Goal: Transaction & Acquisition: Purchase product/service

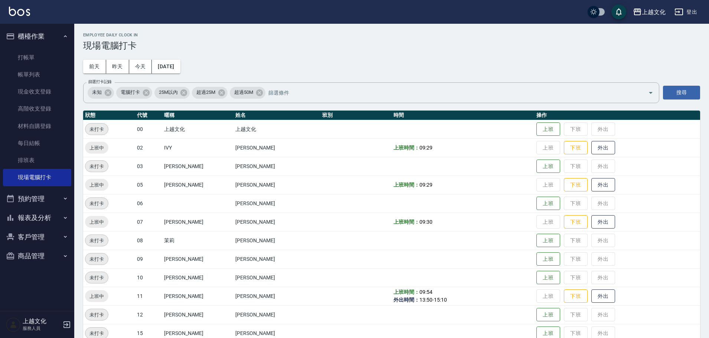
scroll to position [51, 0]
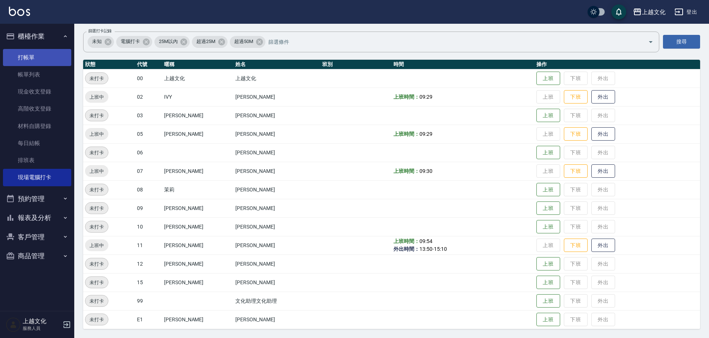
click at [33, 64] on link "打帳單" at bounding box center [37, 57] width 68 height 17
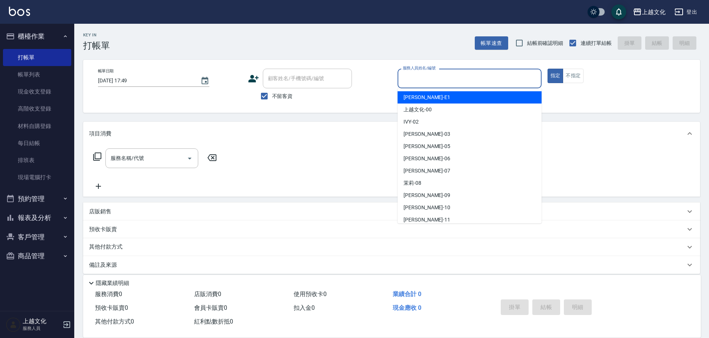
click at [428, 76] on input "服務人員姓名/編號" at bounding box center [469, 78] width 137 height 13
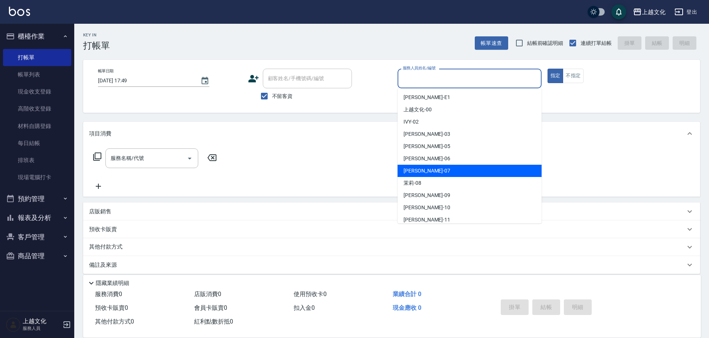
click at [434, 173] on div "[PERSON_NAME] -07" at bounding box center [470, 171] width 144 height 12
type input "[PERSON_NAME]-07"
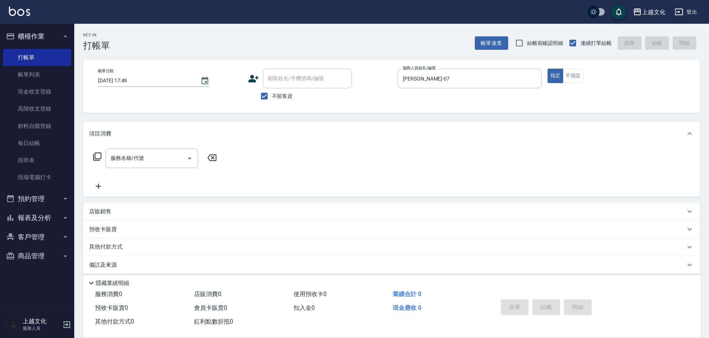
click at [99, 158] on icon at bounding box center [97, 156] width 9 height 9
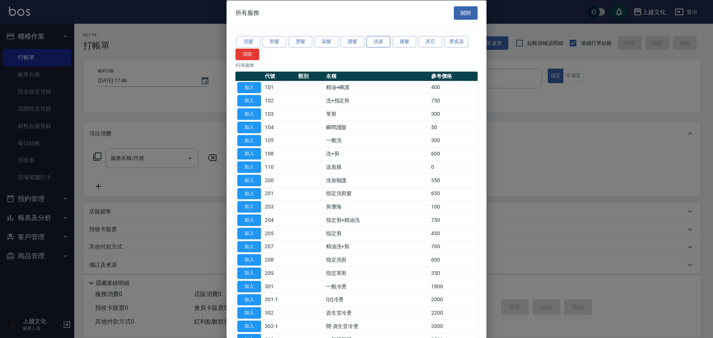
click at [375, 43] on button "頭皮" at bounding box center [378, 42] width 24 height 12
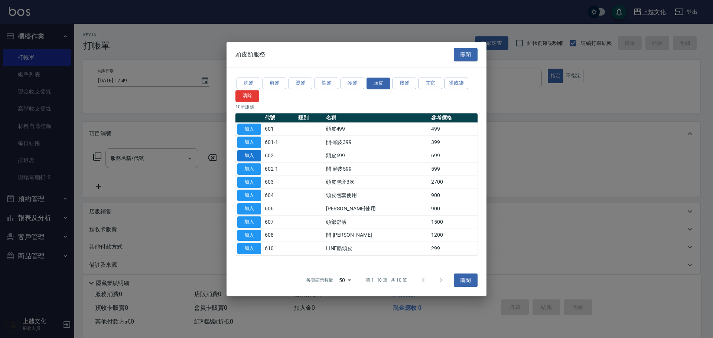
click at [245, 153] on button "加入" at bounding box center [249, 156] width 24 height 12
type input "頭皮699(602)"
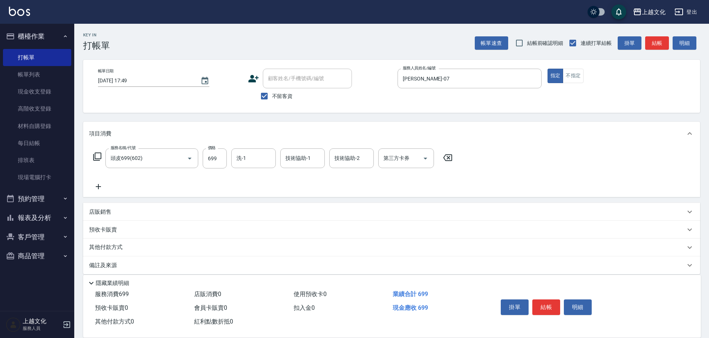
click at [100, 157] on icon at bounding box center [97, 156] width 9 height 9
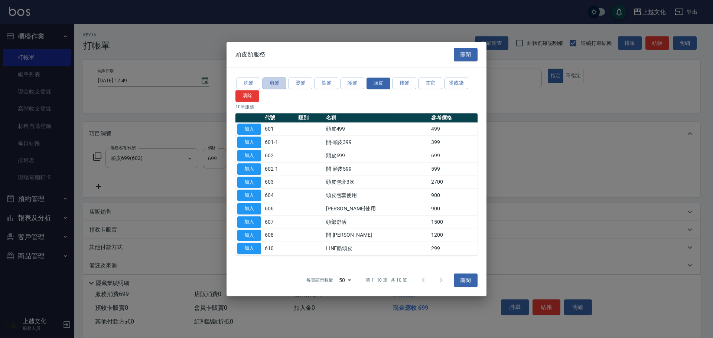
click at [280, 82] on button "剪髮" at bounding box center [274, 84] width 24 height 12
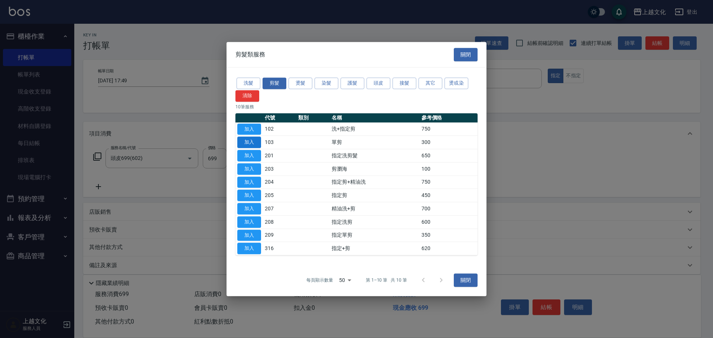
click at [258, 142] on button "加入" at bounding box center [249, 143] width 24 height 12
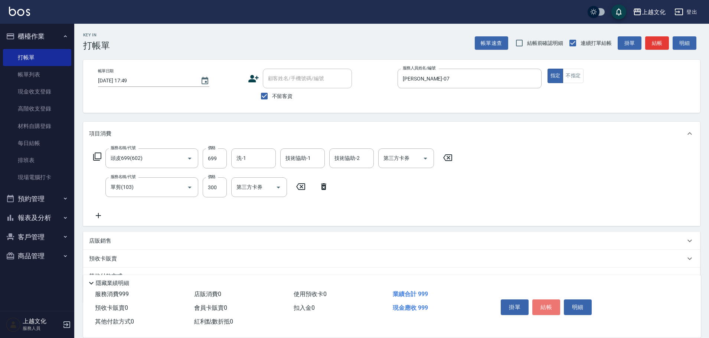
click at [545, 308] on button "結帳" at bounding box center [546, 308] width 28 height 16
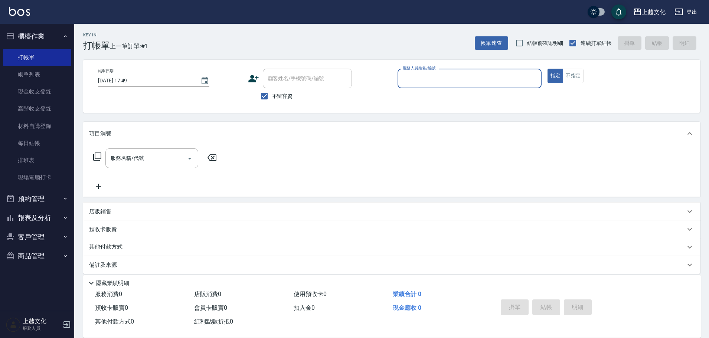
click at [444, 73] on input "服務人員姓名/編號" at bounding box center [469, 78] width 137 height 13
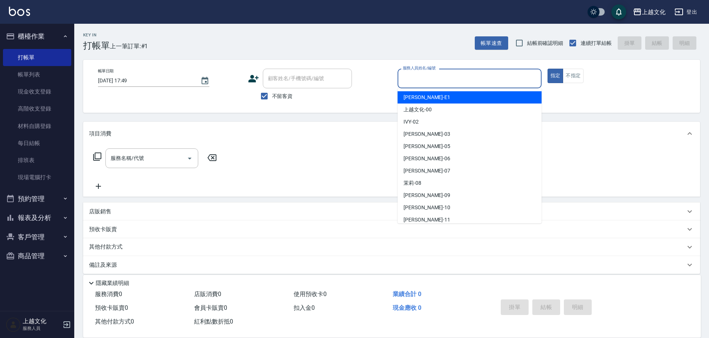
click at [441, 81] on input "服務人員姓名/編號" at bounding box center [469, 78] width 137 height 13
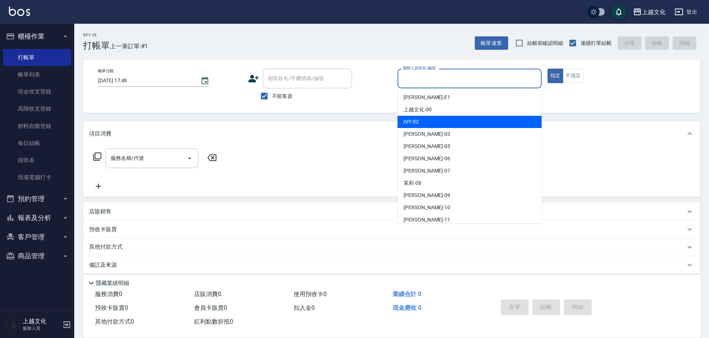
click at [426, 122] on div "IVY -02" at bounding box center [470, 122] width 144 height 12
type input "IVY-02"
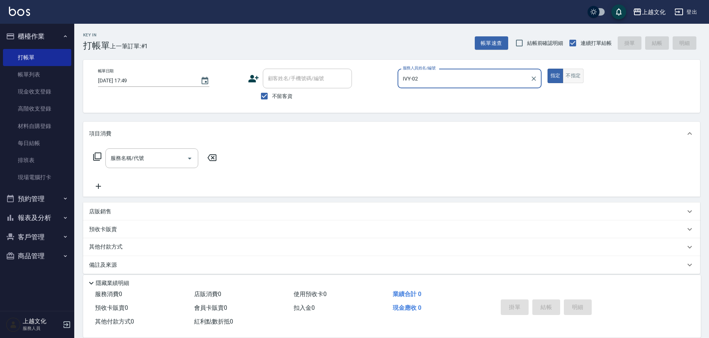
click at [575, 78] on button "不指定" at bounding box center [573, 76] width 21 height 14
click at [94, 158] on icon at bounding box center [97, 156] width 9 height 9
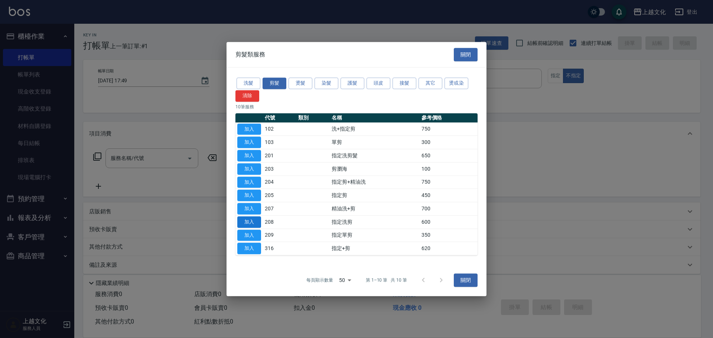
click at [251, 223] on button "加入" at bounding box center [249, 222] width 24 height 12
type input "指定洗剪(208)"
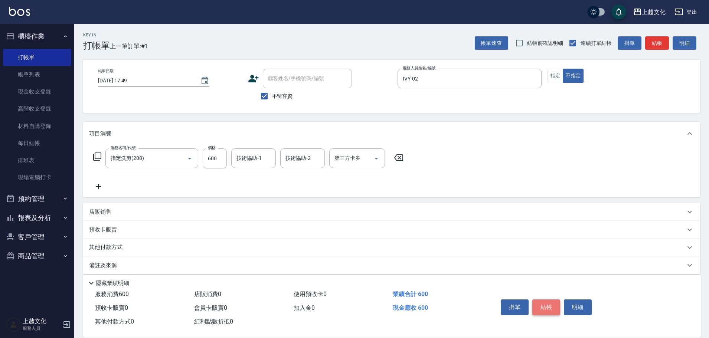
click at [547, 306] on button "結帳" at bounding box center [546, 308] width 28 height 16
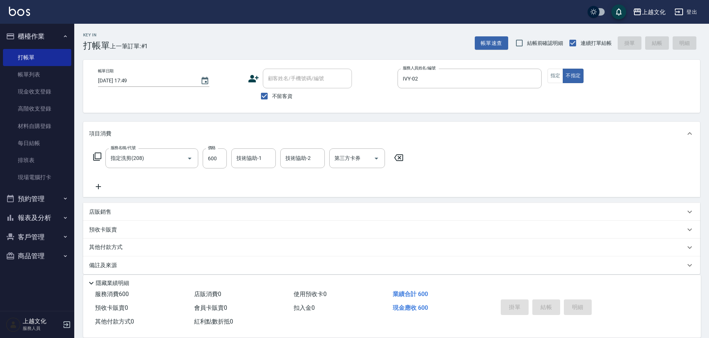
type input "[DATE] 17:50"
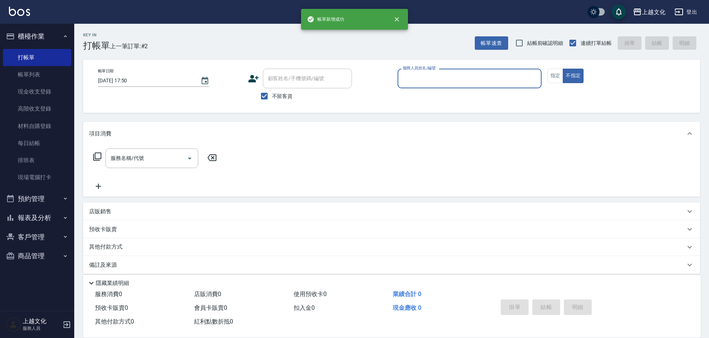
drag, startPoint x: 472, startPoint y: 76, endPoint x: 477, endPoint y: 76, distance: 5.2
click at [473, 76] on input "服務人員姓名/編號" at bounding box center [469, 78] width 137 height 13
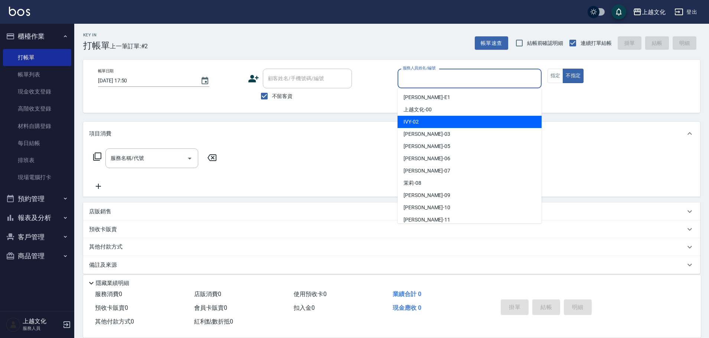
click at [433, 126] on div "IVY -02" at bounding box center [470, 122] width 144 height 12
type input "IVY-02"
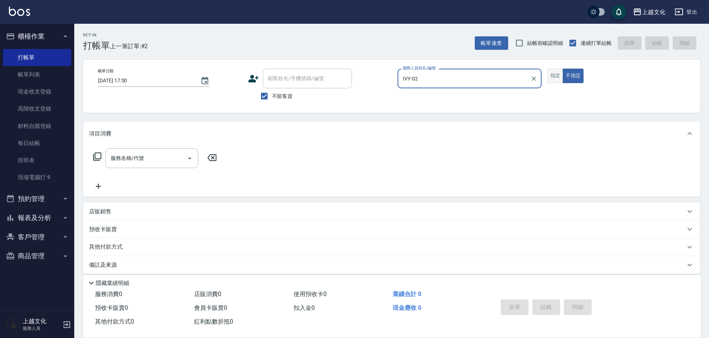
click at [554, 71] on button "指定" at bounding box center [556, 76] width 16 height 14
click at [95, 156] on icon at bounding box center [97, 157] width 8 height 8
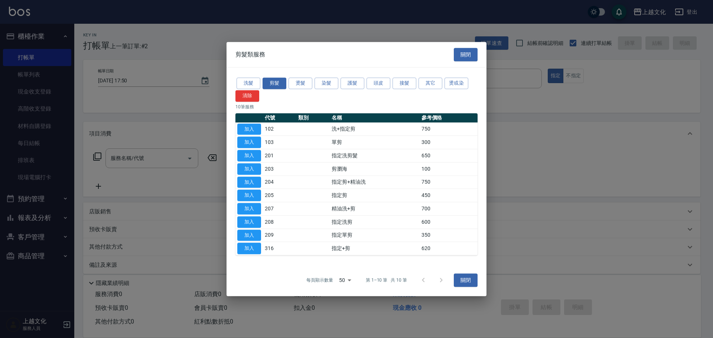
click at [373, 90] on div "洗髮 剪髮 燙髮 染髮 護髮 頭皮 接髮 其它 燙或染 清除" at bounding box center [356, 88] width 242 height 25
click at [369, 82] on button "頭皮" at bounding box center [378, 84] width 24 height 12
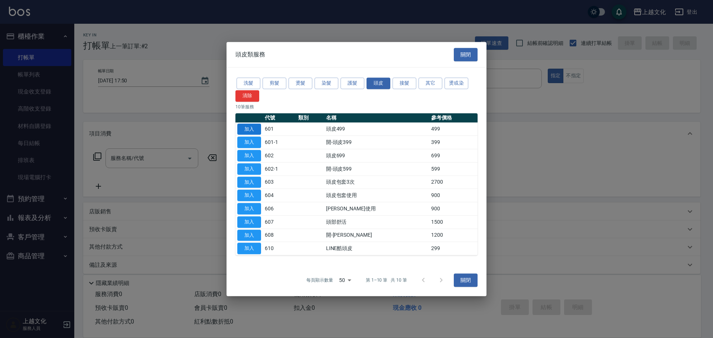
click at [255, 130] on button "加入" at bounding box center [249, 130] width 24 height 12
type input "頭皮499(601)"
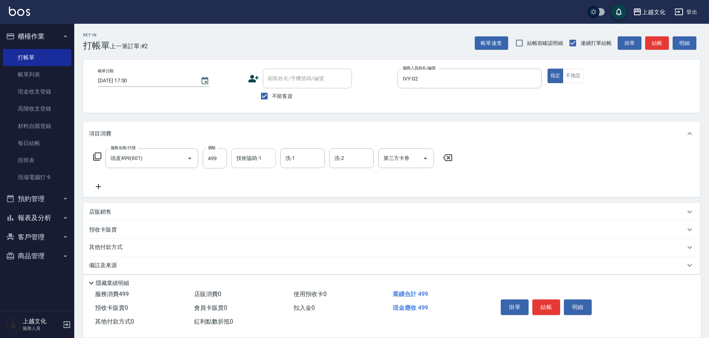
click at [264, 155] on input "技術協助-1" at bounding box center [254, 158] width 38 height 13
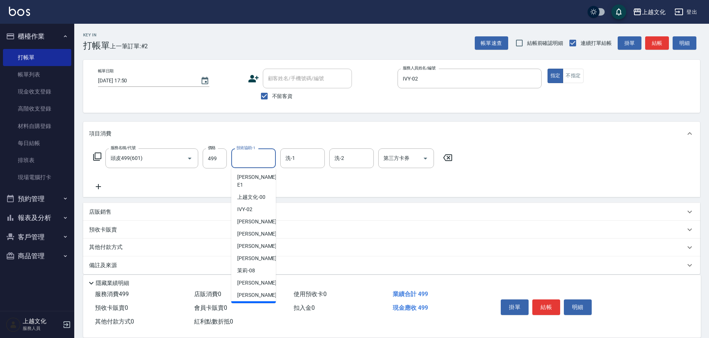
click at [250, 304] on span "[PERSON_NAME] -11" at bounding box center [260, 308] width 47 height 8
type input "[PERSON_NAME]-11"
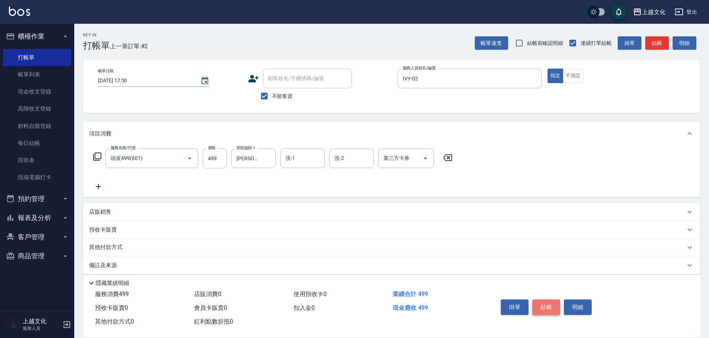
click at [543, 304] on button "結帳" at bounding box center [546, 308] width 28 height 16
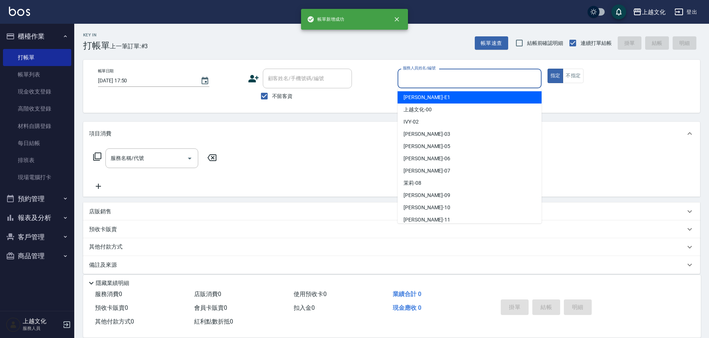
click at [482, 84] on input "服務人員姓名/編號" at bounding box center [469, 78] width 137 height 13
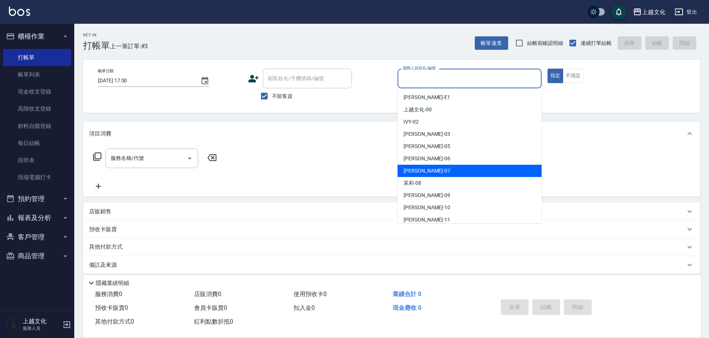
click at [460, 167] on div "[PERSON_NAME] -07" at bounding box center [470, 171] width 144 height 12
type input "[PERSON_NAME]-07"
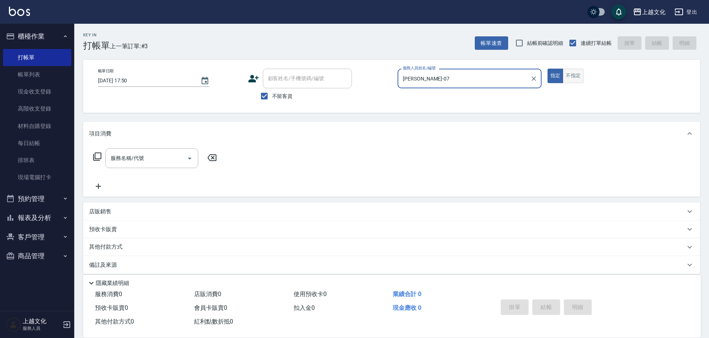
click at [579, 73] on button "不指定" at bounding box center [573, 76] width 21 height 14
click at [99, 156] on icon at bounding box center [97, 156] width 9 height 9
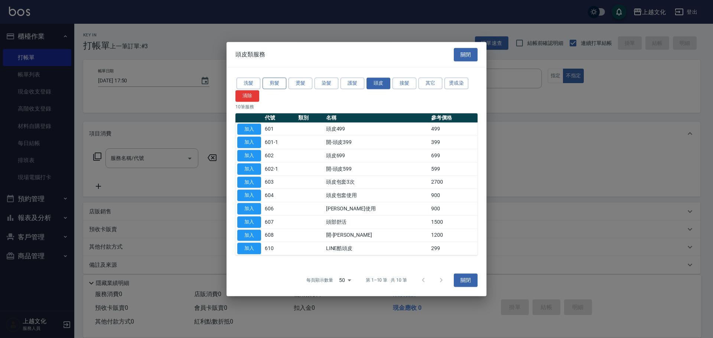
click at [280, 84] on button "剪髮" at bounding box center [274, 84] width 24 height 12
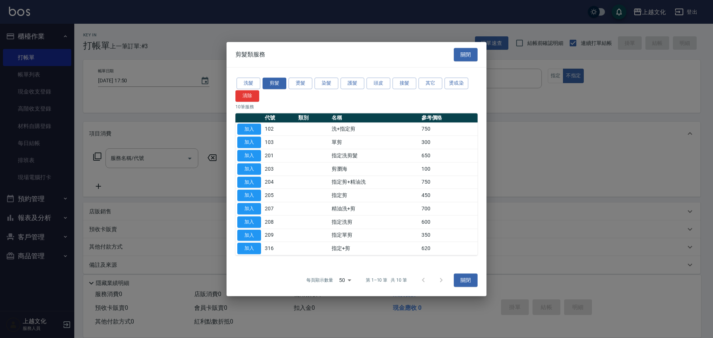
click at [262, 208] on td "加入" at bounding box center [248, 208] width 27 height 13
click at [247, 208] on button "加入" at bounding box center [249, 209] width 24 height 12
type input "精油洗+剪(207)"
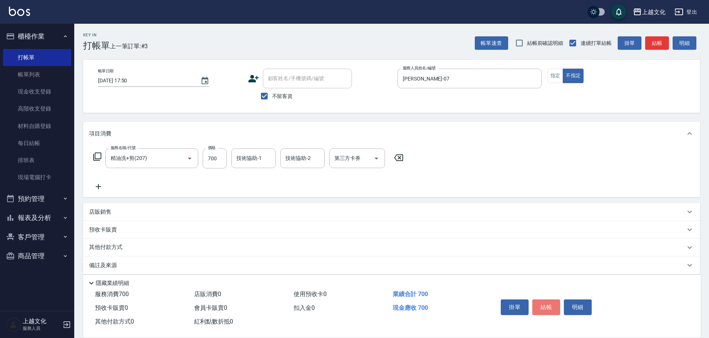
click at [548, 303] on button "結帳" at bounding box center [546, 308] width 28 height 16
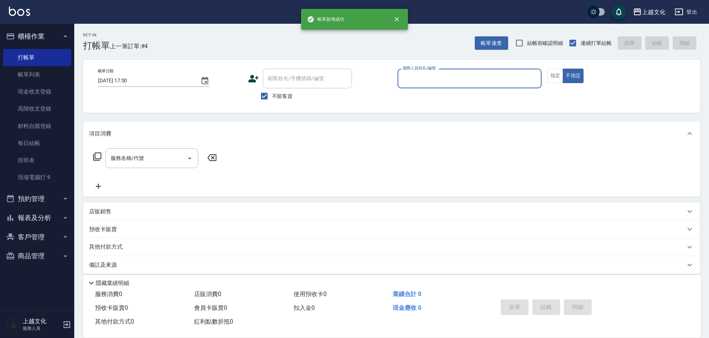
click at [451, 83] on input "服務人員姓名/編號" at bounding box center [469, 78] width 137 height 13
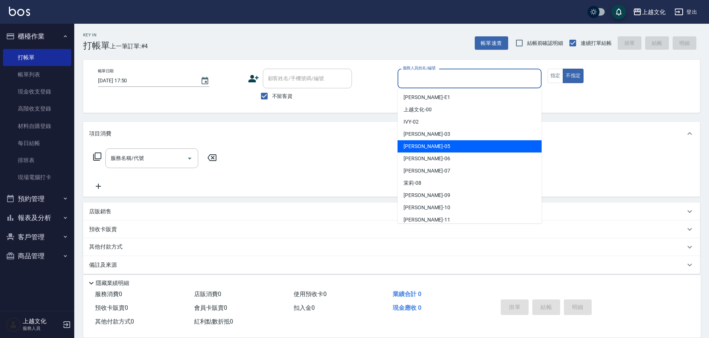
click at [432, 146] on div "[PERSON_NAME] -05" at bounding box center [470, 146] width 144 height 12
type input "[PERSON_NAME]-05"
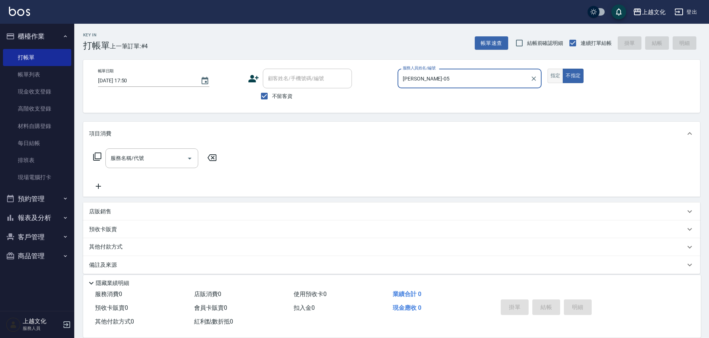
click at [554, 78] on button "指定" at bounding box center [556, 76] width 16 height 14
click at [95, 157] on icon at bounding box center [97, 157] width 8 height 8
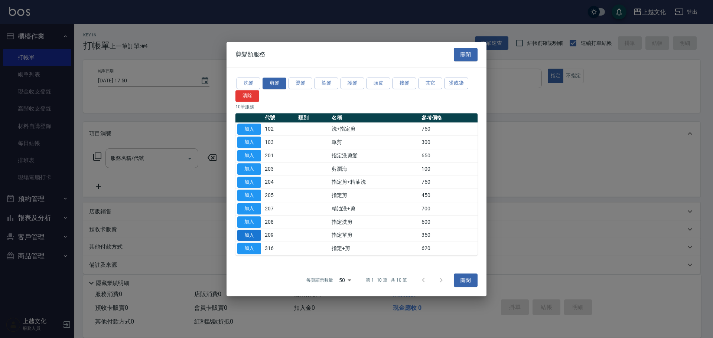
click at [250, 233] on button "加入" at bounding box center [249, 236] width 24 height 12
type input "指定單剪(209)"
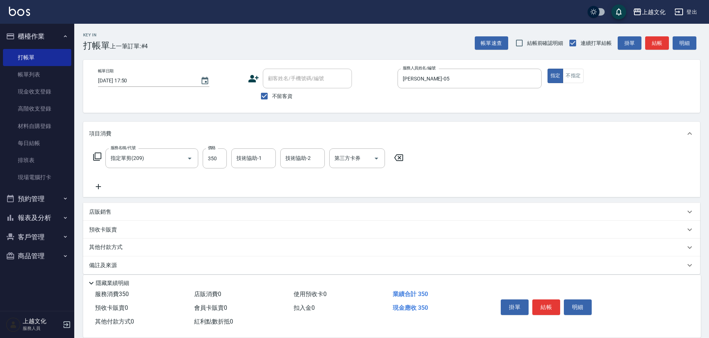
click at [117, 214] on div "店販銷售" at bounding box center [387, 212] width 596 height 8
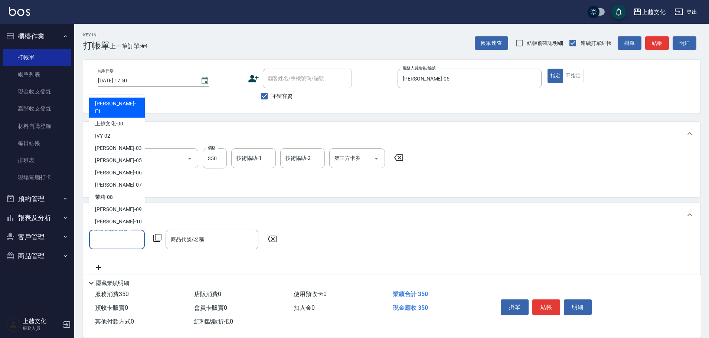
click at [124, 240] on input "服務人員姓名/編號" at bounding box center [116, 239] width 49 height 13
drag, startPoint x: 123, startPoint y: 158, endPoint x: 131, endPoint y: 178, distance: 21.8
click at [123, 158] on div "[PERSON_NAME] -05" at bounding box center [117, 160] width 56 height 12
type input "[PERSON_NAME]-05"
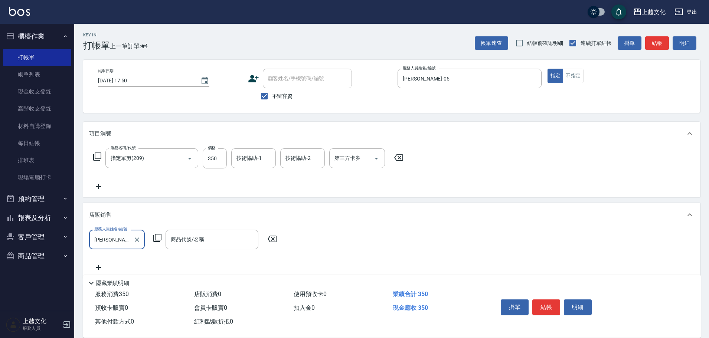
click at [157, 239] on icon at bounding box center [157, 237] width 9 height 9
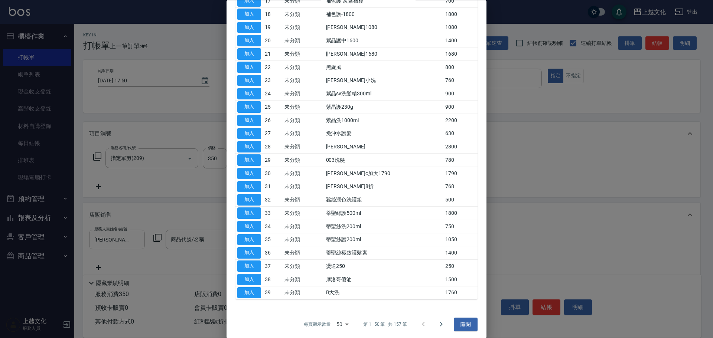
scroll to position [435, 0]
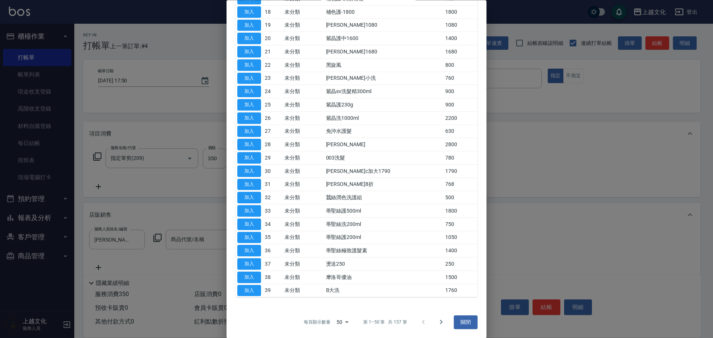
click at [552, 256] on div at bounding box center [356, 169] width 713 height 338
click at [467, 323] on button "關閉" at bounding box center [466, 323] width 24 height 14
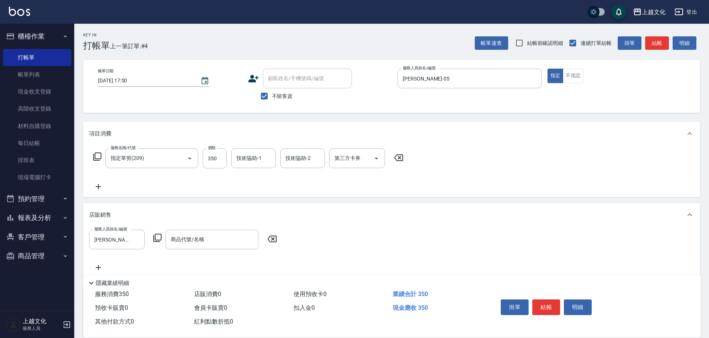
click at [210, 251] on div "服務人員姓名/編號 [PERSON_NAME]-05 服務人員姓名/編號 商品代號/名稱 商品代號/名稱" at bounding box center [391, 251] width 605 height 42
drag, startPoint x: 207, startPoint y: 251, endPoint x: 206, endPoint y: 243, distance: 7.8
click at [207, 246] on div "服務人員姓名/編號 [PERSON_NAME]-05 服務人員姓名/編號 商品代號/名稱 商品代號/名稱" at bounding box center [391, 251] width 605 height 42
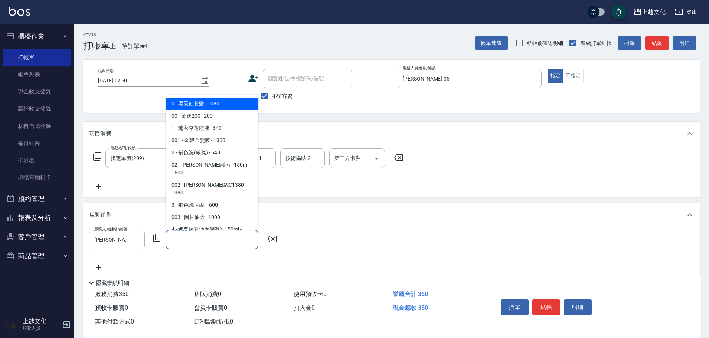
click at [193, 243] on input "商品代號/名稱" at bounding box center [212, 239] width 86 height 13
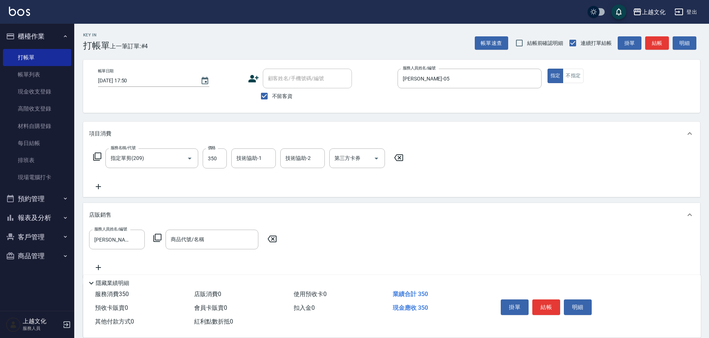
drag, startPoint x: 367, startPoint y: 233, endPoint x: 310, endPoint y: 234, distance: 56.4
click at [366, 233] on div "服務人員姓名/編號 [PERSON_NAME]-05 服務人員姓名/編號 商品代號/名稱 商品代號/名稱" at bounding box center [391, 251] width 605 height 42
click at [188, 241] on input "商品代號/名稱" at bounding box center [212, 239] width 86 height 13
type input "ㄎ"
type input "木"
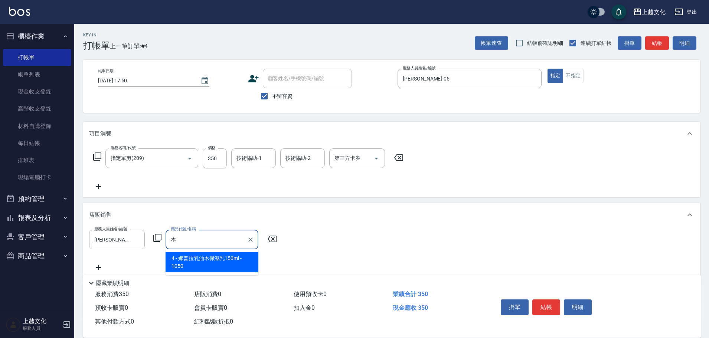
type input "慕"
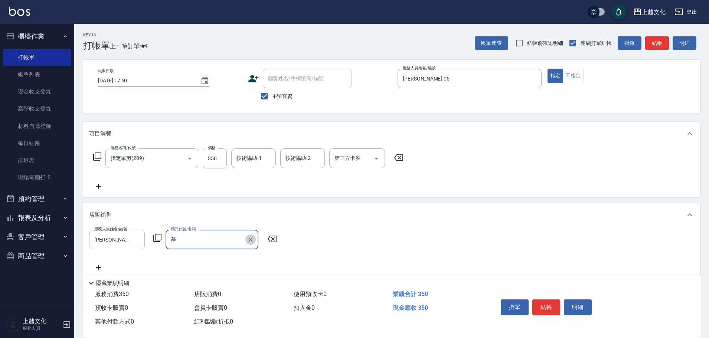
click at [249, 239] on icon "Clear" at bounding box center [250, 239] width 7 height 7
click at [157, 236] on icon at bounding box center [157, 237] width 9 height 9
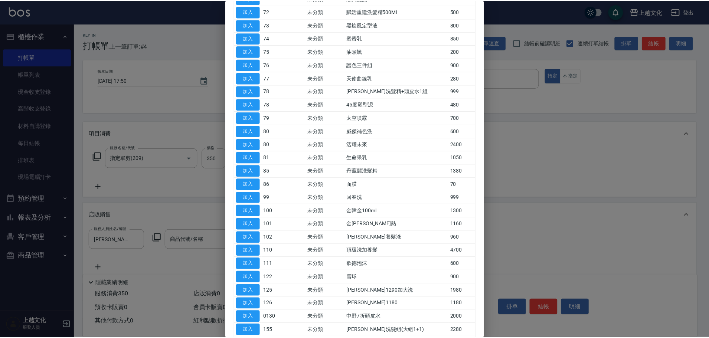
scroll to position [1188, 0]
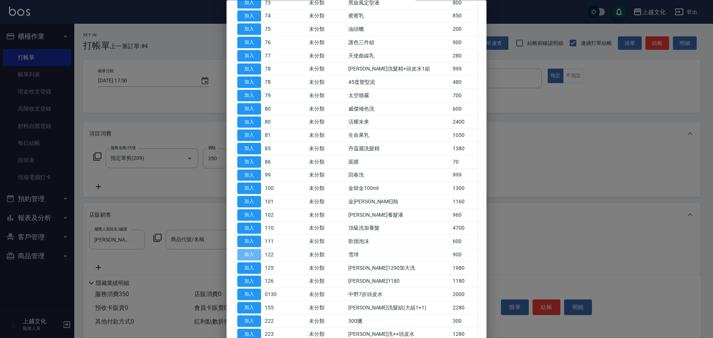
click at [250, 254] on button "加入" at bounding box center [249, 255] width 24 height 12
type input "雪球"
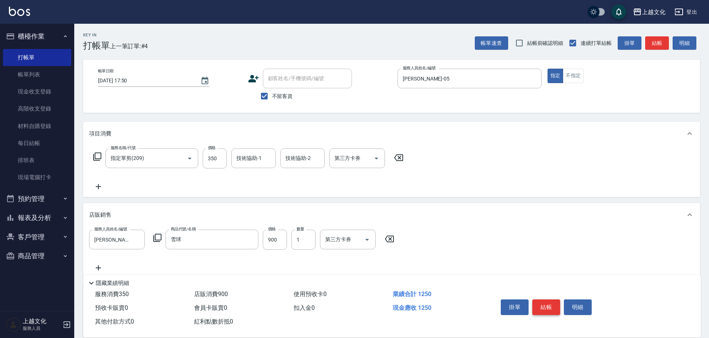
click at [543, 307] on button "結帳" at bounding box center [546, 308] width 28 height 16
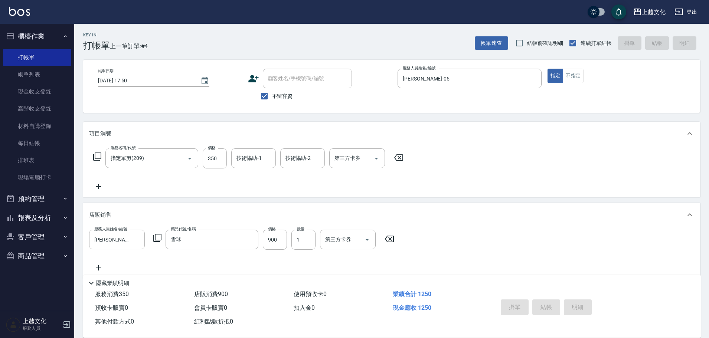
type input "[DATE] 17:52"
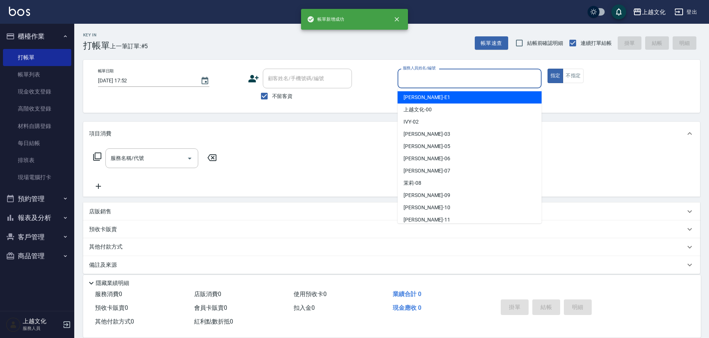
click at [441, 78] on input "服務人員姓名/編號" at bounding box center [469, 78] width 137 height 13
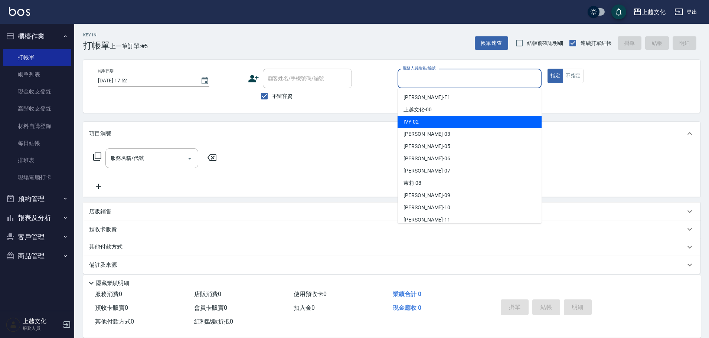
click at [439, 124] on div "IVY -02" at bounding box center [470, 122] width 144 height 12
type input "IVY-02"
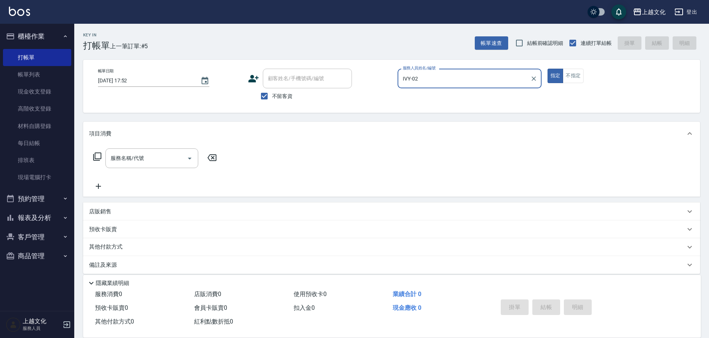
click at [98, 157] on icon at bounding box center [97, 156] width 9 height 9
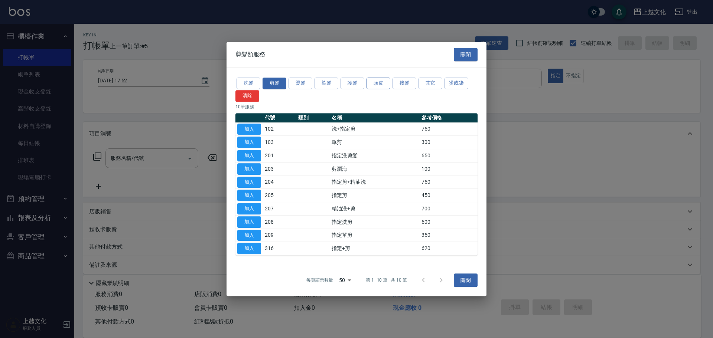
click at [385, 88] on button "頭皮" at bounding box center [378, 84] width 24 height 12
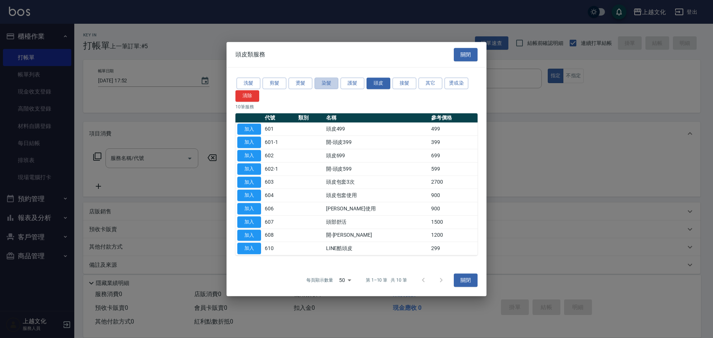
click at [317, 84] on button "染髮" at bounding box center [326, 84] width 24 height 12
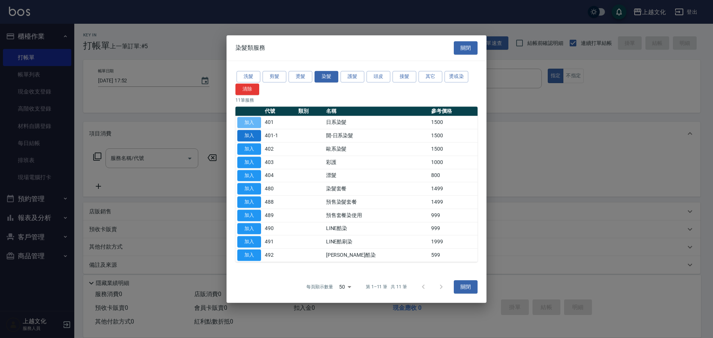
drag, startPoint x: 247, startPoint y: 122, endPoint x: 252, endPoint y: 133, distance: 11.1
click at [248, 123] on button "加入" at bounding box center [249, 123] width 24 height 12
type input "日系染髮(401)"
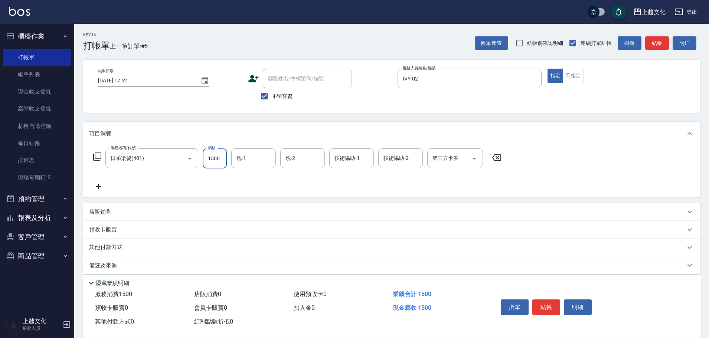
click at [219, 160] on input "1500" at bounding box center [215, 158] width 24 height 20
drag, startPoint x: 219, startPoint y: 160, endPoint x: 192, endPoint y: 141, distance: 32.8
click at [219, 159] on input "1500" at bounding box center [215, 158] width 24 height 20
type input "1200"
click at [95, 154] on icon at bounding box center [97, 157] width 8 height 8
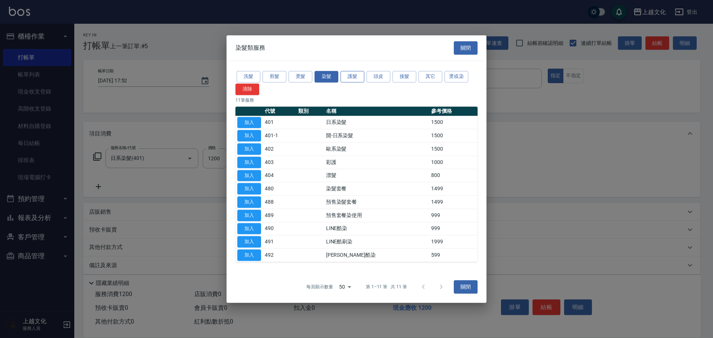
click at [359, 76] on button "護髮" at bounding box center [352, 77] width 24 height 12
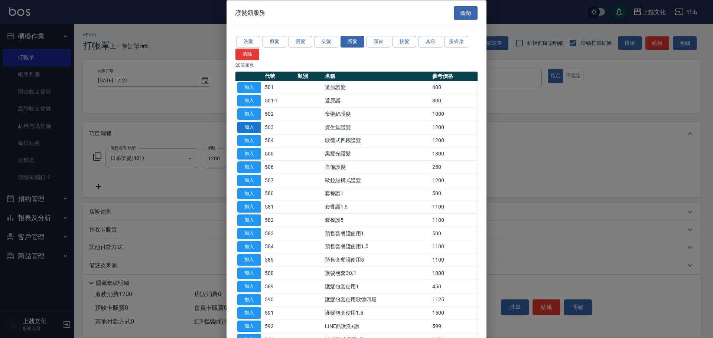
click at [244, 114] on button "加入" at bounding box center [249, 114] width 24 height 12
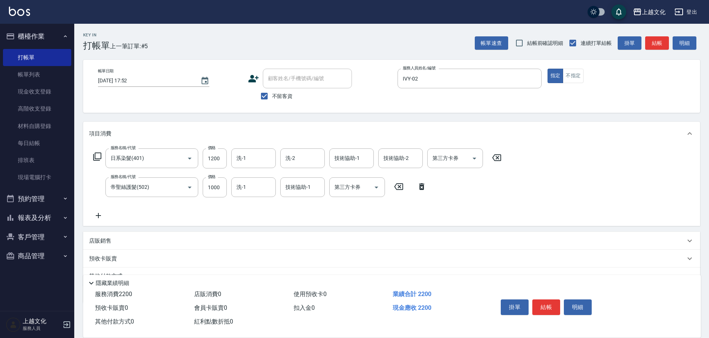
click at [97, 153] on icon at bounding box center [97, 157] width 8 height 8
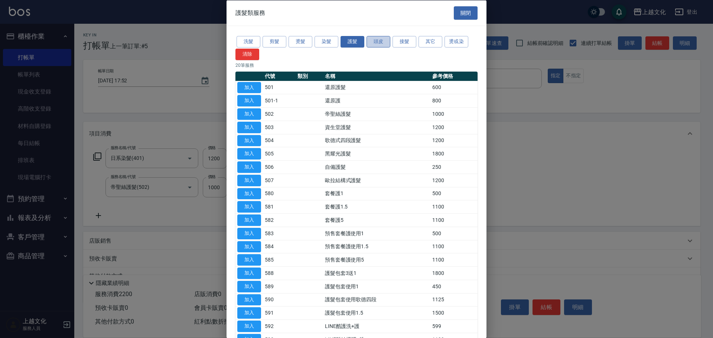
click at [383, 42] on button "頭皮" at bounding box center [378, 42] width 24 height 12
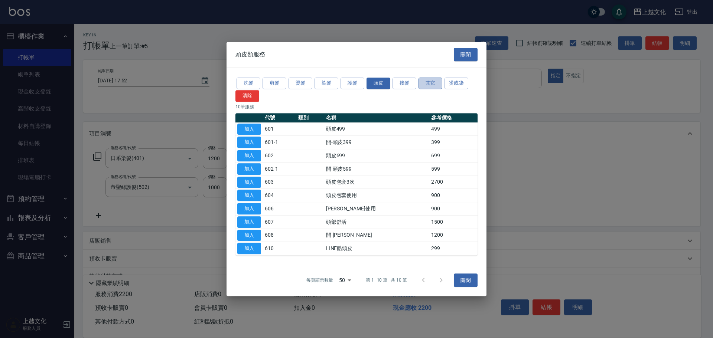
drag, startPoint x: 436, startPoint y: 83, endPoint x: 405, endPoint y: 153, distance: 76.8
click at [436, 83] on button "其它" at bounding box center [430, 84] width 24 height 12
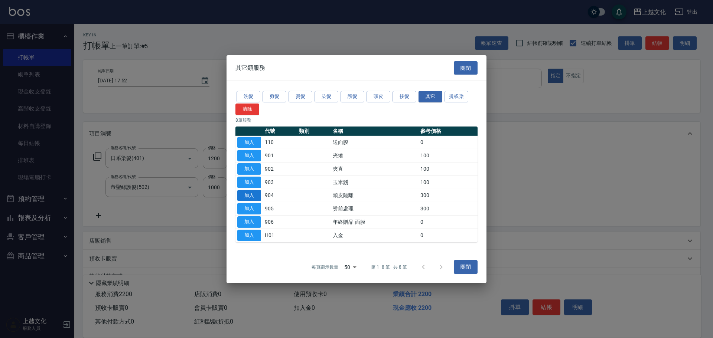
click at [249, 193] on button "加入" at bounding box center [249, 196] width 24 height 12
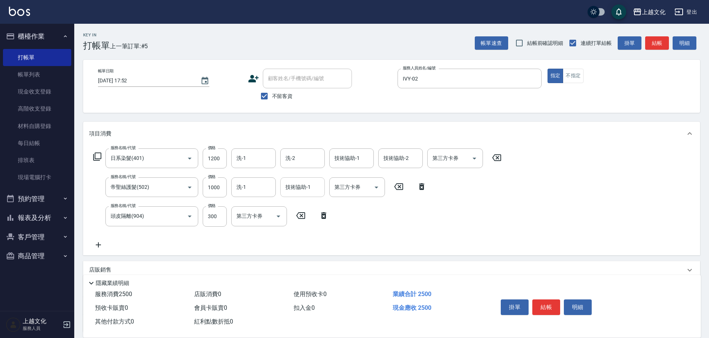
click at [310, 189] on input "技術協助-1" at bounding box center [303, 187] width 38 height 13
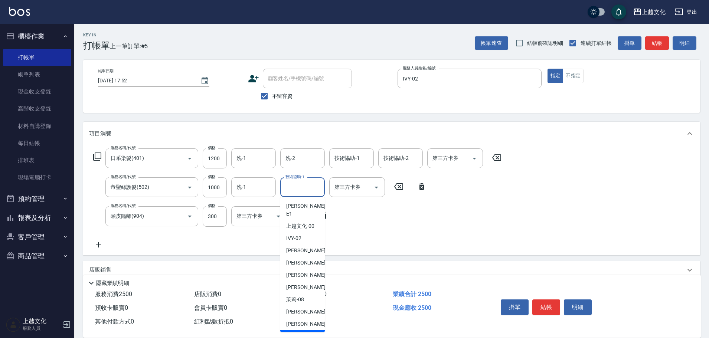
click at [307, 330] on div "[PERSON_NAME] -11" at bounding box center [302, 336] width 45 height 12
click at [307, 323] on div "服務消費 2500 店販消費 0 使用預收卡 0 業績合計 2500 預收卡販賣 0 會員卡販賣 0 扣入金 0 現金應收 2500 其他付款方式 0 紅利點…" at bounding box center [286, 308] width 406 height 41
type input "[PERSON_NAME]-11"
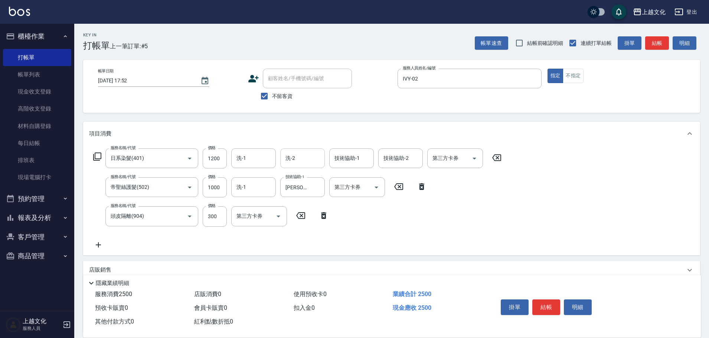
drag, startPoint x: 305, startPoint y: 160, endPoint x: 309, endPoint y: 167, distance: 8.0
click at [304, 160] on input "洗-2" at bounding box center [303, 158] width 38 height 13
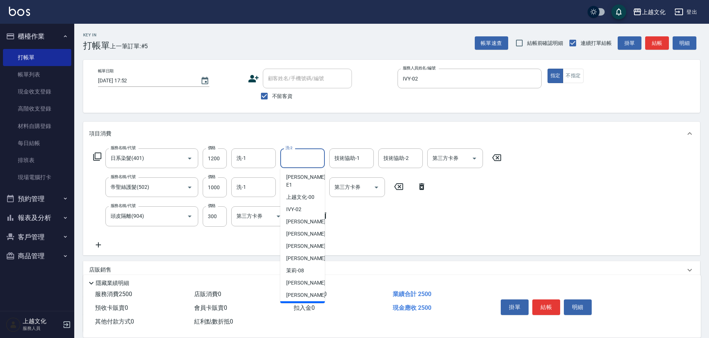
click at [308, 304] on span "[PERSON_NAME] -11" at bounding box center [309, 308] width 47 height 8
type input "[PERSON_NAME]-11"
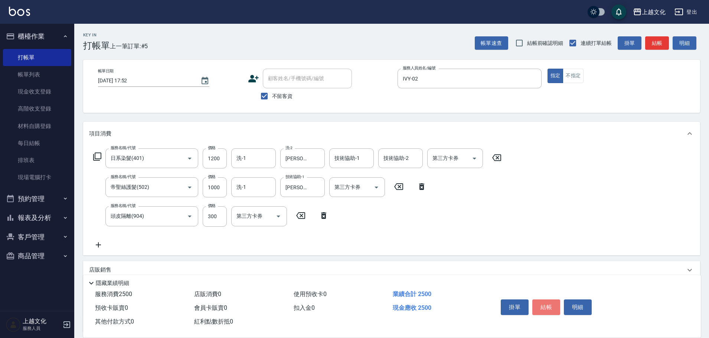
drag, startPoint x: 549, startPoint y: 300, endPoint x: 548, endPoint y: 295, distance: 4.5
click at [548, 300] on button "結帳" at bounding box center [546, 308] width 28 height 16
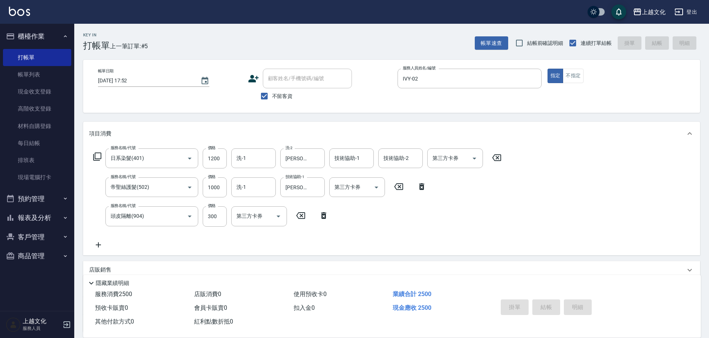
type input "[DATE] 17:53"
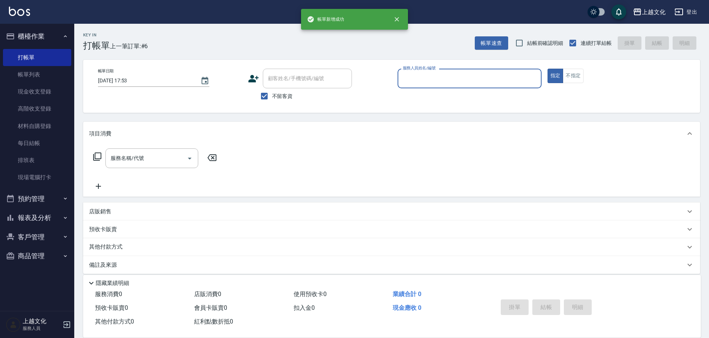
click at [475, 84] on input "服務人員姓名/編號" at bounding box center [469, 78] width 137 height 13
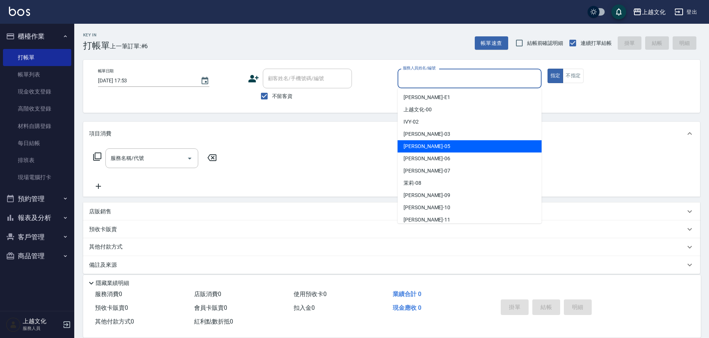
click at [458, 144] on div "[PERSON_NAME] -05" at bounding box center [470, 146] width 144 height 12
type input "[PERSON_NAME]-05"
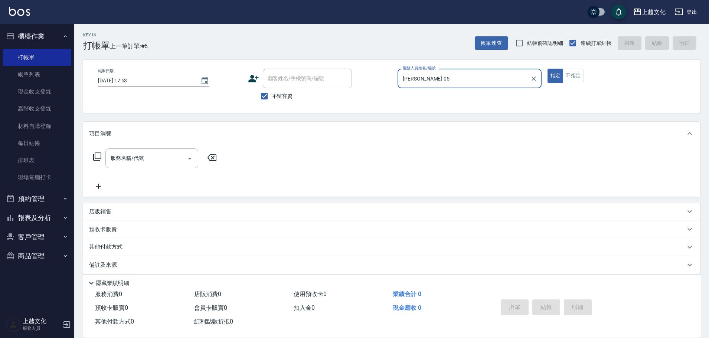
click at [98, 155] on icon at bounding box center [97, 156] width 9 height 9
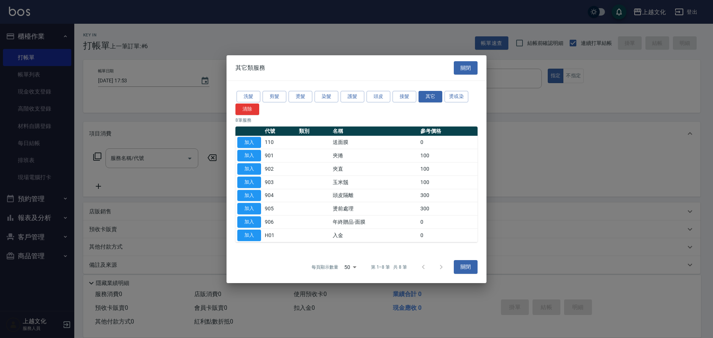
click at [286, 99] on div "洗髮 剪髮 燙髮 染髮 護髮 頭皮 接髮 其它 燙或染 清除" at bounding box center [356, 102] width 242 height 25
click at [304, 96] on button "燙髮" at bounding box center [300, 97] width 24 height 12
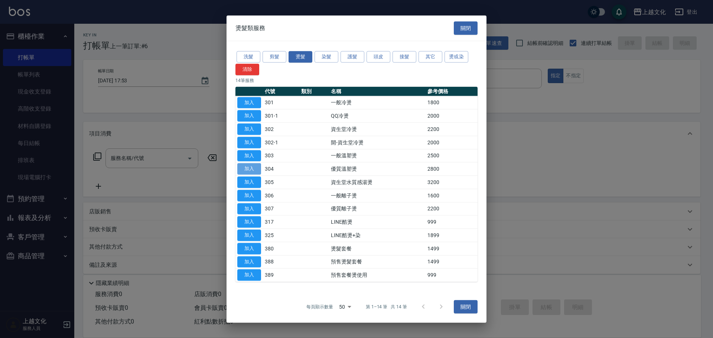
click at [251, 164] on button "加入" at bounding box center [249, 169] width 24 height 12
type input "優質溫塑燙(304)"
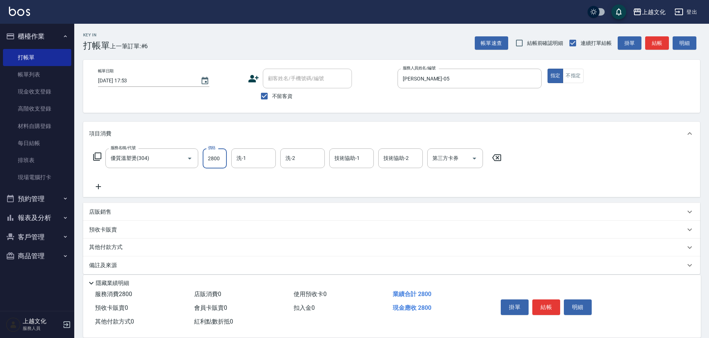
drag, startPoint x: 222, startPoint y: 160, endPoint x: 219, endPoint y: 157, distance: 4.2
click at [222, 159] on input "2800" at bounding box center [215, 158] width 24 height 20
type input "700"
drag, startPoint x: 145, startPoint y: 183, endPoint x: 133, endPoint y: 178, distance: 13.8
click at [145, 183] on div "服務名稱/代號 優質溫塑燙(304) 服務名稱/代號 價格 700 價格 洗-1 洗-1 洗-2 洗-2 技術協助-1 技術協助-1 技術協助-2 技術協助-…" at bounding box center [297, 169] width 417 height 43
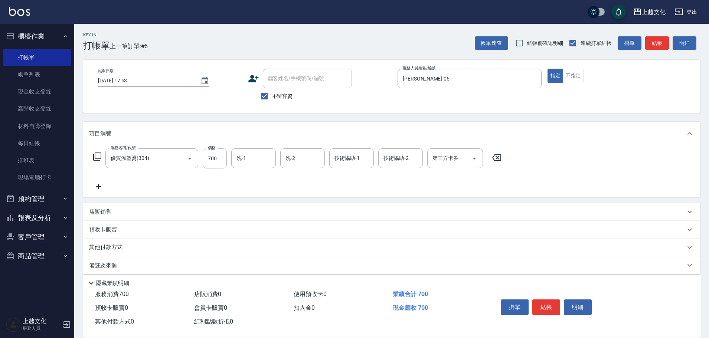
click at [95, 157] on icon at bounding box center [97, 156] width 9 height 9
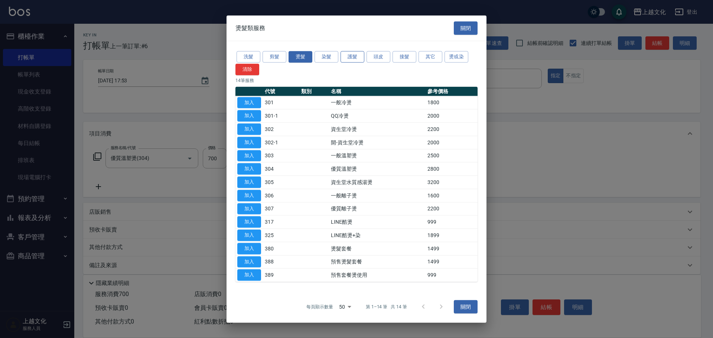
click at [354, 57] on button "護髮" at bounding box center [352, 57] width 24 height 12
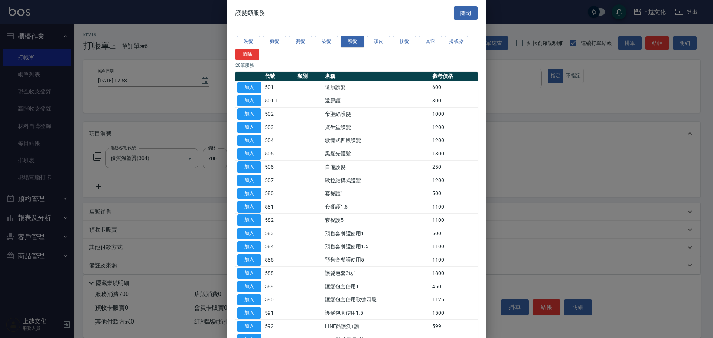
drag, startPoint x: 254, startPoint y: 126, endPoint x: 262, endPoint y: 128, distance: 8.5
click at [254, 126] on button "加入" at bounding box center [249, 127] width 24 height 12
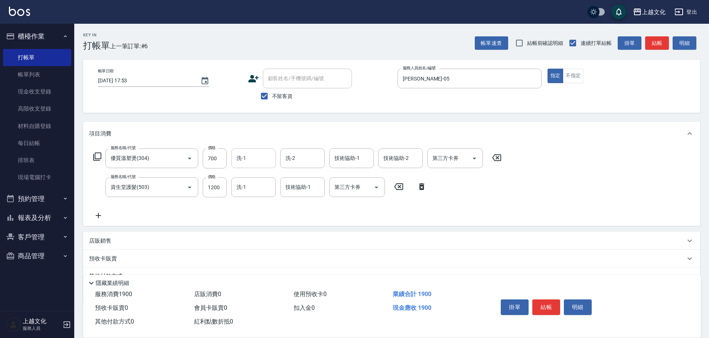
click at [264, 159] on input "洗-1" at bounding box center [254, 158] width 38 height 13
click at [265, 160] on input "洗-1" at bounding box center [254, 158] width 38 height 13
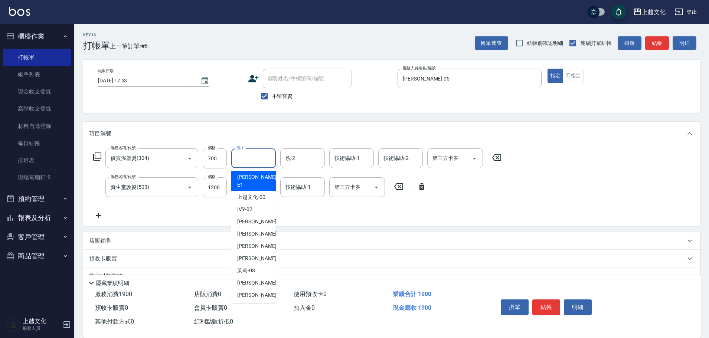
drag, startPoint x: 257, startPoint y: 159, endPoint x: 263, endPoint y: 163, distance: 7.5
click at [260, 160] on input "洗-1" at bounding box center [254, 158] width 38 height 13
click at [248, 228] on div "[PERSON_NAME] -05" at bounding box center [253, 234] width 45 height 12
type input "[PERSON_NAME]-05"
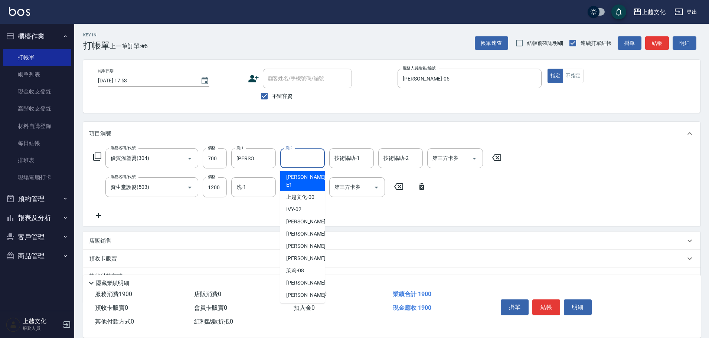
click at [307, 159] on input "洗-2" at bounding box center [303, 158] width 38 height 13
drag, startPoint x: 298, startPoint y: 248, endPoint x: 308, endPoint y: 250, distance: 10.7
click at [298, 255] on span "[PERSON_NAME] -07" at bounding box center [309, 259] width 47 height 8
type input "[PERSON_NAME]-07"
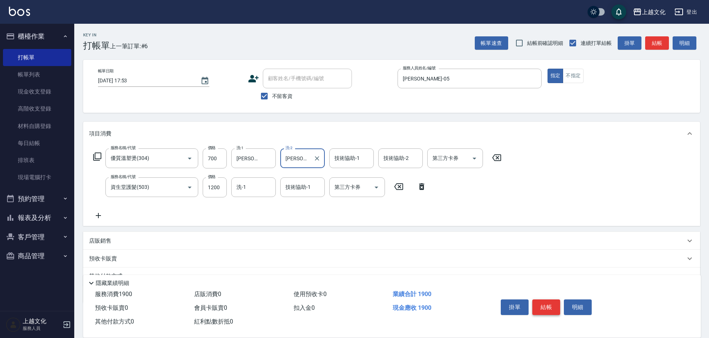
click at [542, 306] on button "結帳" at bounding box center [546, 308] width 28 height 16
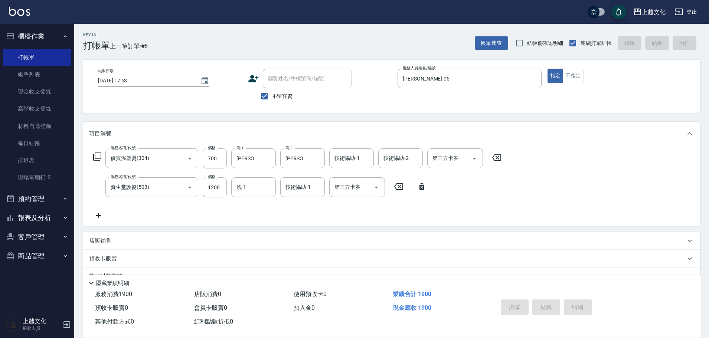
type input "[DATE] 17:54"
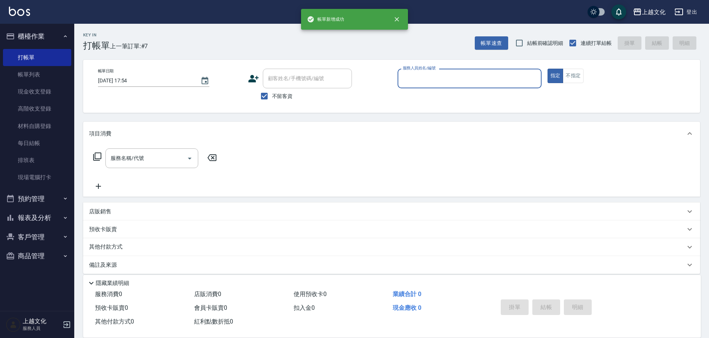
click at [461, 77] on input "服務人員姓名/編號" at bounding box center [469, 78] width 137 height 13
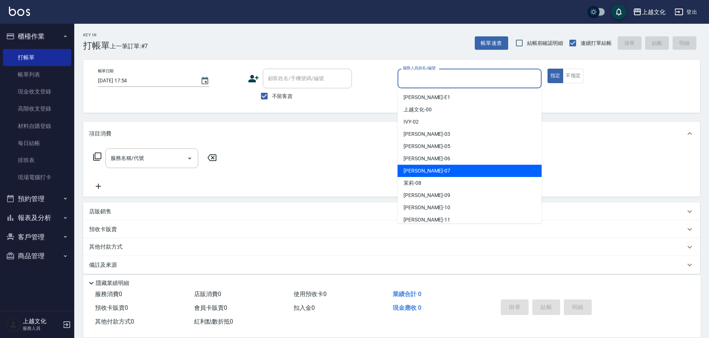
click at [451, 169] on div "[PERSON_NAME] -07" at bounding box center [470, 171] width 144 height 12
type input "[PERSON_NAME]-07"
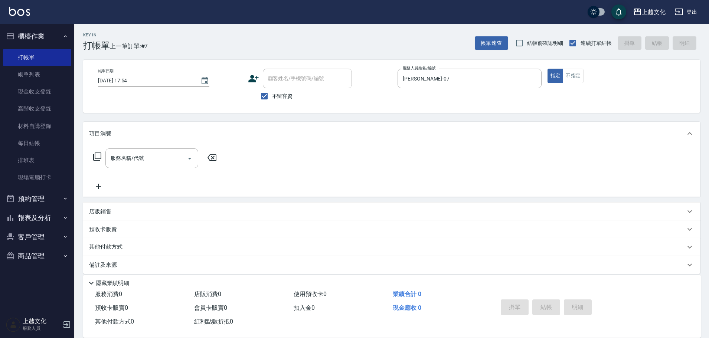
click at [95, 154] on icon at bounding box center [97, 157] width 8 height 8
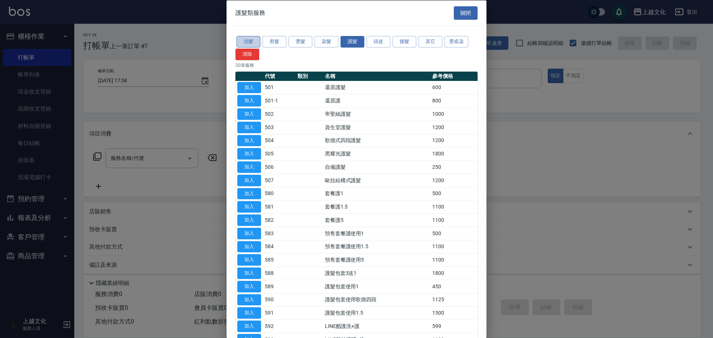
click at [254, 39] on button "洗髮" at bounding box center [248, 42] width 24 height 12
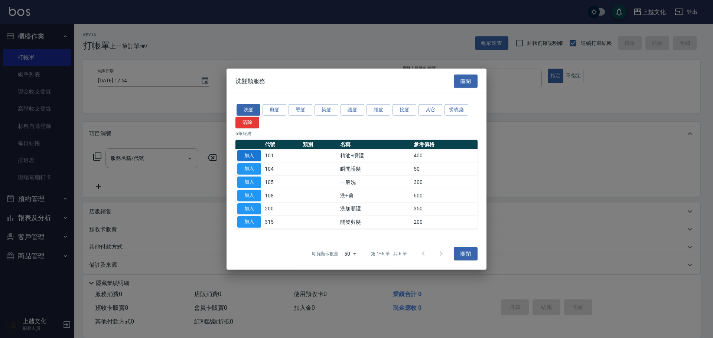
drag, startPoint x: 252, startPoint y: 153, endPoint x: 266, endPoint y: 179, distance: 29.4
click at [252, 154] on button "加入" at bounding box center [249, 156] width 24 height 12
type input "精油+瞬護(101)"
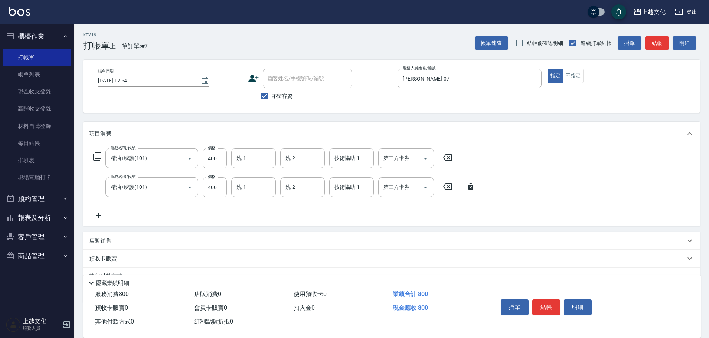
click at [468, 191] on icon at bounding box center [470, 186] width 19 height 9
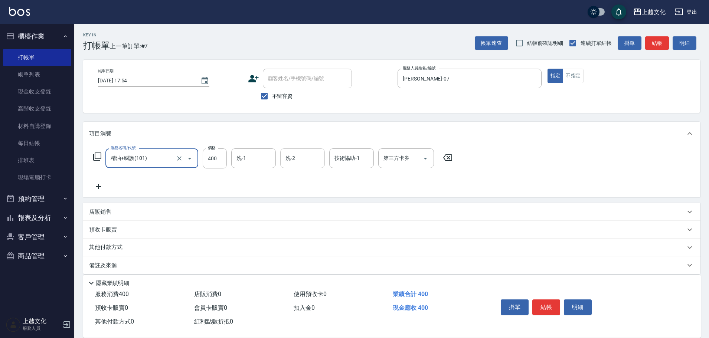
click at [292, 159] on input "洗-2" at bounding box center [303, 158] width 38 height 13
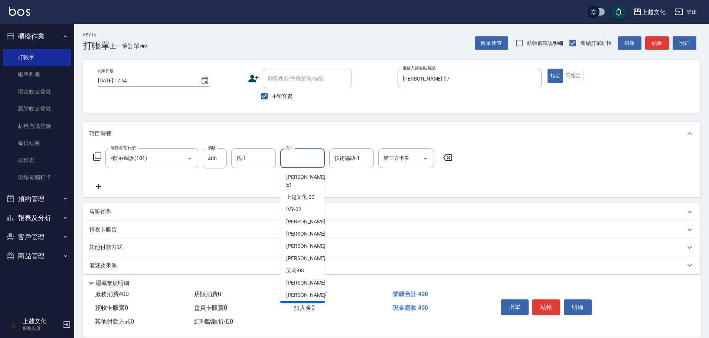
click at [307, 304] on span "[PERSON_NAME] -11" at bounding box center [309, 308] width 47 height 8
type input "[PERSON_NAME]-11"
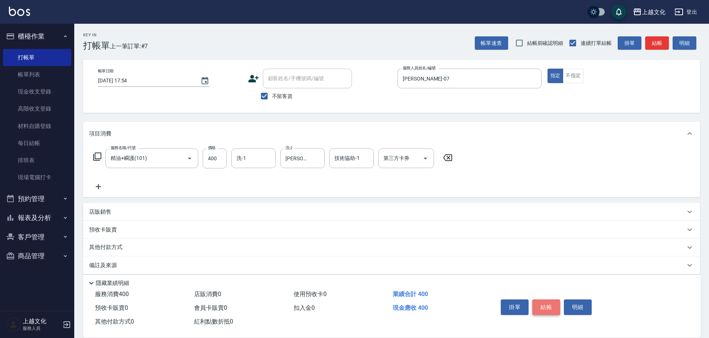
click at [549, 300] on button "結帳" at bounding box center [546, 308] width 28 height 16
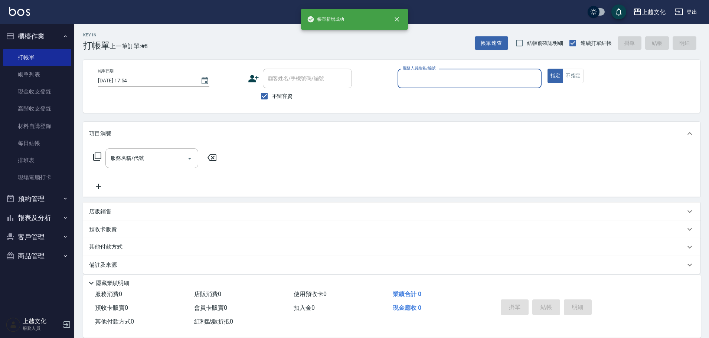
click at [442, 80] on input "服務人員姓名/編號" at bounding box center [469, 78] width 137 height 13
drag, startPoint x: 447, startPoint y: 80, endPoint x: 463, endPoint y: 85, distance: 16.9
click at [448, 81] on input "服務人員姓名/編號" at bounding box center [469, 78] width 137 height 13
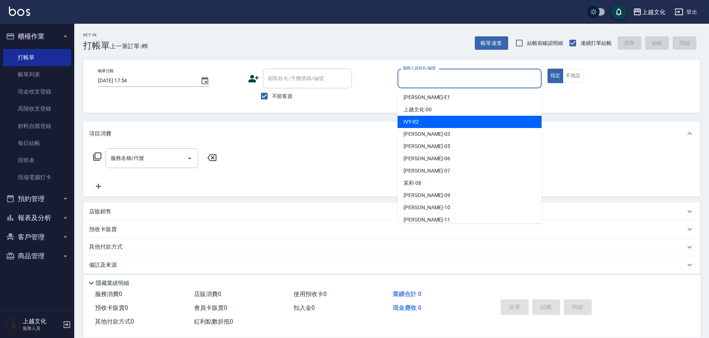
click at [436, 122] on div "IVY -02" at bounding box center [470, 122] width 144 height 12
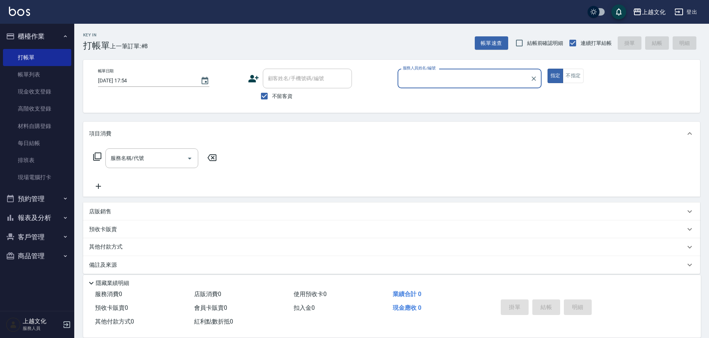
type input "IVY-02"
click at [99, 156] on icon at bounding box center [97, 156] width 9 height 9
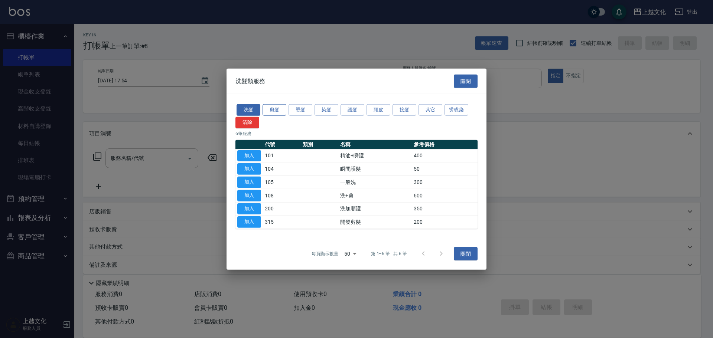
click at [267, 110] on button "剪髮" at bounding box center [274, 110] width 24 height 12
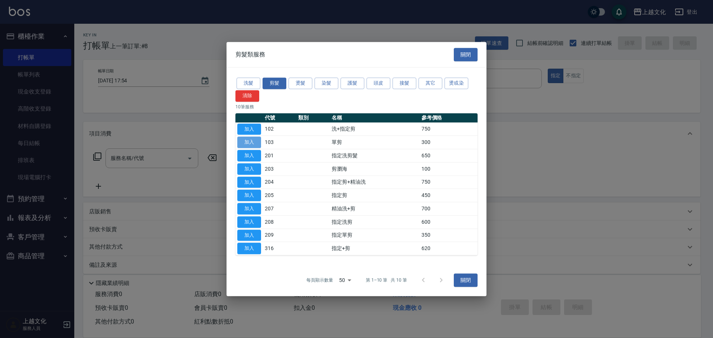
click at [251, 144] on button "加入" at bounding box center [249, 143] width 24 height 12
type input "單剪(103)"
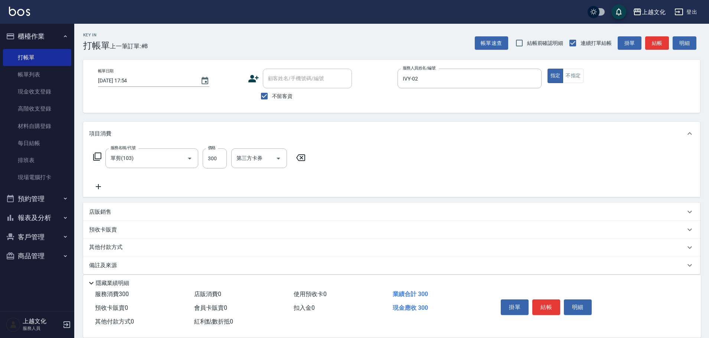
click at [94, 157] on icon at bounding box center [97, 156] width 9 height 9
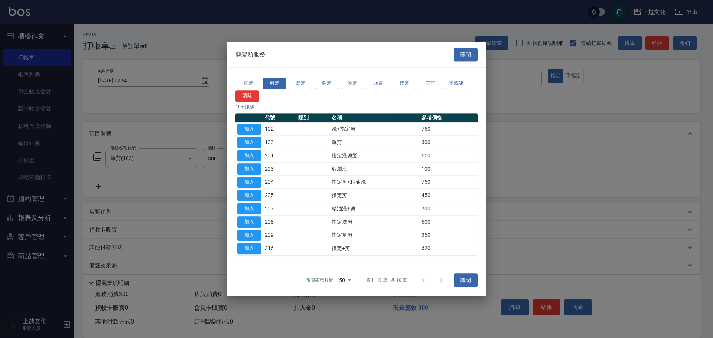
click at [331, 85] on button "染髮" at bounding box center [326, 84] width 24 height 12
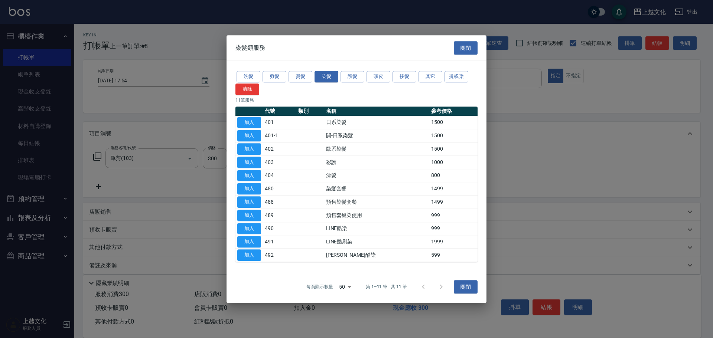
click at [248, 122] on button "加入" at bounding box center [249, 123] width 24 height 12
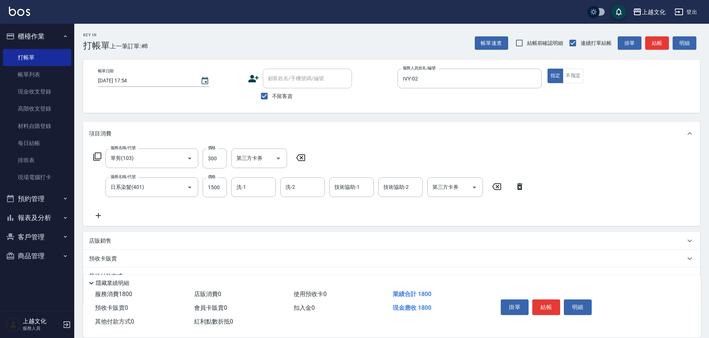
click at [94, 156] on icon at bounding box center [97, 157] width 8 height 8
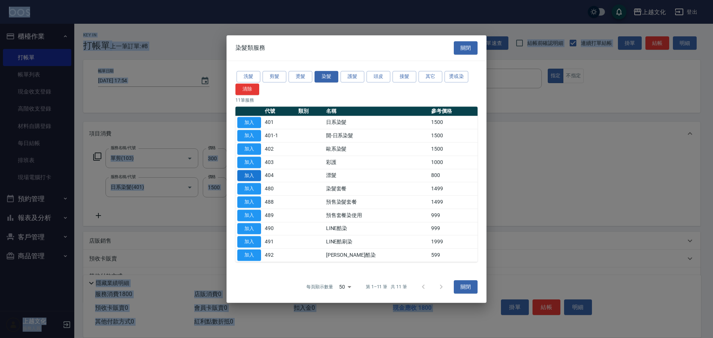
click at [242, 174] on button "加入" at bounding box center [249, 176] width 24 height 12
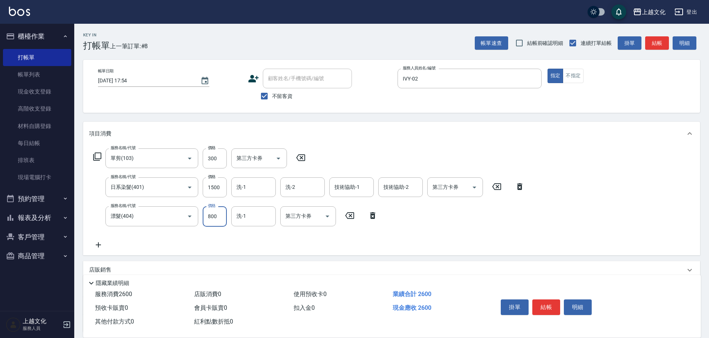
drag, startPoint x: 225, startPoint y: 212, endPoint x: 214, endPoint y: 208, distance: 11.5
click at [224, 212] on input "800" at bounding box center [215, 216] width 24 height 20
type input "1000"
click at [98, 154] on icon at bounding box center [97, 156] width 9 height 9
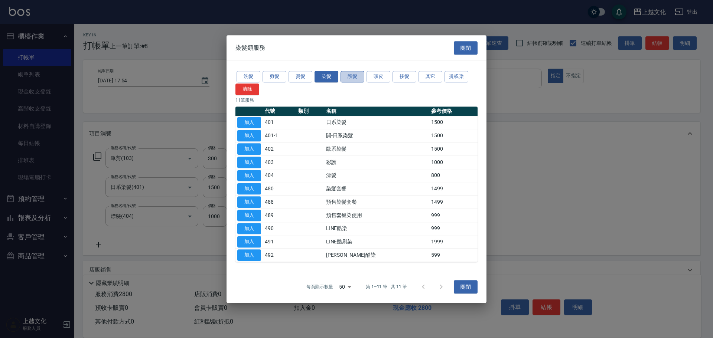
click at [355, 76] on button "護髮" at bounding box center [352, 77] width 24 height 12
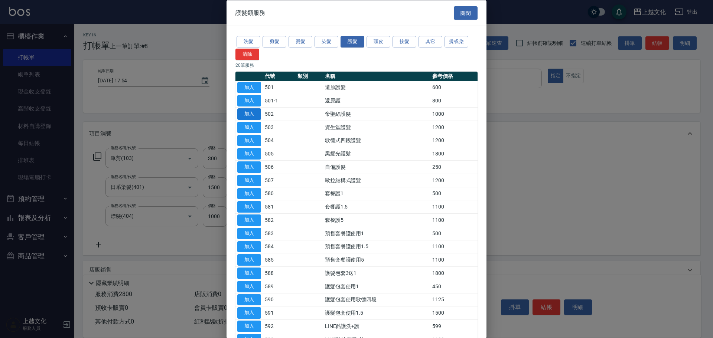
click at [255, 112] on button "加入" at bounding box center [249, 114] width 24 height 12
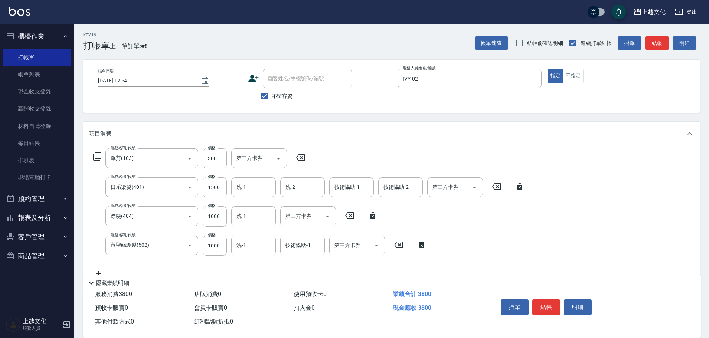
click at [96, 157] on icon at bounding box center [97, 156] width 9 height 9
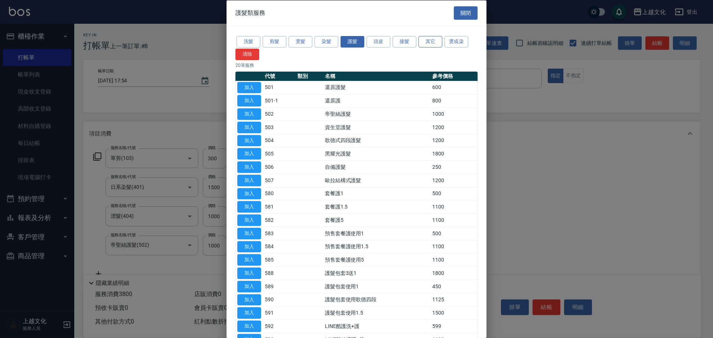
click at [430, 41] on button "其它" at bounding box center [430, 42] width 24 height 12
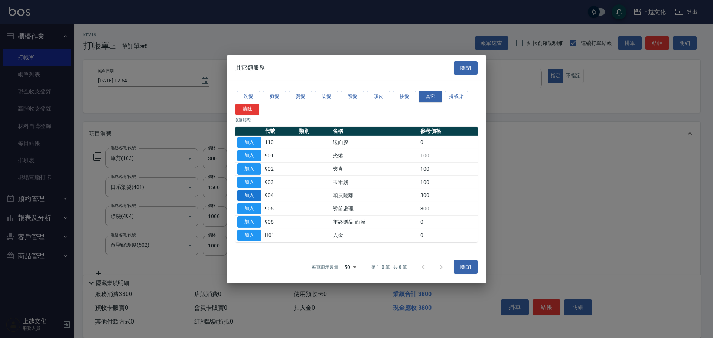
click at [259, 193] on button "加入" at bounding box center [249, 196] width 24 height 12
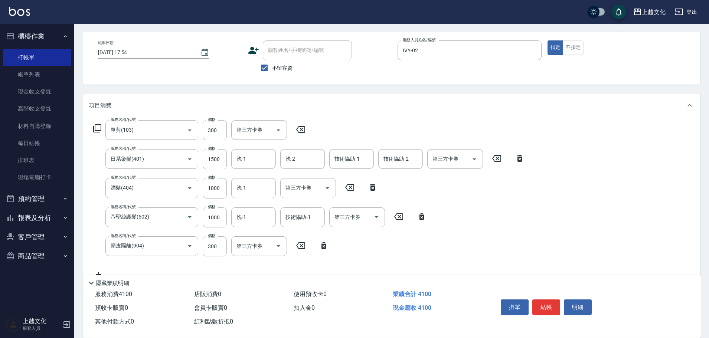
scroll to position [74, 0]
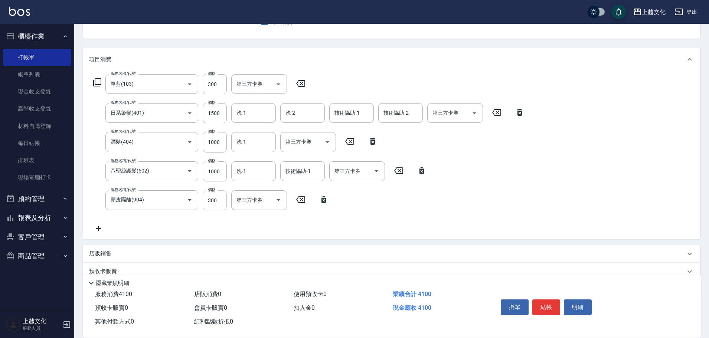
click at [222, 201] on input "300" at bounding box center [215, 200] width 24 height 20
type input "600"
click at [264, 172] on input "洗-1" at bounding box center [254, 171] width 38 height 13
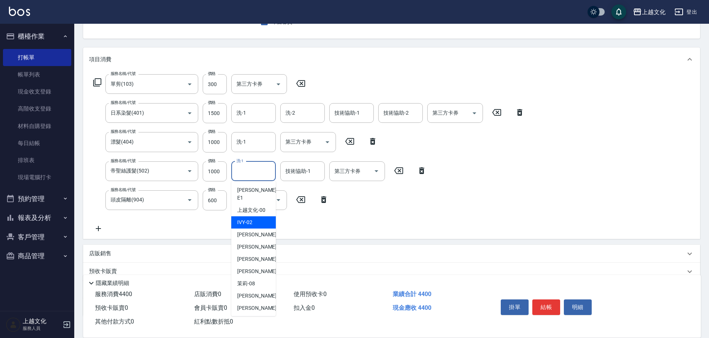
click at [250, 219] on span "IVY -02" at bounding box center [244, 223] width 15 height 8
type input "IVY-02"
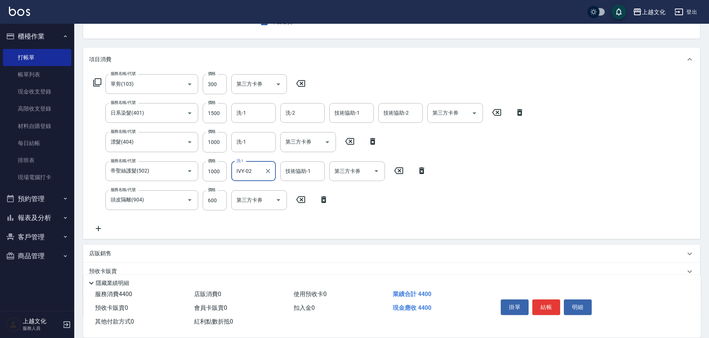
click at [311, 161] on div "服務名稱/代號 單剪(103) 服務名稱/代號 價格 300 價格 第三方卡券 第三方卡券 服務名稱/代號 日系染髮(401) 服務名稱/代號 價格 1500…" at bounding box center [309, 153] width 440 height 159
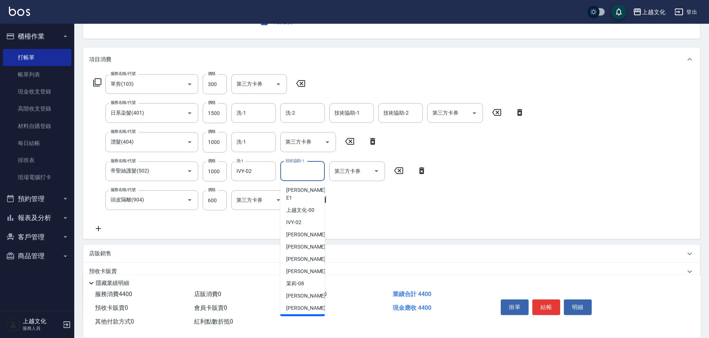
drag, startPoint x: 291, startPoint y: 313, endPoint x: 323, endPoint y: 321, distance: 33.2
click at [291, 317] on span "[PERSON_NAME] -11" at bounding box center [309, 321] width 47 height 8
type input "[PERSON_NAME]-11"
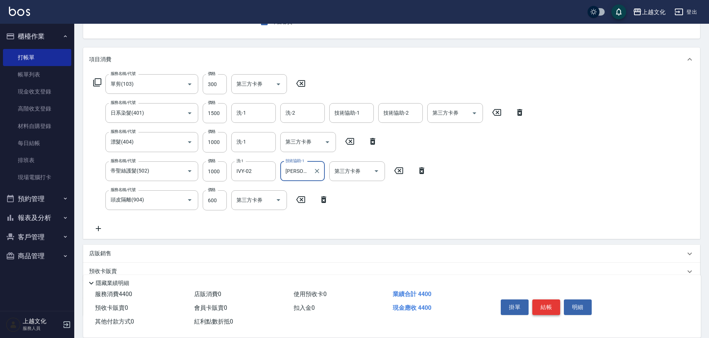
click at [545, 303] on button "結帳" at bounding box center [546, 308] width 28 height 16
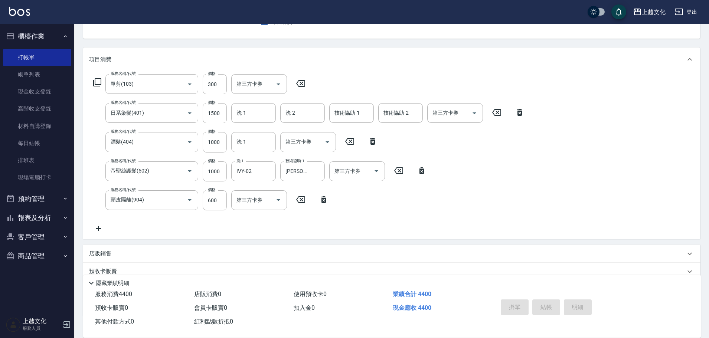
type input "[DATE] 17:55"
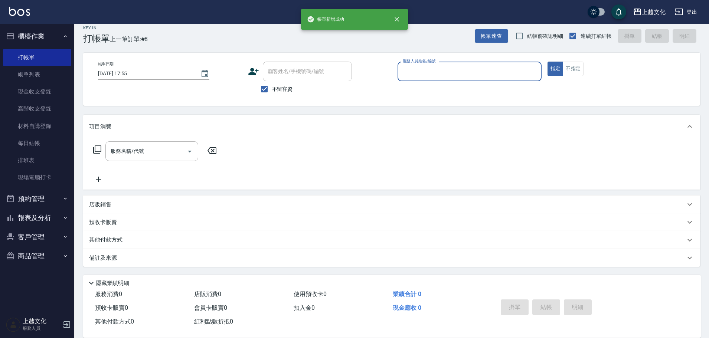
scroll to position [7, 0]
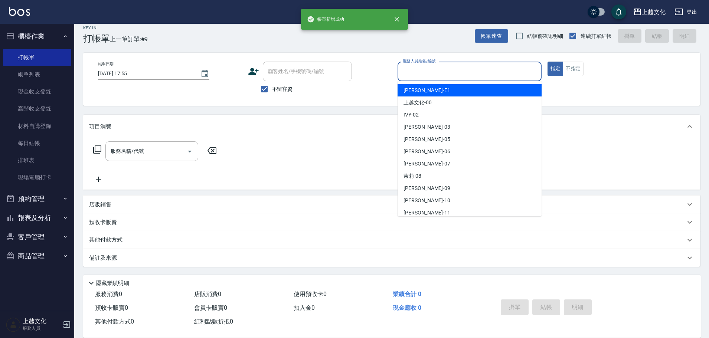
click at [458, 66] on input "服務人員姓名/編號" at bounding box center [469, 71] width 137 height 13
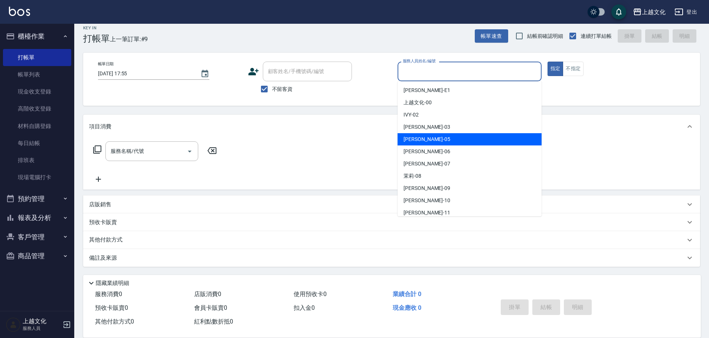
click at [439, 136] on div "[PERSON_NAME] -05" at bounding box center [470, 139] width 144 height 12
type input "[PERSON_NAME]-05"
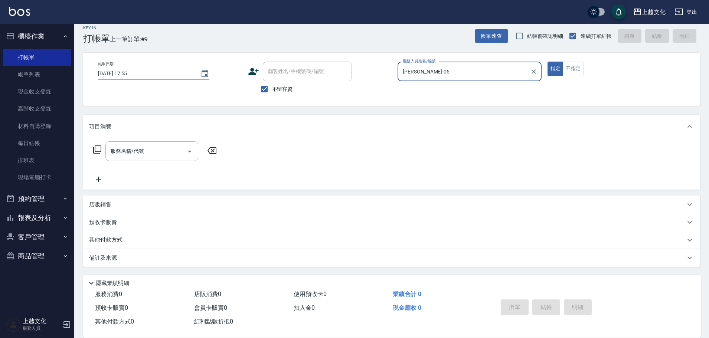
click at [98, 148] on icon at bounding box center [97, 149] width 9 height 9
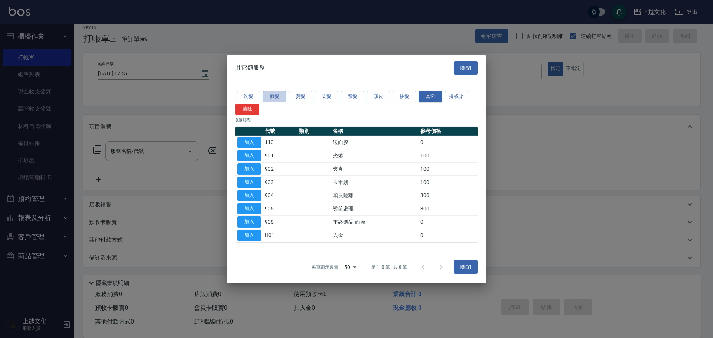
click at [268, 98] on button "剪髮" at bounding box center [274, 97] width 24 height 12
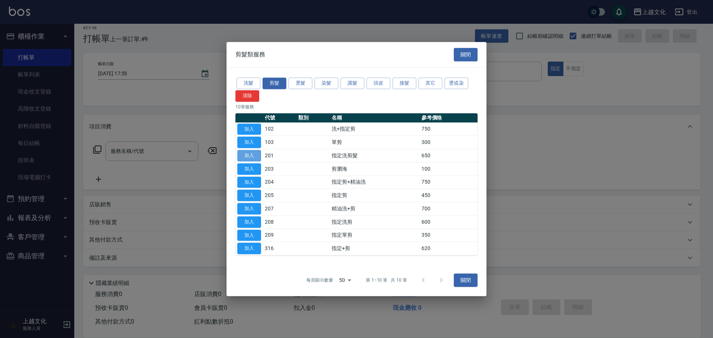
click at [252, 157] on button "加入" at bounding box center [249, 156] width 24 height 12
type input "指定洗剪髮(201)"
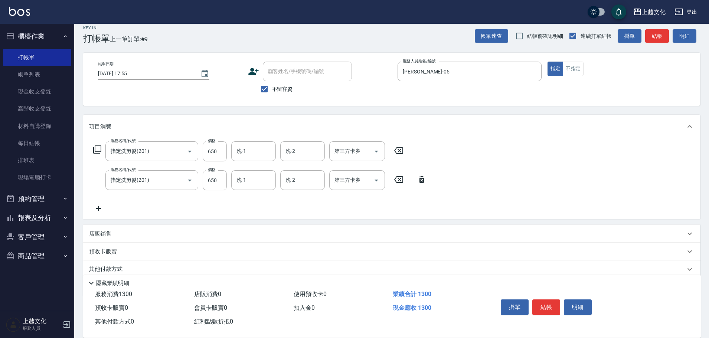
click at [423, 182] on icon at bounding box center [421, 179] width 5 height 7
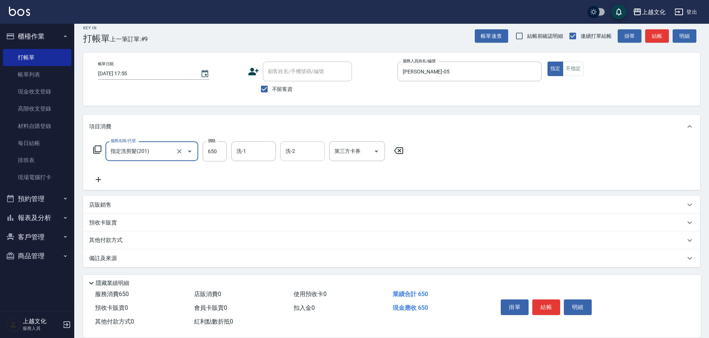
click at [308, 157] on input "洗-2" at bounding box center [303, 151] width 38 height 13
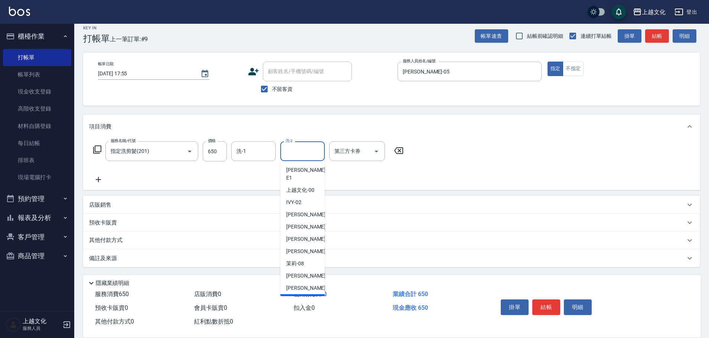
click at [306, 297] on span "[PERSON_NAME] -11" at bounding box center [309, 301] width 47 height 8
type input "[PERSON_NAME]-11"
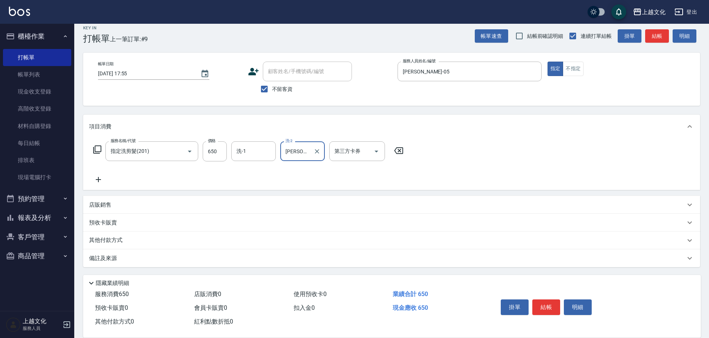
click at [532, 300] on button "結帳" at bounding box center [546, 308] width 28 height 16
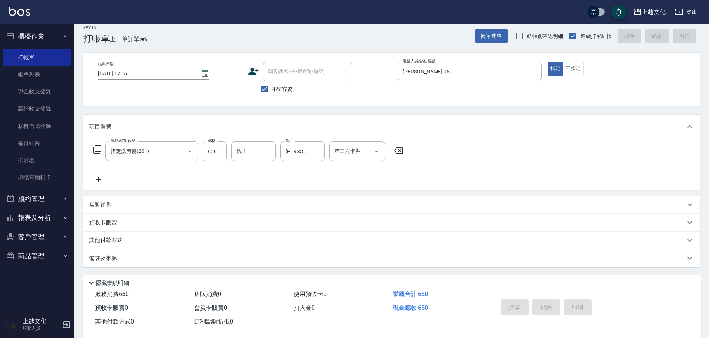
type input "[DATE] 17:56"
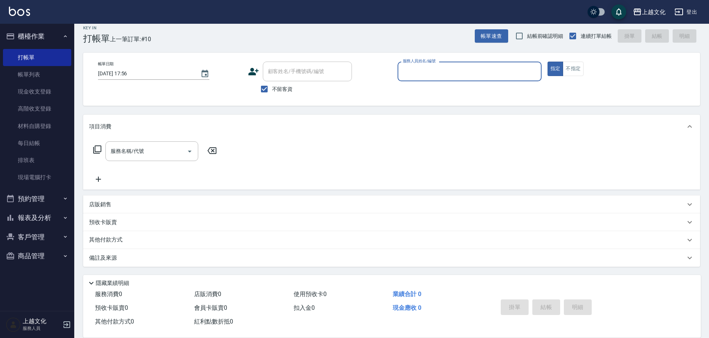
drag, startPoint x: 455, startPoint y: 75, endPoint x: 458, endPoint y: 79, distance: 5.6
click at [457, 75] on input "服務人員姓名/編號" at bounding box center [469, 71] width 137 height 13
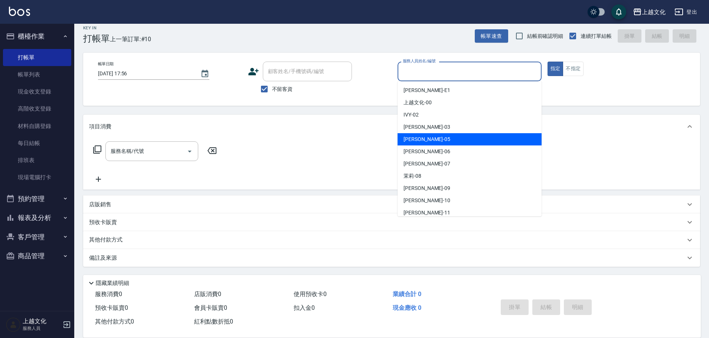
click at [444, 138] on div "[PERSON_NAME] -05" at bounding box center [470, 139] width 144 height 12
type input "[PERSON_NAME]-05"
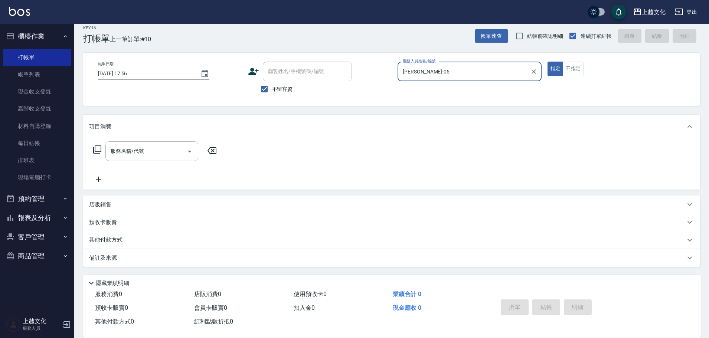
click at [100, 151] on icon at bounding box center [97, 149] width 9 height 9
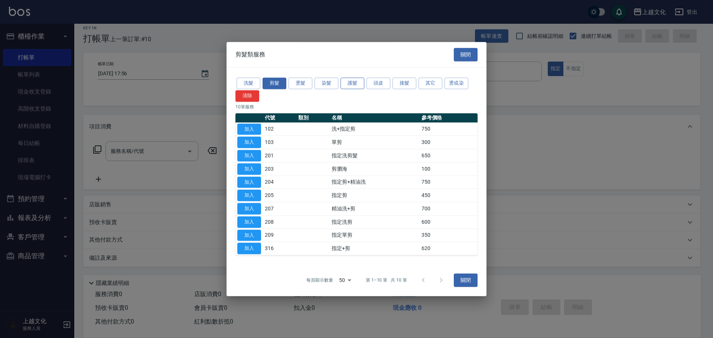
click at [350, 83] on button "護髮" at bounding box center [352, 84] width 24 height 12
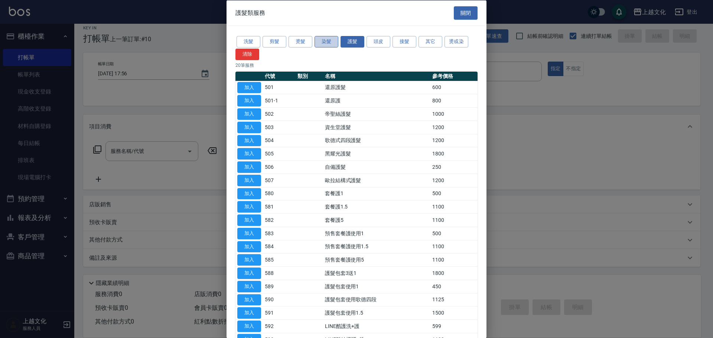
click at [334, 44] on button "染髮" at bounding box center [326, 42] width 24 height 12
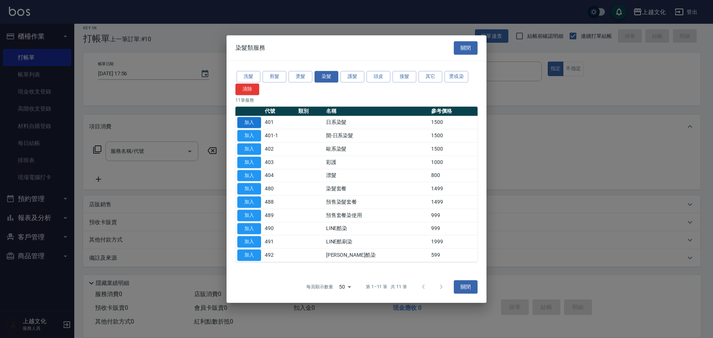
click at [253, 120] on button "加入" at bounding box center [249, 123] width 24 height 12
type input "日系染髮(401)"
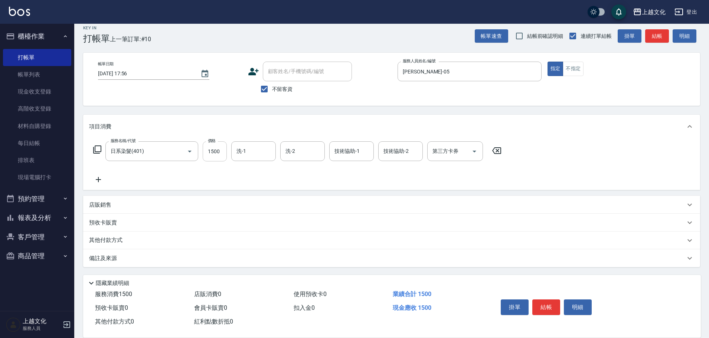
click at [222, 153] on input "1500" at bounding box center [215, 151] width 24 height 20
type input "1800"
click at [98, 151] on icon at bounding box center [97, 149] width 9 height 9
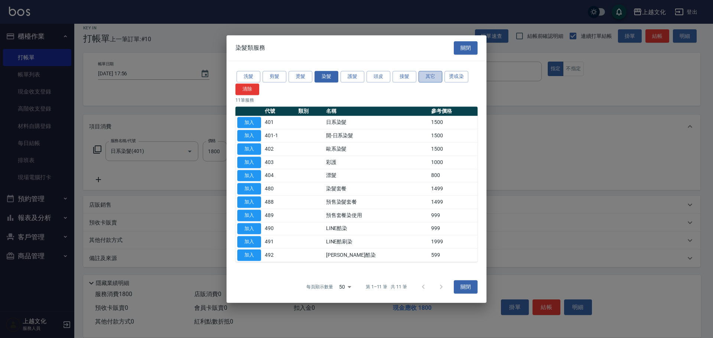
click at [422, 76] on button "其它" at bounding box center [430, 77] width 24 height 12
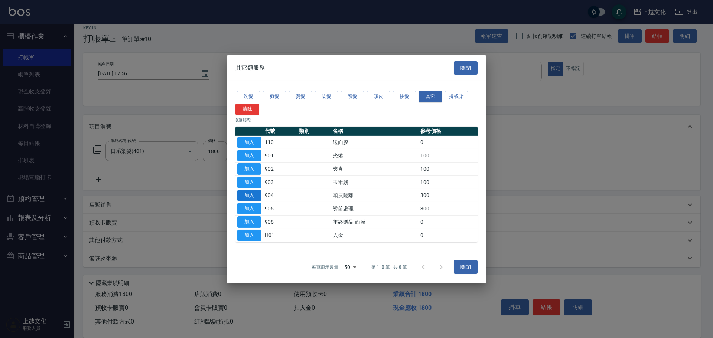
click at [254, 194] on button "加入" at bounding box center [249, 196] width 24 height 12
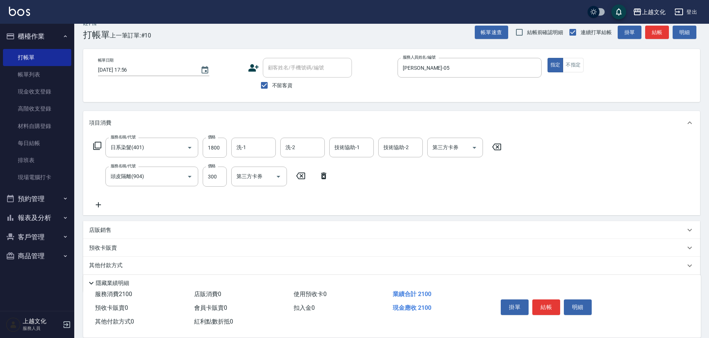
scroll to position [36, 0]
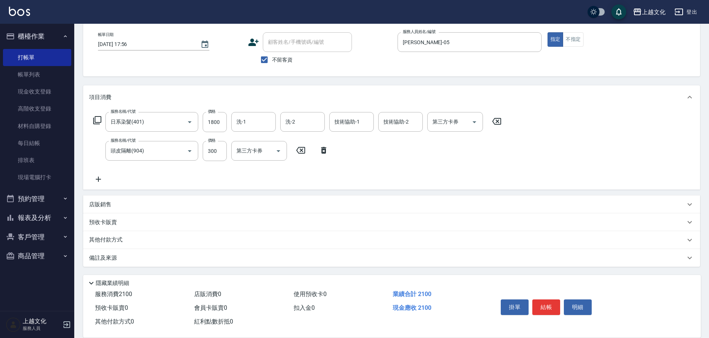
drag, startPoint x: 142, startPoint y: 235, endPoint x: 146, endPoint y: 235, distance: 3.7
click at [142, 235] on div "其他付款方式" at bounding box center [391, 240] width 617 height 18
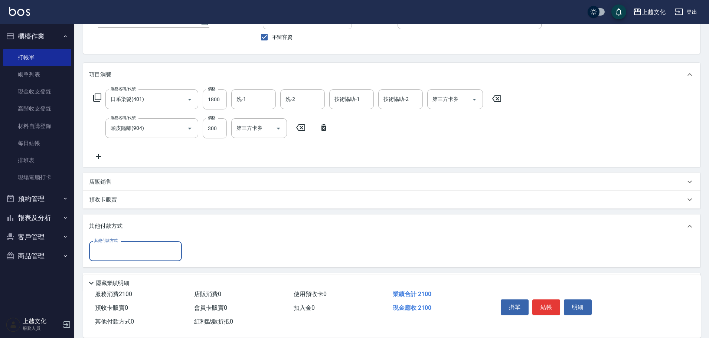
scroll to position [83, 0]
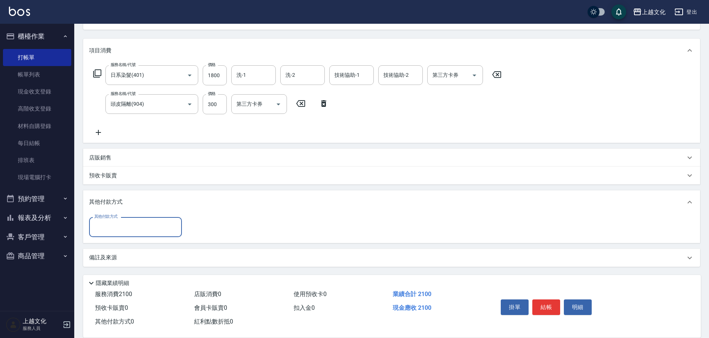
drag, startPoint x: 106, startPoint y: 229, endPoint x: 114, endPoint y: 229, distance: 7.4
click at [107, 229] on input "其他付款方式" at bounding box center [135, 226] width 86 height 13
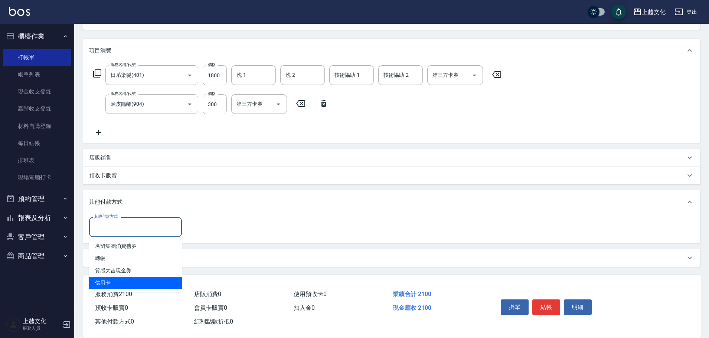
click at [130, 284] on span "信用卡" at bounding box center [135, 283] width 93 height 12
type input "信用卡"
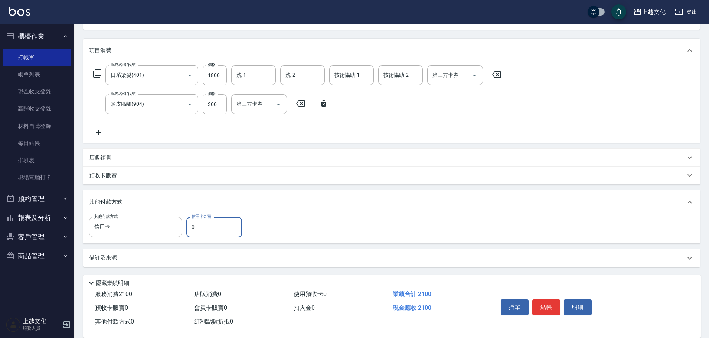
click at [216, 226] on input "0" at bounding box center [214, 227] width 56 height 20
type input "2100"
click at [547, 301] on button "結帳" at bounding box center [546, 308] width 28 height 16
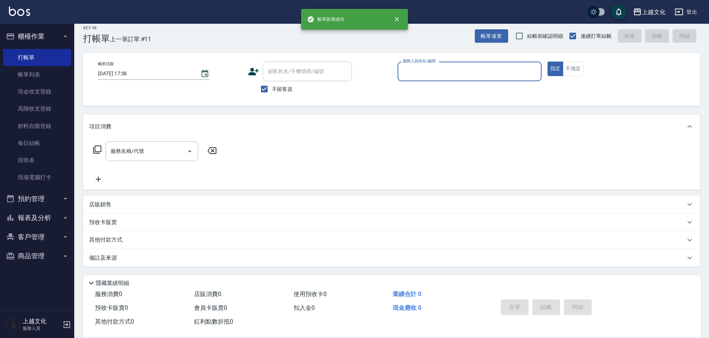
scroll to position [7, 0]
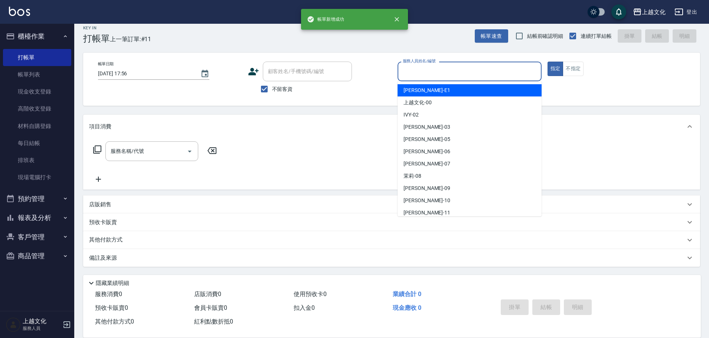
click at [465, 76] on input "服務人員姓名/編號" at bounding box center [469, 71] width 137 height 13
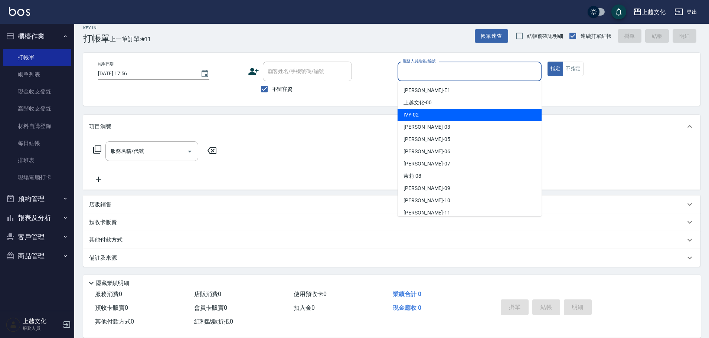
click at [453, 117] on div "IVY -02" at bounding box center [470, 115] width 144 height 12
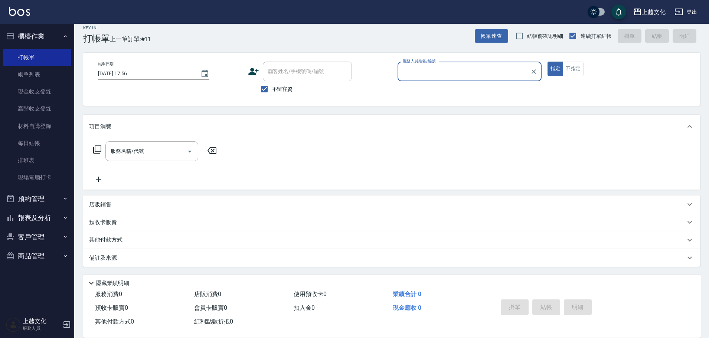
type input "IVY-02"
click at [98, 152] on icon at bounding box center [97, 149] width 9 height 9
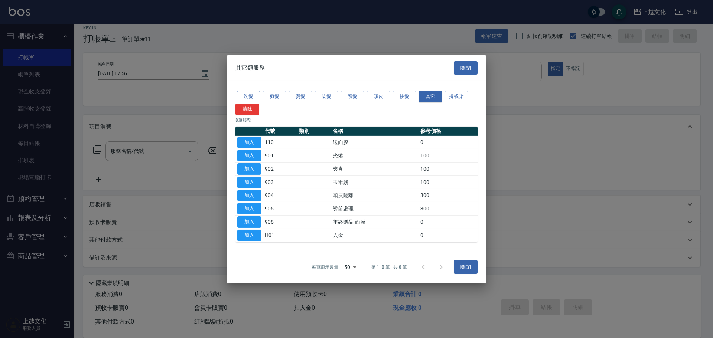
click at [251, 94] on button "洗髮" at bounding box center [248, 97] width 24 height 12
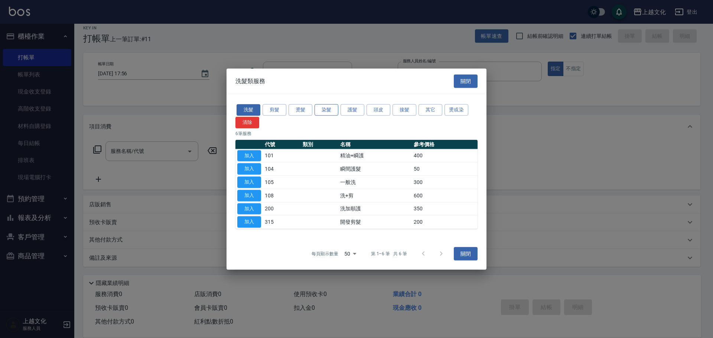
click at [331, 107] on button "染髮" at bounding box center [326, 110] width 24 height 12
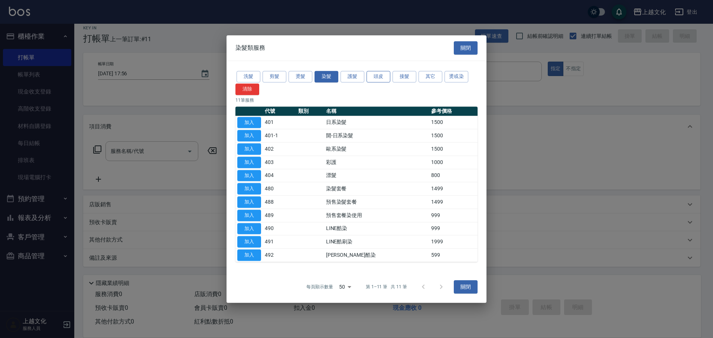
click at [386, 78] on button "頭皮" at bounding box center [378, 77] width 24 height 12
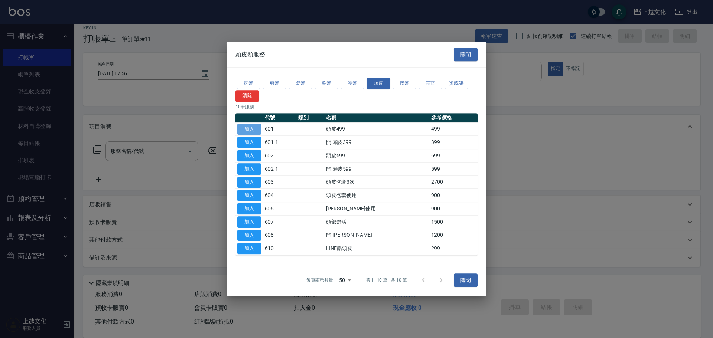
click at [247, 127] on button "加入" at bounding box center [249, 130] width 24 height 12
type input "頭皮499(601)"
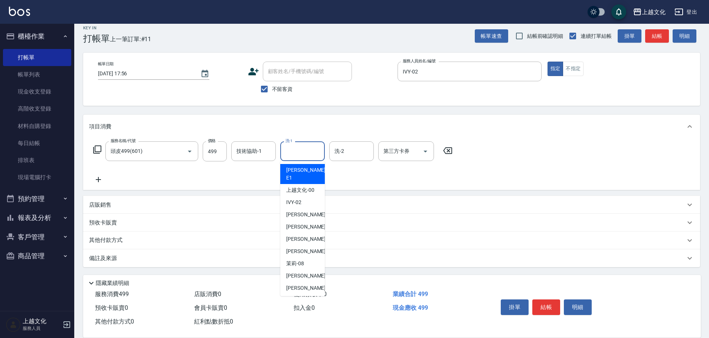
click at [305, 152] on input "洗-1" at bounding box center [303, 151] width 38 height 13
click at [304, 297] on span "[PERSON_NAME] -11" at bounding box center [309, 301] width 47 height 8
type input "[PERSON_NAME]-11"
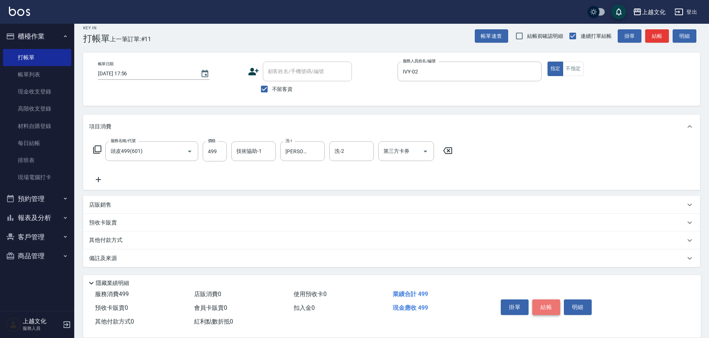
click at [545, 304] on button "結帳" at bounding box center [546, 308] width 28 height 16
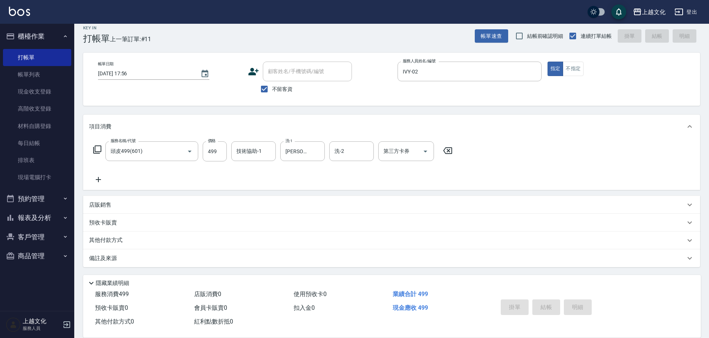
type input "[DATE] 17:57"
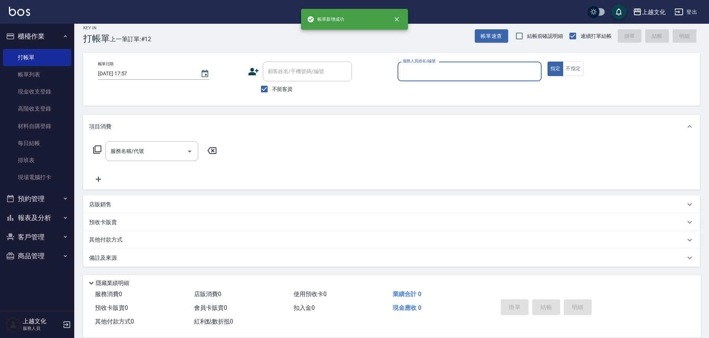
click at [453, 71] on input "服務人員姓名/編號" at bounding box center [469, 71] width 137 height 13
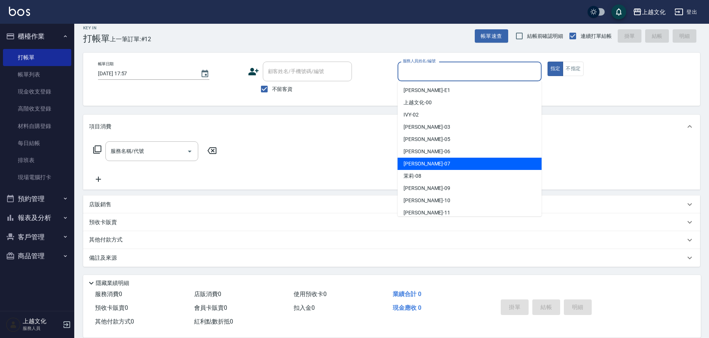
click at [448, 164] on div "[PERSON_NAME] -07" at bounding box center [470, 164] width 144 height 12
type input "[PERSON_NAME]-07"
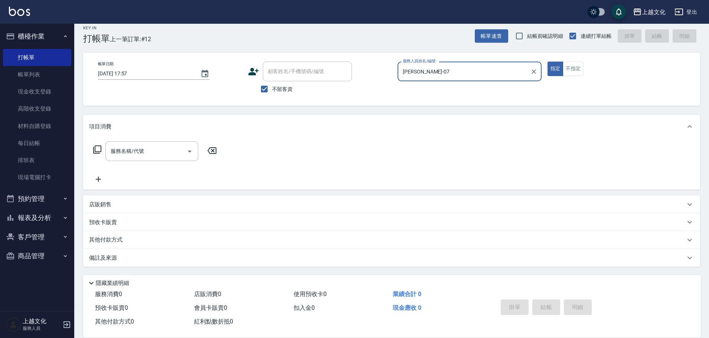
click at [95, 151] on icon at bounding box center [97, 150] width 8 height 8
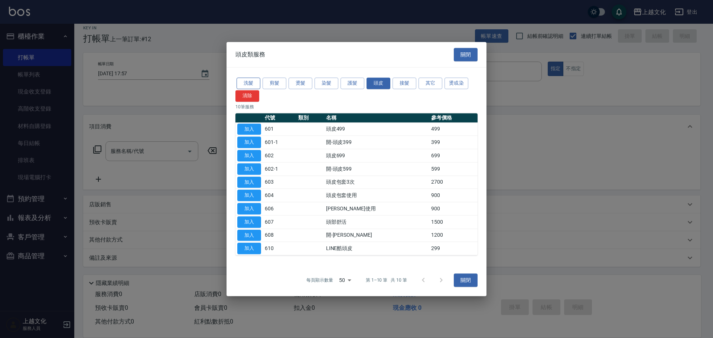
click at [244, 82] on button "洗髮" at bounding box center [248, 84] width 24 height 12
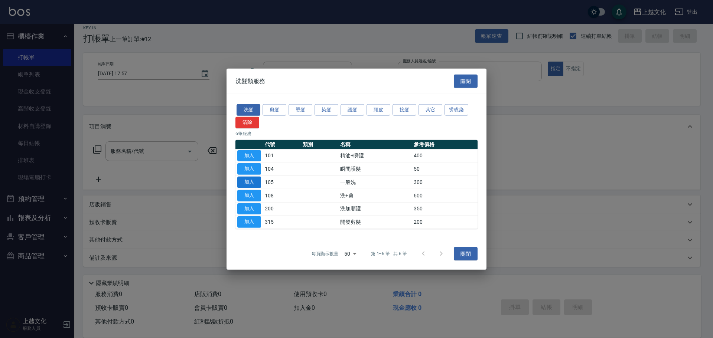
click at [248, 182] on button "加入" at bounding box center [249, 183] width 24 height 12
type input "一般洗(105)"
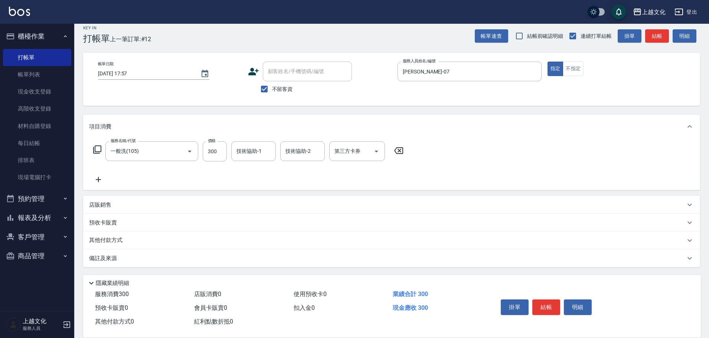
click at [99, 150] on icon at bounding box center [97, 149] width 9 height 9
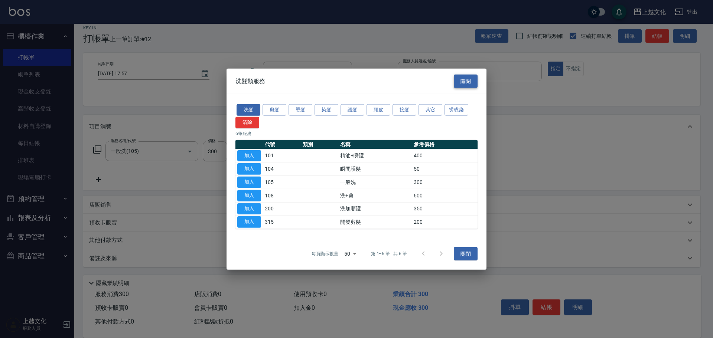
click at [469, 81] on button "關閉" at bounding box center [466, 81] width 24 height 14
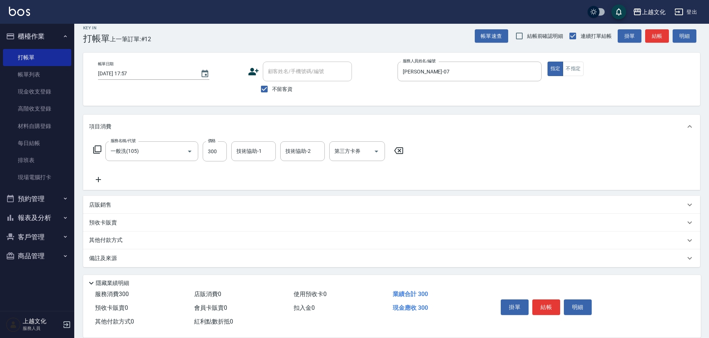
scroll to position [7, 0]
click at [114, 206] on div "店販銷售" at bounding box center [387, 205] width 596 height 8
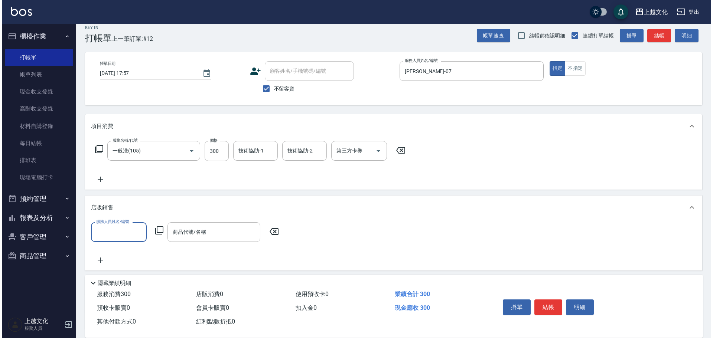
scroll to position [0, 0]
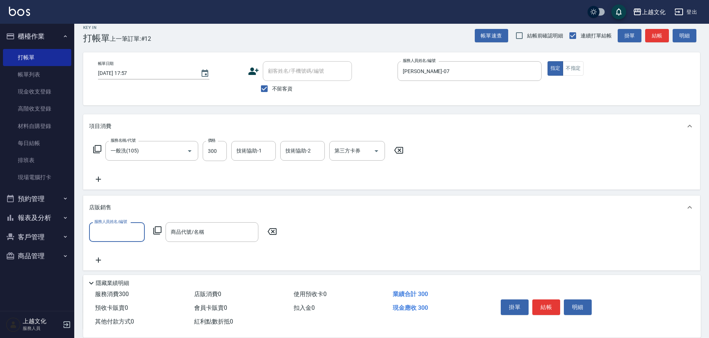
click at [118, 230] on input "服務人員姓名/編號" at bounding box center [116, 232] width 49 height 13
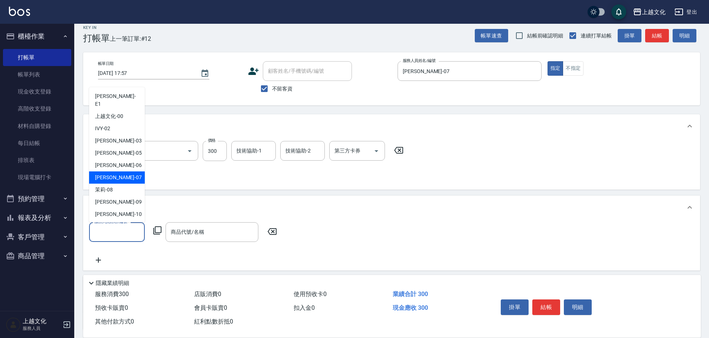
click at [128, 173] on div "[PERSON_NAME] -07" at bounding box center [117, 177] width 56 height 12
type input "[PERSON_NAME]-07"
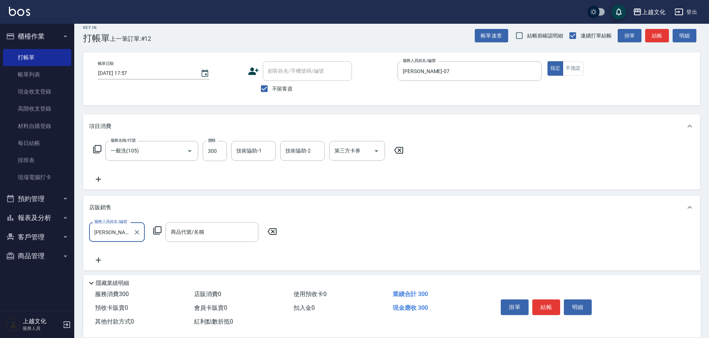
click at [159, 230] on icon at bounding box center [157, 230] width 9 height 9
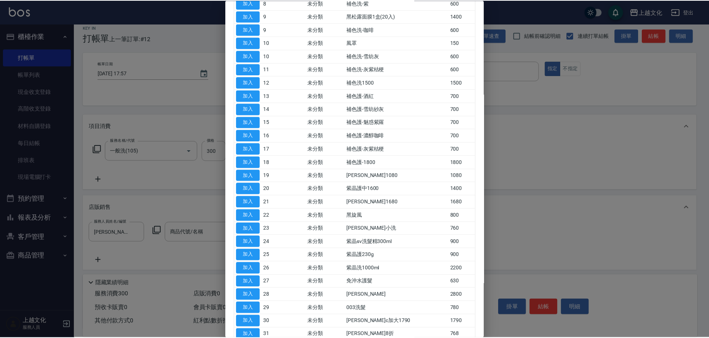
scroll to position [297, 0]
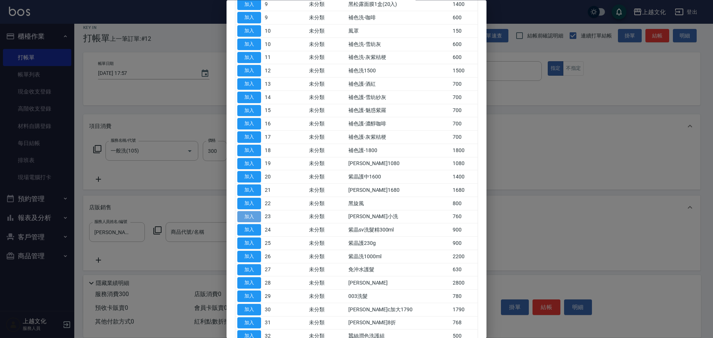
click at [255, 214] on button "加入" at bounding box center [249, 217] width 24 height 12
type input "[PERSON_NAME]小洗"
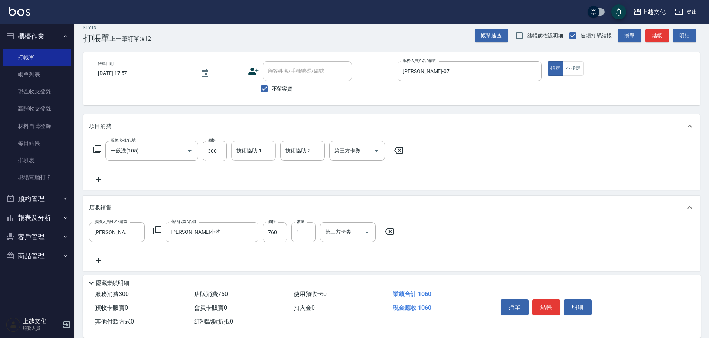
drag, startPoint x: 261, startPoint y: 144, endPoint x: 271, endPoint y: 160, distance: 18.7
click at [262, 145] on div "技術協助-1" at bounding box center [253, 151] width 45 height 20
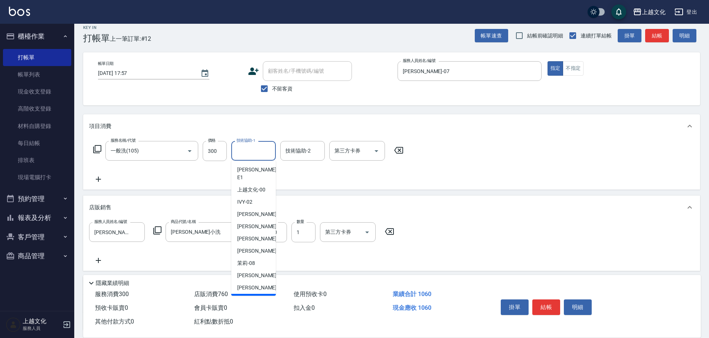
drag, startPoint x: 260, startPoint y: 290, endPoint x: 269, endPoint y: 289, distance: 9.3
click at [262, 294] on div "[PERSON_NAME] -11" at bounding box center [253, 300] width 45 height 12
type input "[PERSON_NAME]-11"
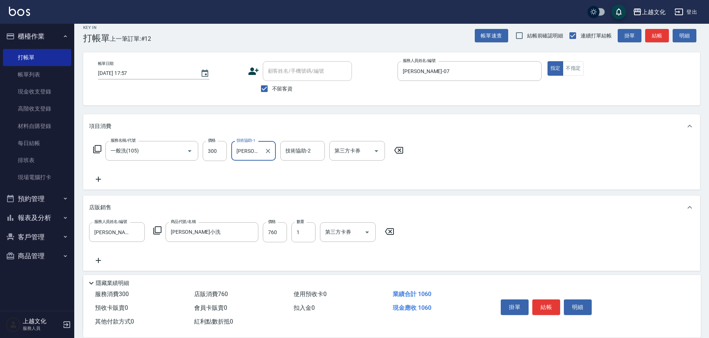
click at [551, 301] on button "結帳" at bounding box center [546, 308] width 28 height 16
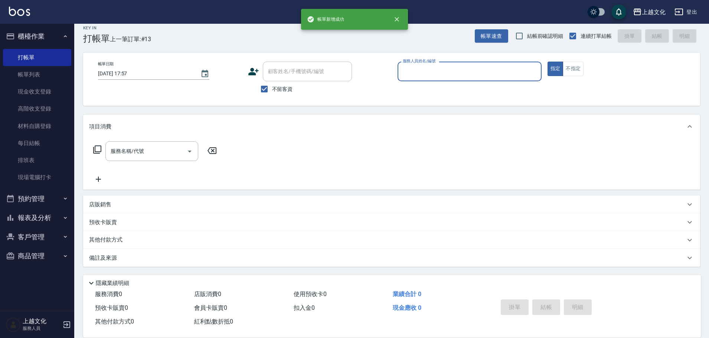
scroll to position [7, 0]
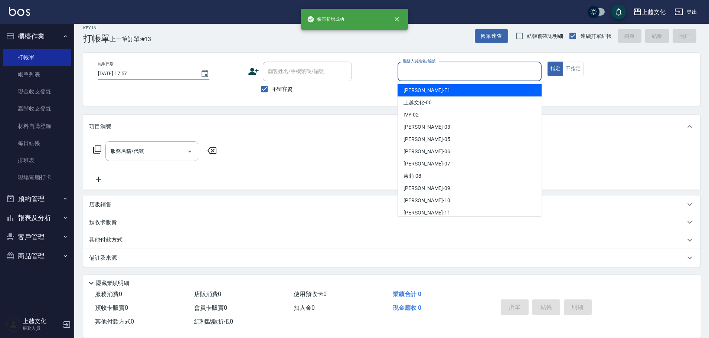
click at [458, 72] on input "服務人員姓名/編號" at bounding box center [469, 71] width 137 height 13
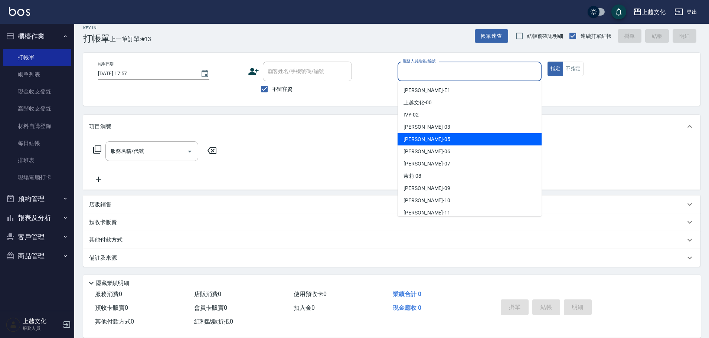
click at [442, 137] on div "[PERSON_NAME] -05" at bounding box center [470, 139] width 144 height 12
click at [442, 137] on div "項目消費" at bounding box center [391, 127] width 617 height 24
type input "[PERSON_NAME]-05"
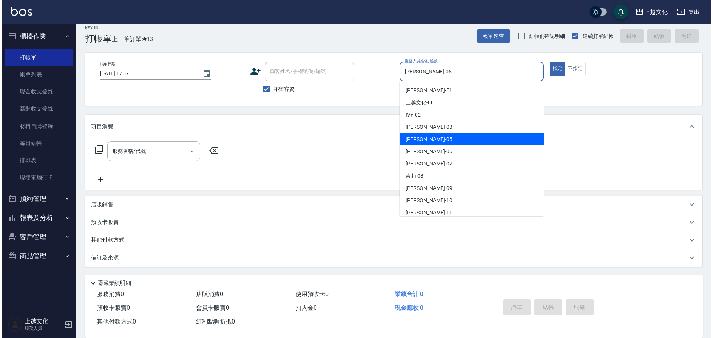
scroll to position [0, 0]
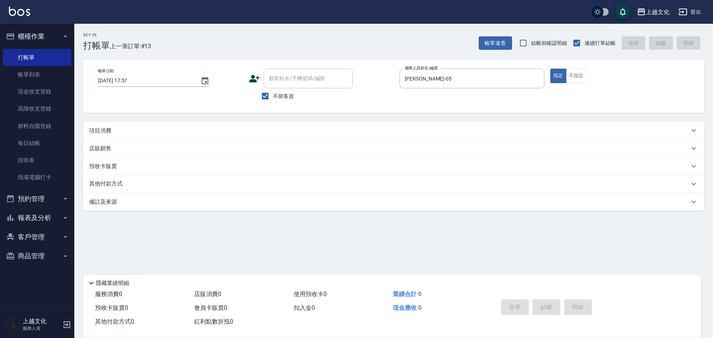
click at [347, 134] on div "項目消費" at bounding box center [389, 131] width 600 height 8
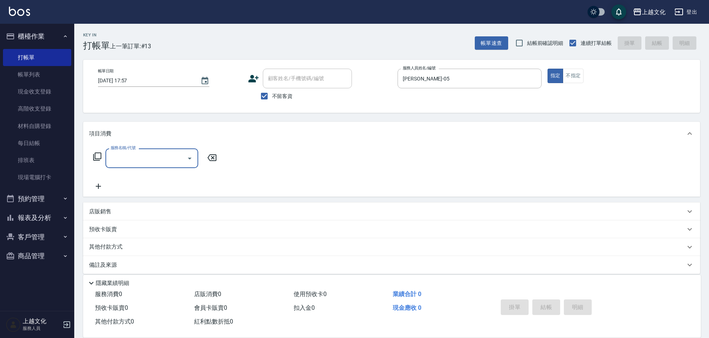
click at [97, 157] on icon at bounding box center [97, 156] width 9 height 9
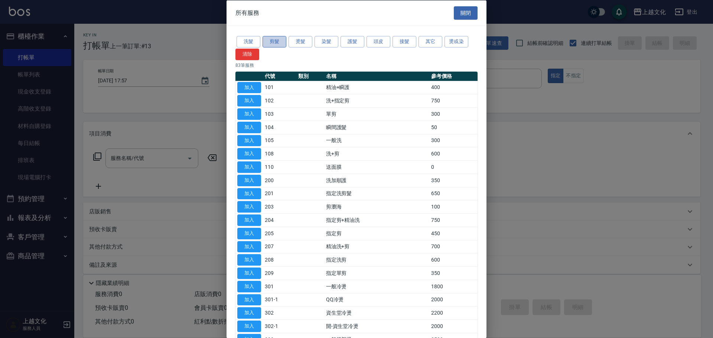
click at [280, 44] on button "剪髮" at bounding box center [274, 42] width 24 height 12
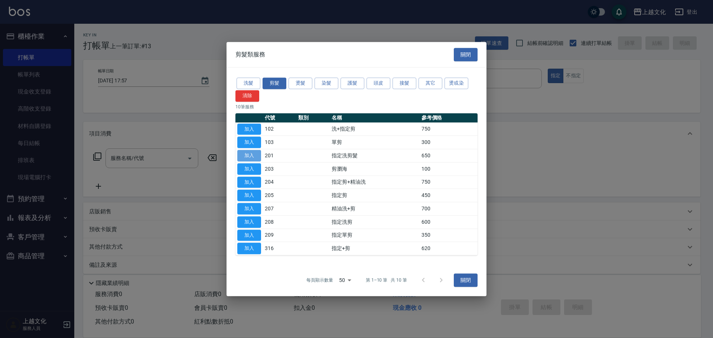
click at [253, 154] on button "加入" at bounding box center [249, 156] width 24 height 12
type input "指定洗剪髮(201)"
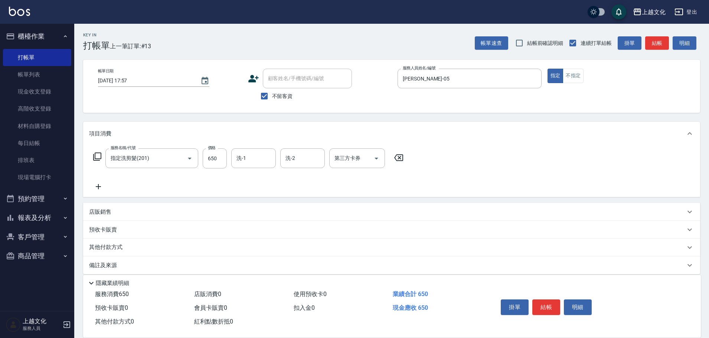
click at [98, 156] on icon at bounding box center [97, 156] width 9 height 9
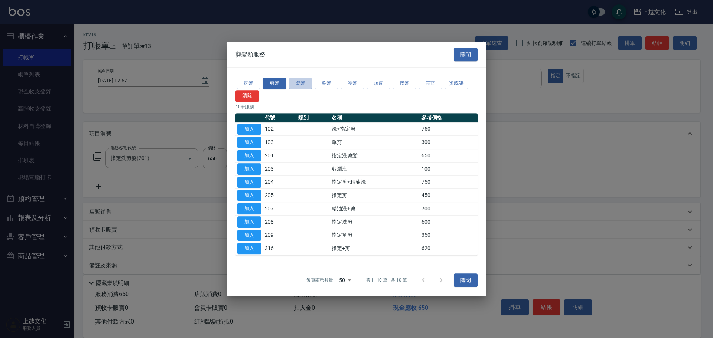
click at [299, 84] on button "燙髮" at bounding box center [300, 84] width 24 height 12
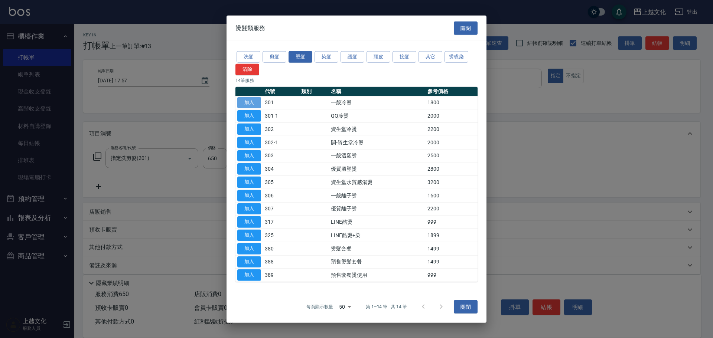
click at [249, 103] on button "加入" at bounding box center [249, 103] width 24 height 12
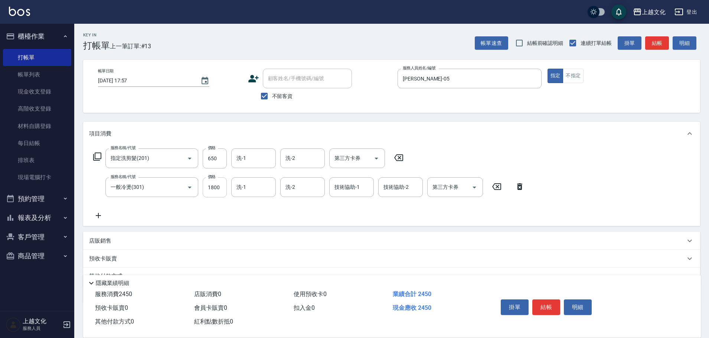
click at [225, 194] on input "1800" at bounding box center [215, 187] width 24 height 20
type input "500"
click at [543, 306] on button "結帳" at bounding box center [546, 308] width 28 height 16
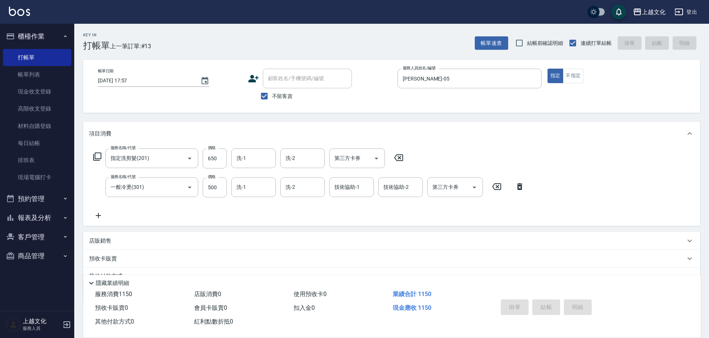
type input "[DATE] 17:58"
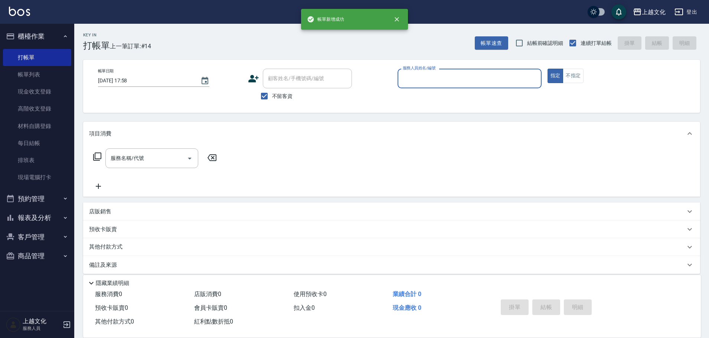
drag, startPoint x: 459, startPoint y: 77, endPoint x: 459, endPoint y: 85, distance: 7.4
click at [459, 82] on input "服務人員姓名/編號" at bounding box center [469, 78] width 137 height 13
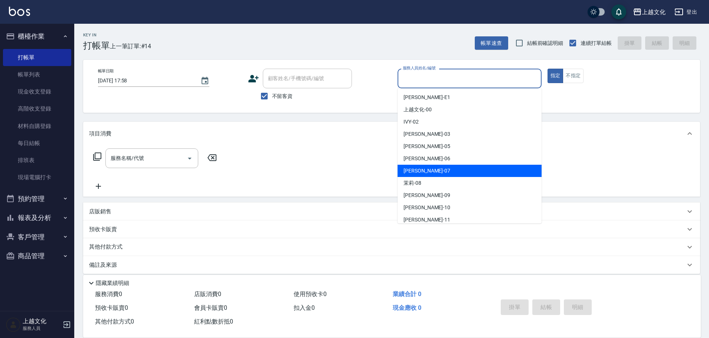
click at [435, 169] on div "[PERSON_NAME] -07" at bounding box center [470, 171] width 144 height 12
type input "[PERSON_NAME]-07"
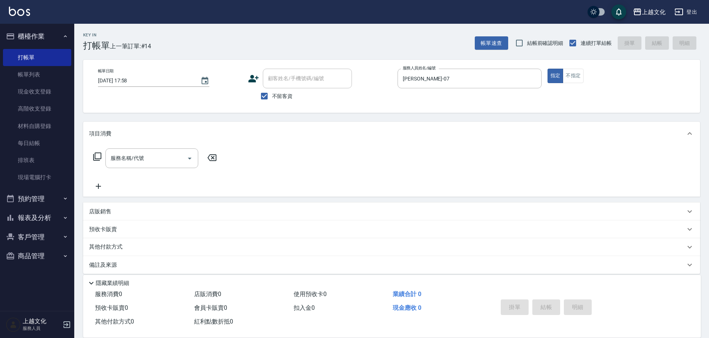
click at [98, 156] on icon at bounding box center [97, 156] width 9 height 9
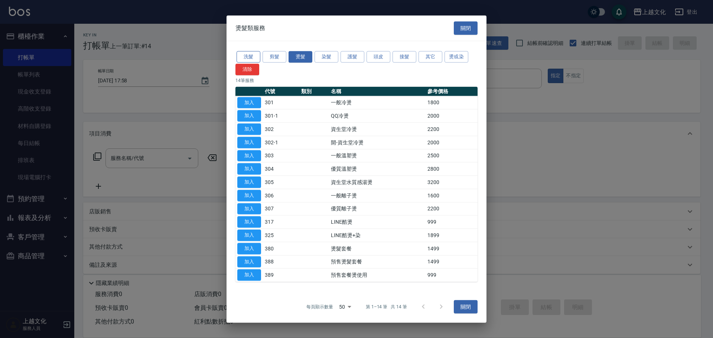
click at [248, 55] on button "洗髮" at bounding box center [248, 57] width 24 height 12
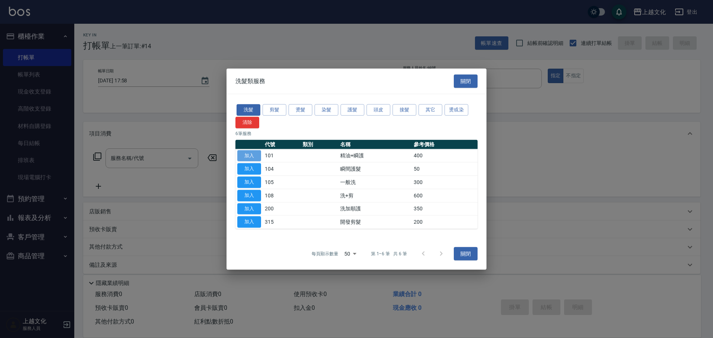
click at [249, 154] on button "加入" at bounding box center [249, 156] width 24 height 12
type input "精油+瞬護(101)"
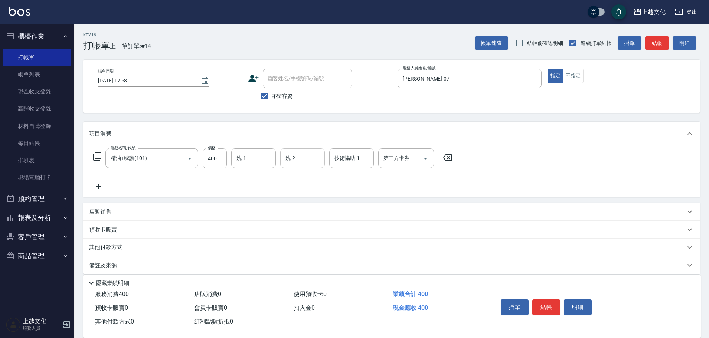
click at [308, 160] on input "洗-2" at bounding box center [303, 158] width 38 height 13
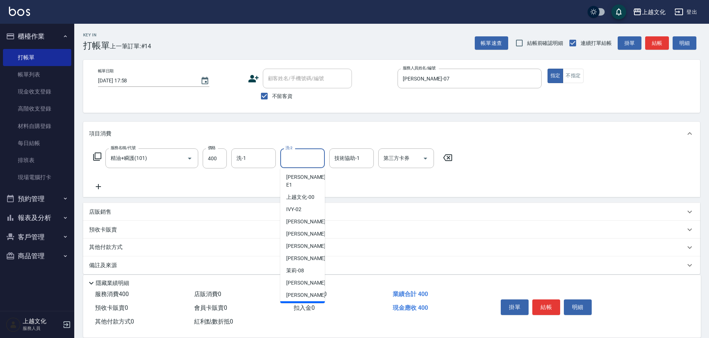
click at [308, 304] on span "[PERSON_NAME] -11" at bounding box center [309, 308] width 47 height 8
type input "[PERSON_NAME]-11"
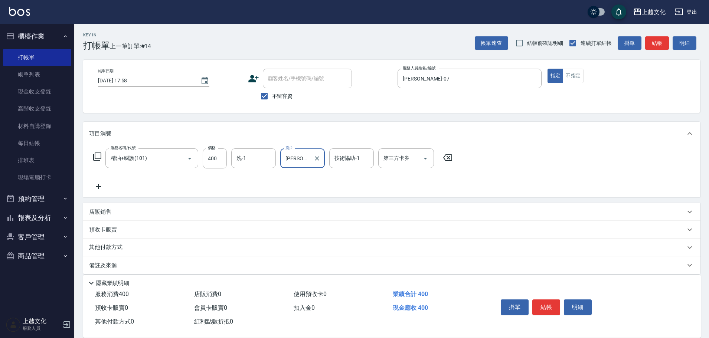
click at [548, 304] on button "結帳" at bounding box center [546, 308] width 28 height 16
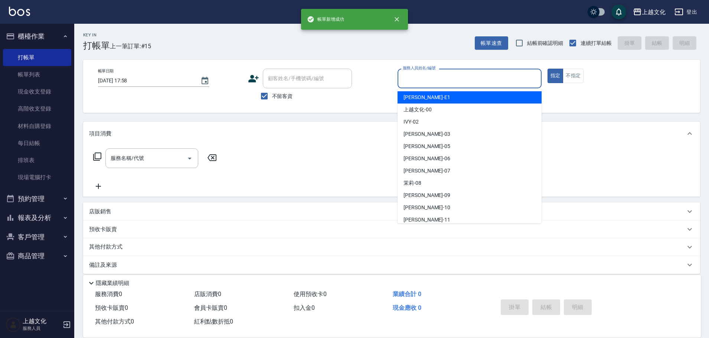
click at [417, 78] on input "服務人員姓名/編號" at bounding box center [469, 78] width 137 height 13
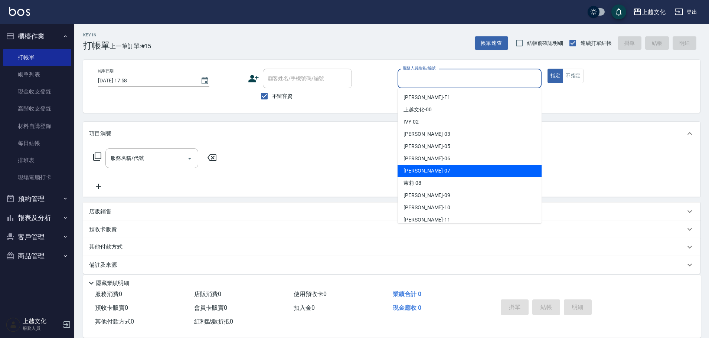
click at [422, 172] on div "[PERSON_NAME] -07" at bounding box center [470, 171] width 144 height 12
type input "[PERSON_NAME]-07"
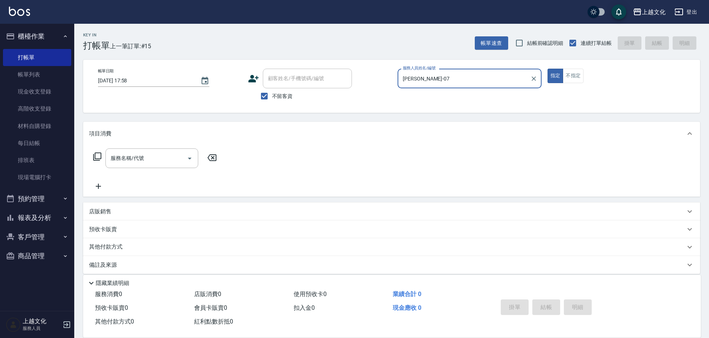
click at [94, 156] on icon at bounding box center [97, 156] width 9 height 9
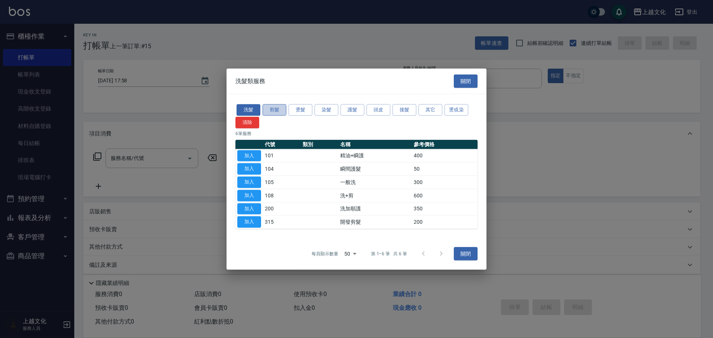
click at [269, 112] on button "剪髮" at bounding box center [274, 110] width 24 height 12
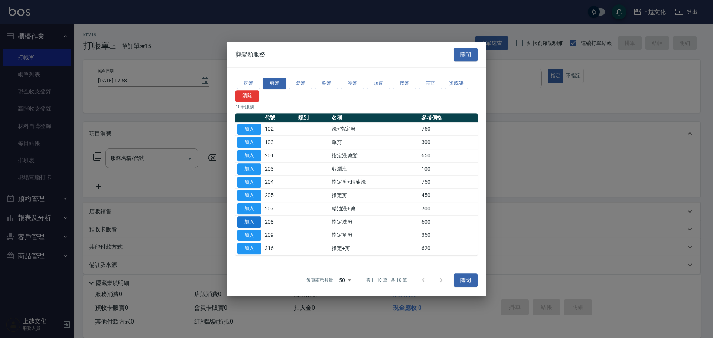
click at [252, 220] on button "加入" at bounding box center [249, 222] width 24 height 12
type input "指定洗剪(208)"
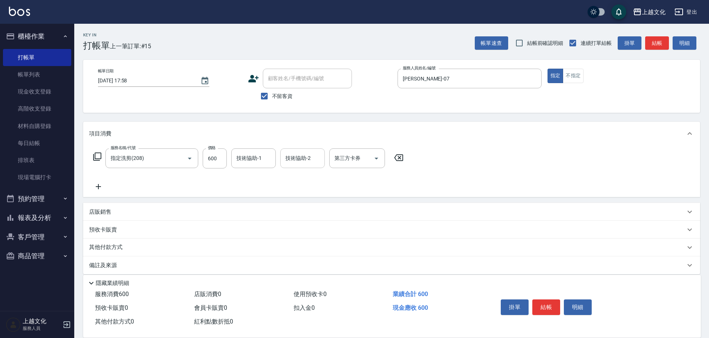
drag, startPoint x: 309, startPoint y: 157, endPoint x: 310, endPoint y: 166, distance: 9.3
click at [308, 158] on input "技術協助-2" at bounding box center [303, 158] width 38 height 13
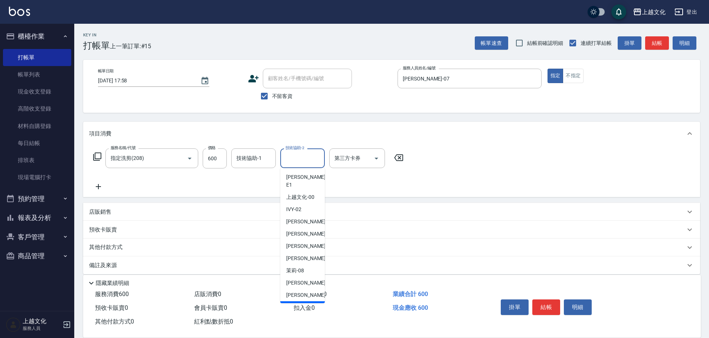
drag, startPoint x: 305, startPoint y: 301, endPoint x: 356, endPoint y: 303, distance: 51.6
click at [305, 304] on span "[PERSON_NAME] -11" at bounding box center [309, 308] width 47 height 8
type input "[PERSON_NAME]-11"
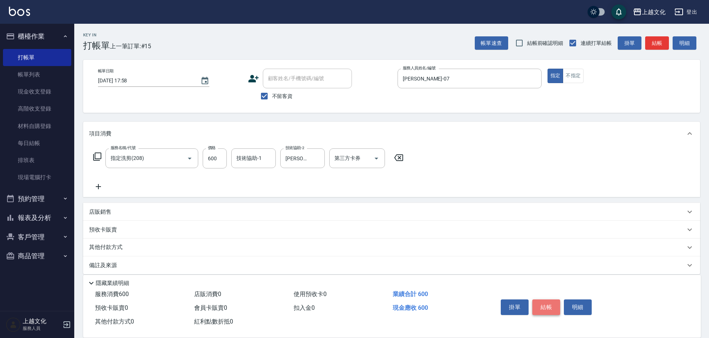
click at [558, 307] on button "結帳" at bounding box center [546, 308] width 28 height 16
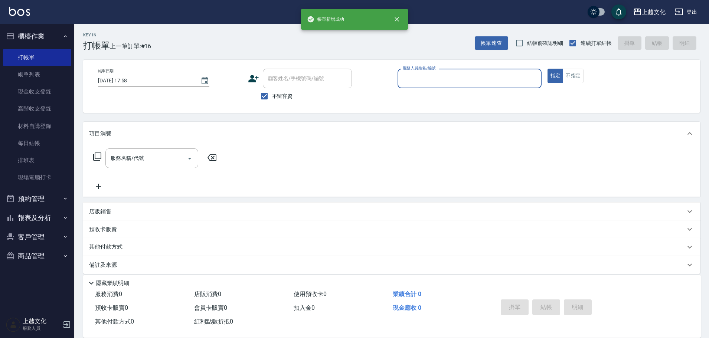
click at [460, 83] on input "服務人員姓名/編號" at bounding box center [469, 78] width 137 height 13
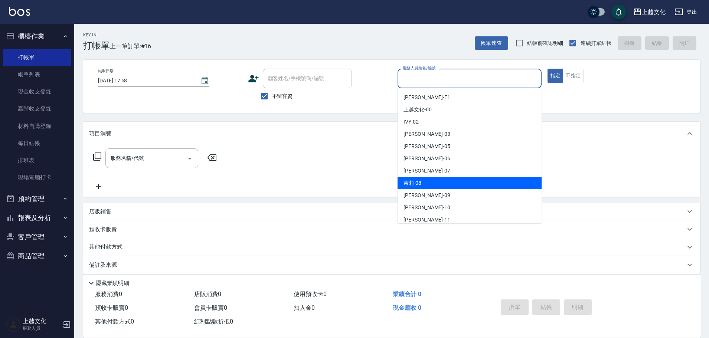
click at [444, 182] on div "茉莉 -08" at bounding box center [470, 183] width 144 height 12
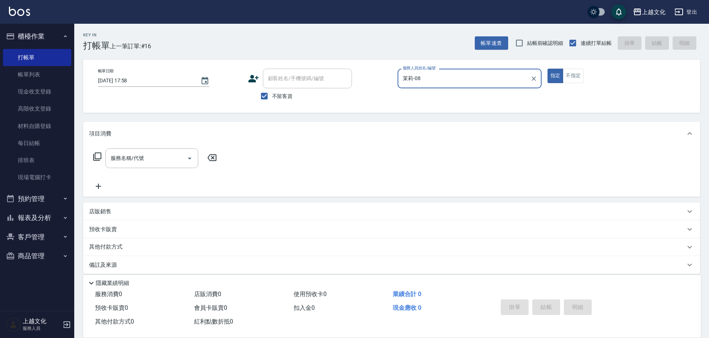
click at [427, 80] on input "茉莉-08" at bounding box center [464, 78] width 126 height 13
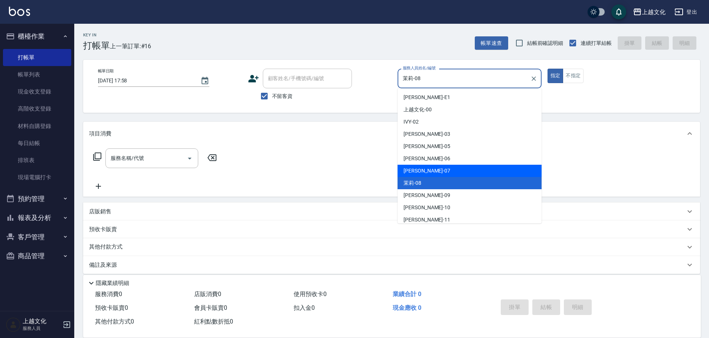
click at [431, 172] on div "[PERSON_NAME] -07" at bounding box center [470, 171] width 144 height 12
type input "[PERSON_NAME]-07"
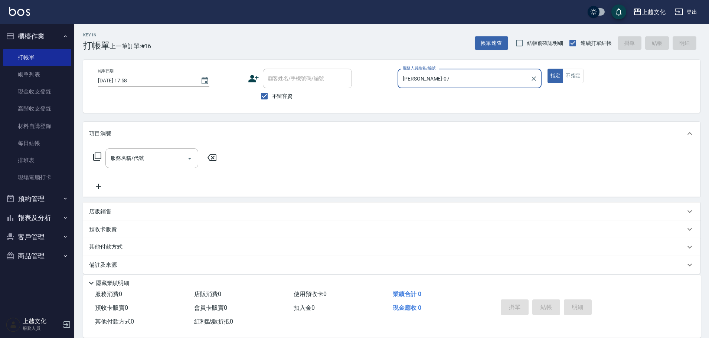
click at [95, 156] on icon at bounding box center [97, 157] width 8 height 8
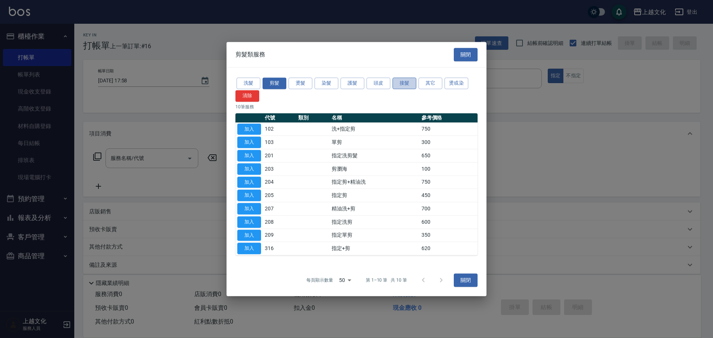
click at [393, 84] on button "接髮" at bounding box center [404, 84] width 24 height 12
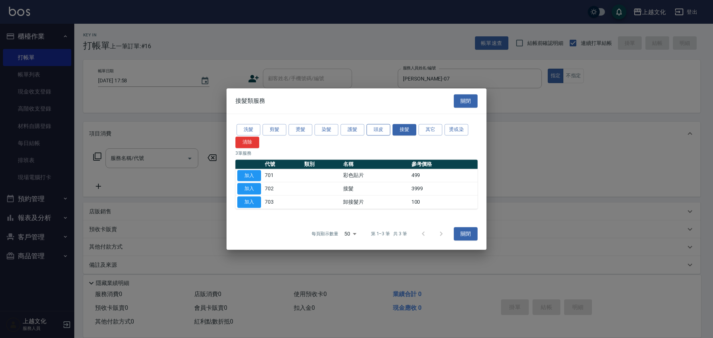
drag, startPoint x: 379, startPoint y: 125, endPoint x: 370, endPoint y: 133, distance: 11.6
click at [378, 126] on button "頭皮" at bounding box center [378, 130] width 24 height 12
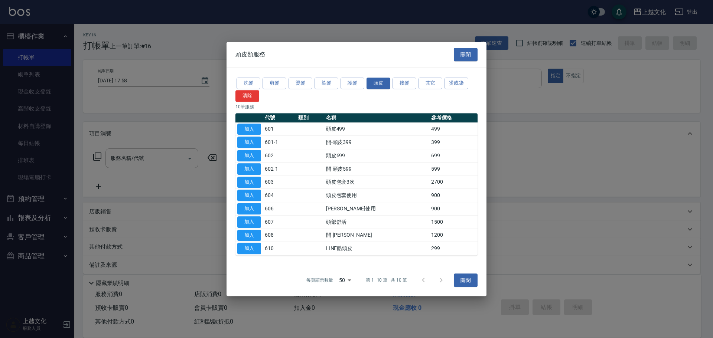
drag, startPoint x: 252, startPoint y: 128, endPoint x: 269, endPoint y: 140, distance: 20.8
click at [253, 128] on button "加入" at bounding box center [249, 130] width 24 height 12
type input "頭皮499(601)"
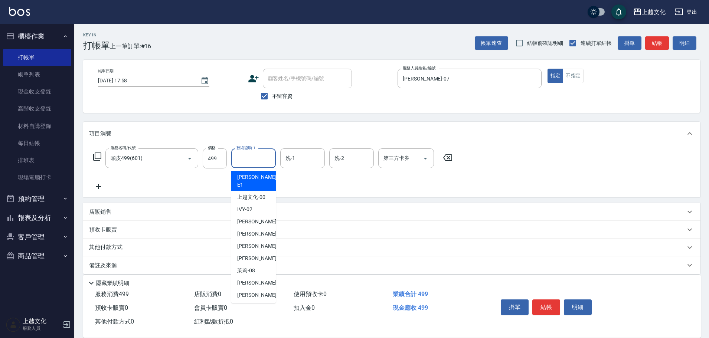
drag, startPoint x: 253, startPoint y: 155, endPoint x: 263, endPoint y: 181, distance: 27.8
click at [255, 156] on input "技術協助-1" at bounding box center [254, 158] width 38 height 13
click at [252, 304] on span "[PERSON_NAME] -11" at bounding box center [260, 308] width 47 height 8
type input "[PERSON_NAME]-11"
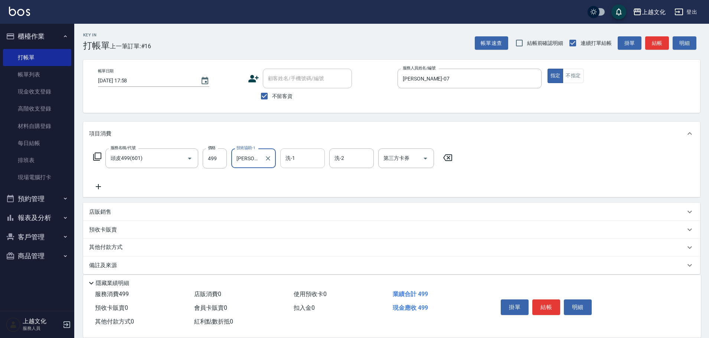
drag, startPoint x: 312, startPoint y: 157, endPoint x: 318, endPoint y: 167, distance: 12.5
click at [314, 160] on input "洗-1" at bounding box center [303, 158] width 38 height 13
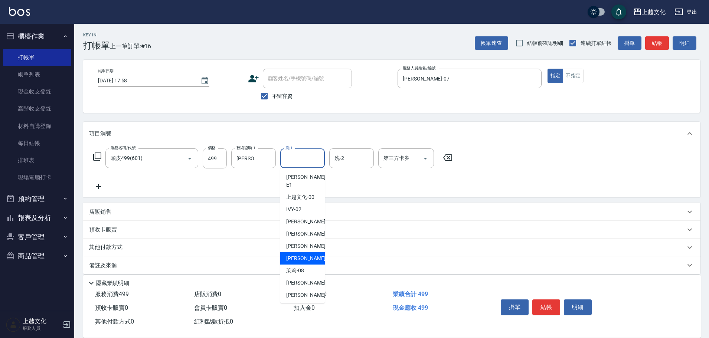
drag, startPoint x: 306, startPoint y: 248, endPoint x: 313, endPoint y: 251, distance: 7.4
click at [307, 252] on div "[PERSON_NAME] -07" at bounding box center [302, 258] width 45 height 12
type input "[PERSON_NAME]-07"
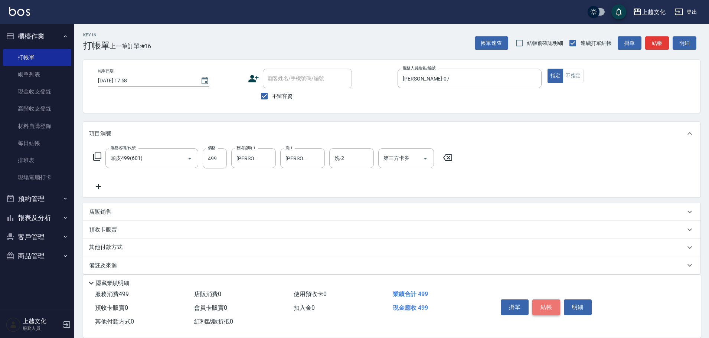
click at [545, 303] on button "結帳" at bounding box center [546, 308] width 28 height 16
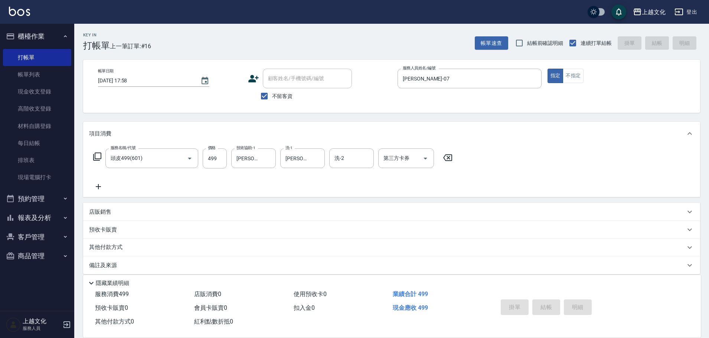
type input "[DATE] 17:59"
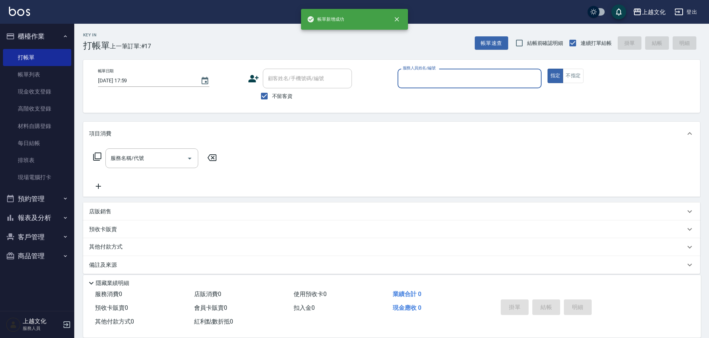
click at [474, 76] on input "服務人員姓名/編號" at bounding box center [469, 78] width 137 height 13
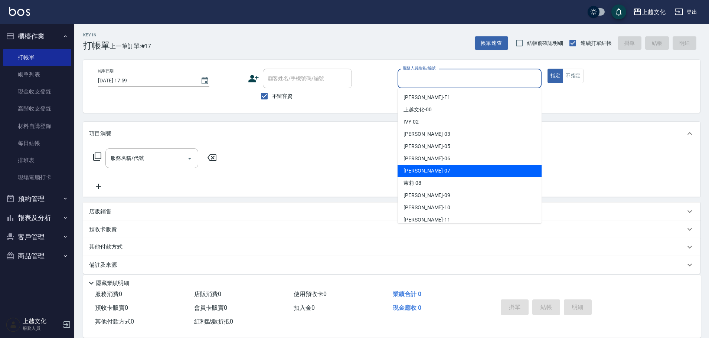
click at [432, 170] on div "[PERSON_NAME] -07" at bounding box center [470, 171] width 144 height 12
drag, startPoint x: 452, startPoint y: 76, endPoint x: 442, endPoint y: 106, distance: 31.6
click at [453, 76] on input "[PERSON_NAME]-07" at bounding box center [464, 78] width 126 height 13
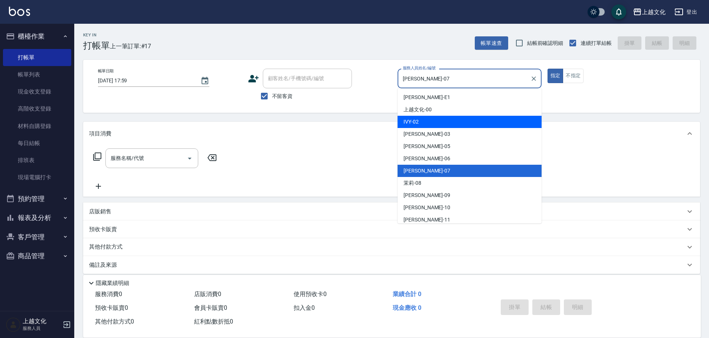
click at [432, 121] on div "IVY -02" at bounding box center [470, 122] width 144 height 12
type input "IVY-02"
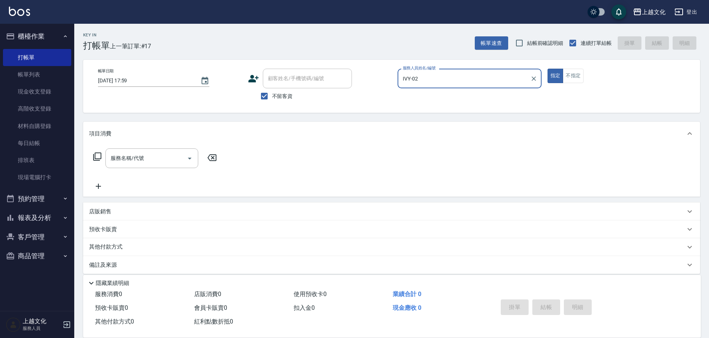
click at [101, 156] on icon at bounding box center [97, 157] width 8 height 8
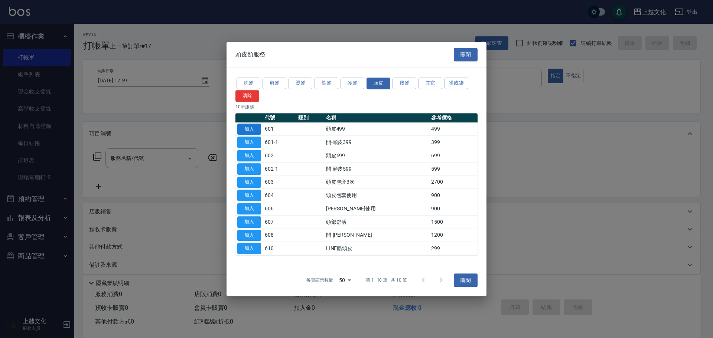
click at [246, 125] on button "加入" at bounding box center [249, 130] width 24 height 12
type input "頭皮499(601)"
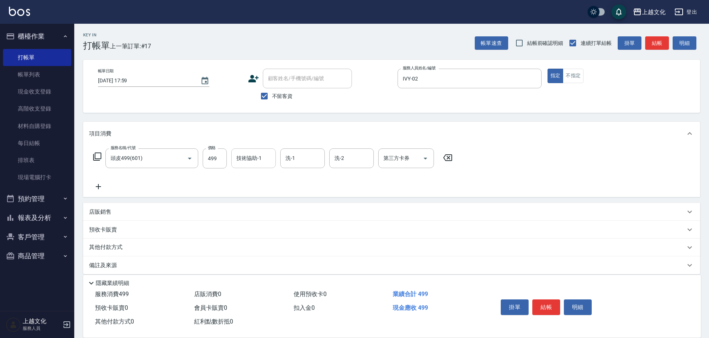
click at [250, 163] on input "技術協助-1" at bounding box center [254, 158] width 38 height 13
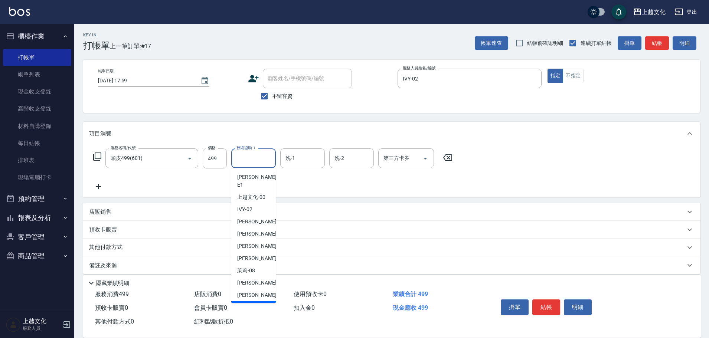
click at [264, 301] on div "[PERSON_NAME] -11" at bounding box center [253, 307] width 45 height 12
type input "[PERSON_NAME]-11"
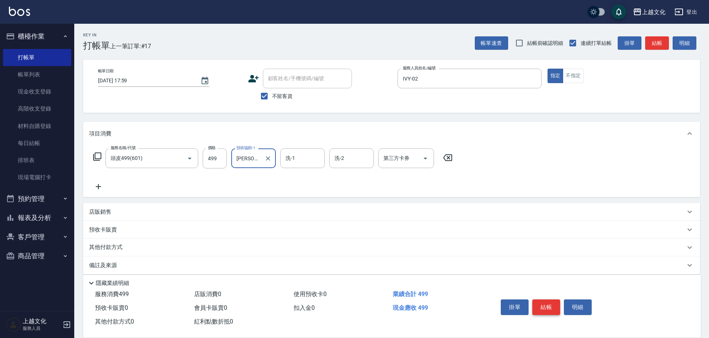
click at [547, 303] on button "結帳" at bounding box center [546, 308] width 28 height 16
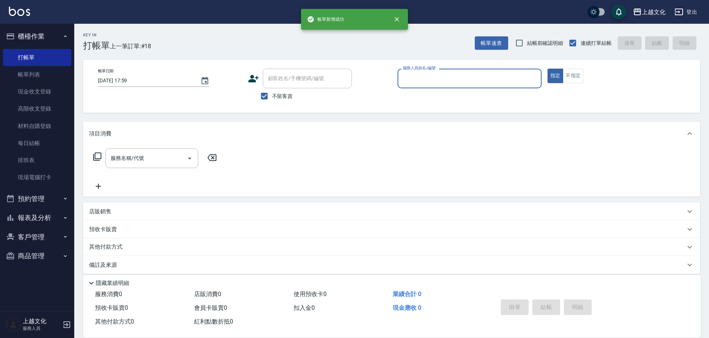
click at [453, 85] on input "服務人員姓名/編號" at bounding box center [469, 78] width 137 height 13
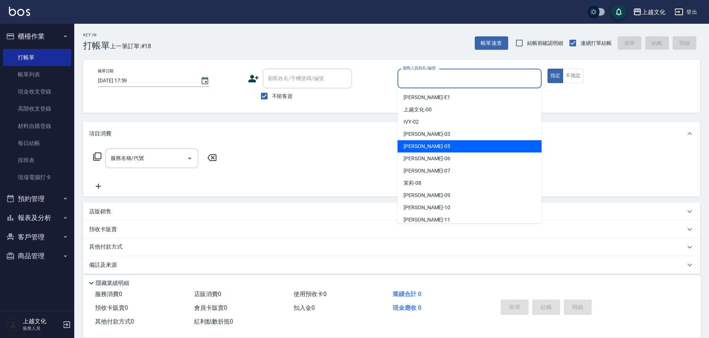
click at [435, 140] on div "[PERSON_NAME] -05" at bounding box center [470, 146] width 144 height 12
type input "[PERSON_NAME]-05"
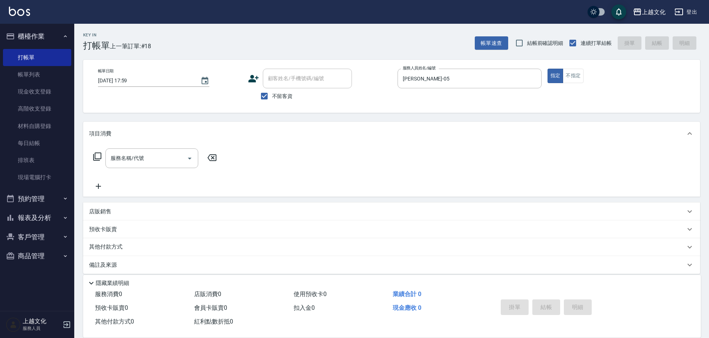
click at [95, 154] on icon at bounding box center [97, 157] width 8 height 8
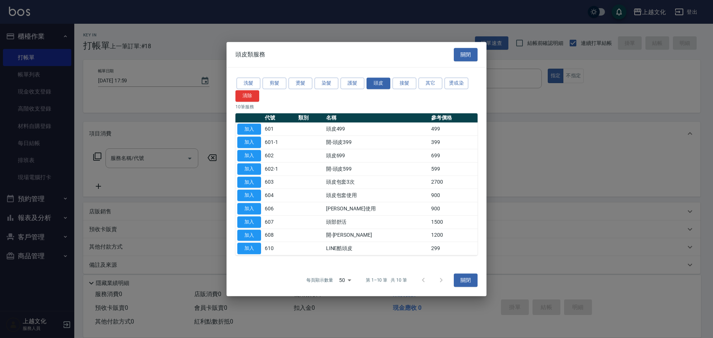
click at [274, 89] on div "洗髮 剪髮 燙髮 染髮 護髮 頭皮 接髮 其它 燙或染 清除" at bounding box center [356, 88] width 242 height 25
click at [275, 86] on button "剪髮" at bounding box center [274, 84] width 24 height 12
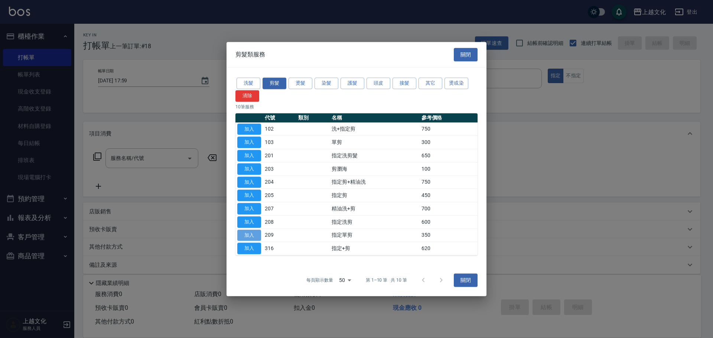
click at [245, 233] on button "加入" at bounding box center [249, 236] width 24 height 12
type input "指定單剪(209)"
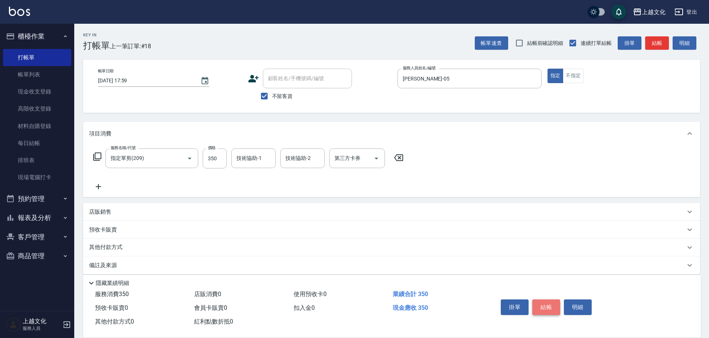
click at [546, 308] on button "結帳" at bounding box center [546, 308] width 28 height 16
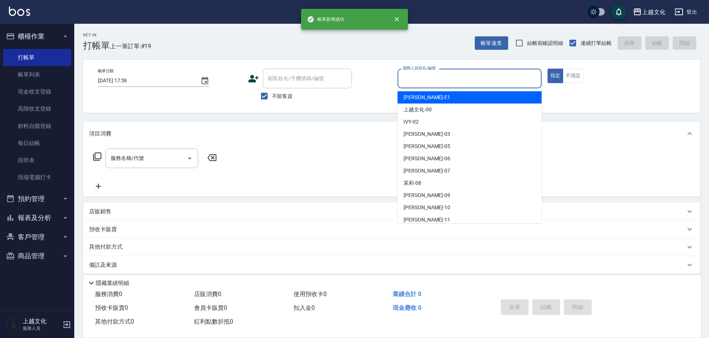
click at [448, 83] on input "服務人員姓名/編號" at bounding box center [469, 78] width 137 height 13
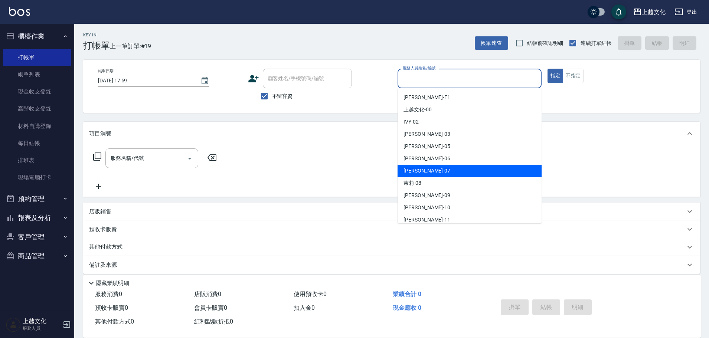
click at [430, 166] on div "[PERSON_NAME] -07" at bounding box center [470, 171] width 144 height 12
type input "[PERSON_NAME]-07"
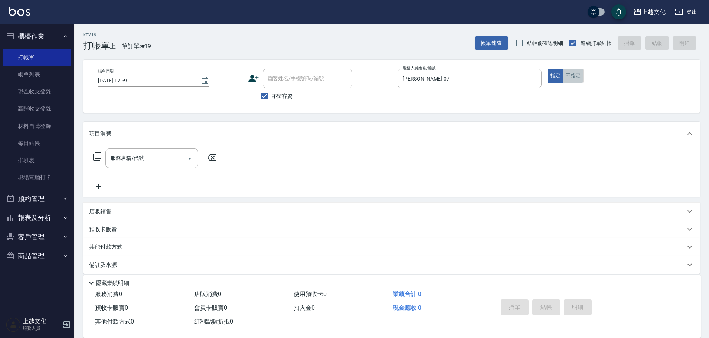
click at [576, 73] on button "不指定" at bounding box center [573, 76] width 21 height 14
click at [98, 157] on icon at bounding box center [97, 156] width 9 height 9
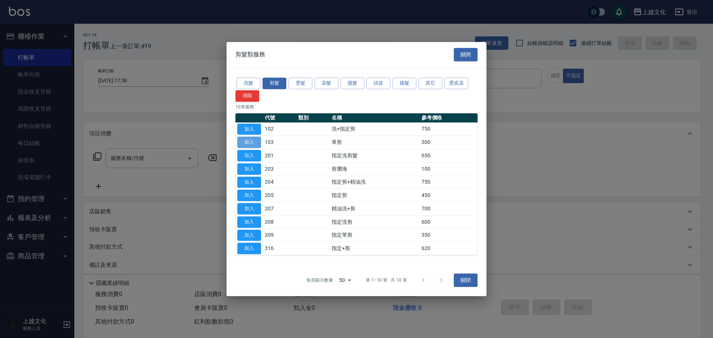
click at [257, 143] on button "加入" at bounding box center [249, 143] width 24 height 12
type input "單剪(103)"
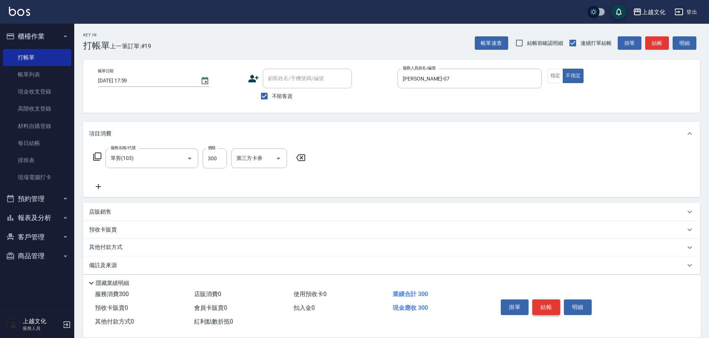
click at [544, 309] on button "結帳" at bounding box center [546, 308] width 28 height 16
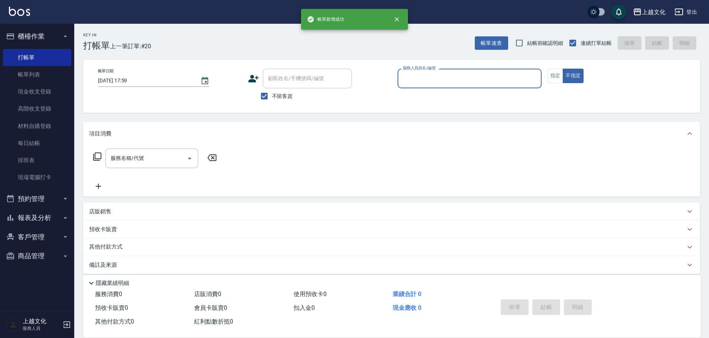
click at [438, 78] on input "服務人員姓名/編號" at bounding box center [469, 78] width 137 height 13
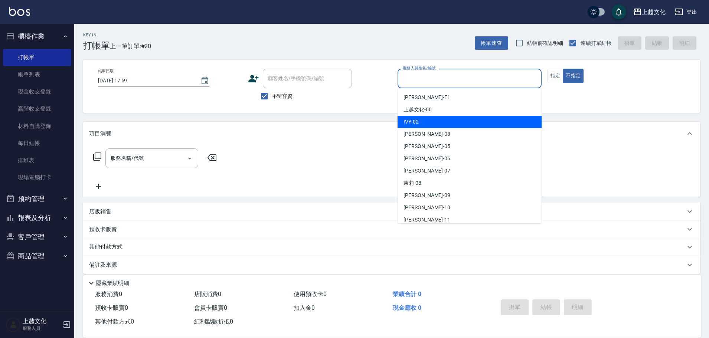
drag, startPoint x: 430, startPoint y: 119, endPoint x: 441, endPoint y: 113, distance: 12.3
click at [431, 120] on div "IVY -02" at bounding box center [470, 122] width 144 height 12
type input "IVY-02"
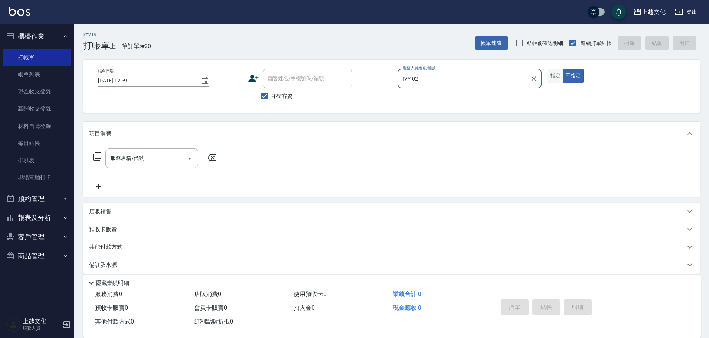
click at [553, 75] on button "指定" at bounding box center [556, 76] width 16 height 14
click at [99, 157] on icon at bounding box center [97, 156] width 9 height 9
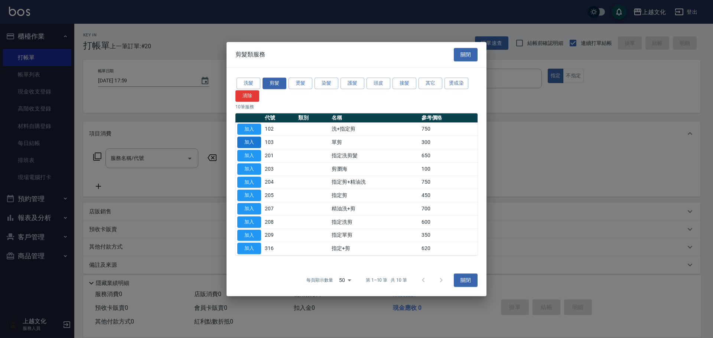
drag, startPoint x: 254, startPoint y: 144, endPoint x: 258, endPoint y: 143, distance: 3.9
click at [254, 143] on button "加入" at bounding box center [249, 143] width 24 height 12
type input "單剪(103)"
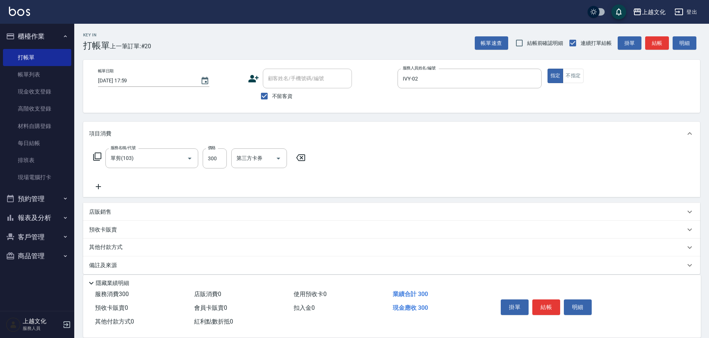
click at [297, 157] on icon at bounding box center [300, 157] width 9 height 7
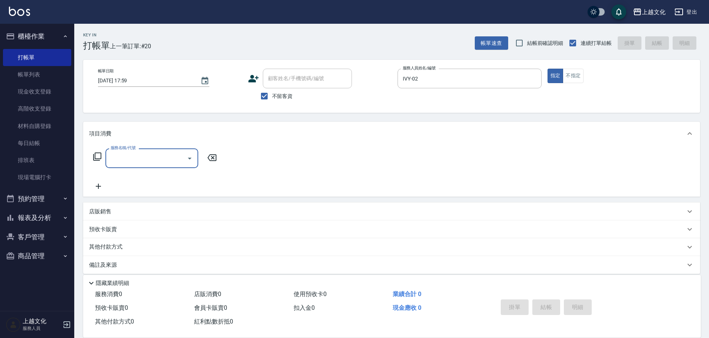
click at [97, 154] on icon at bounding box center [97, 156] width 9 height 9
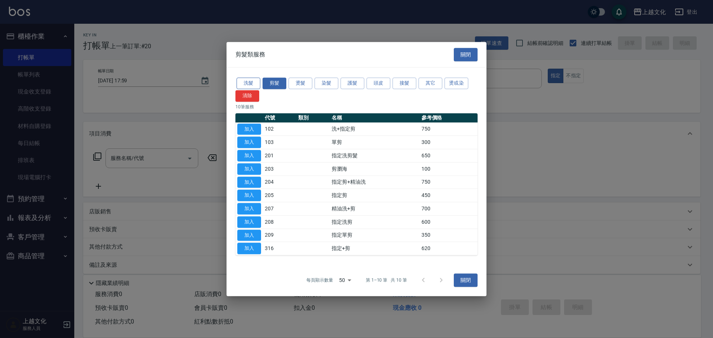
click at [244, 82] on button "洗髮" at bounding box center [248, 84] width 24 height 12
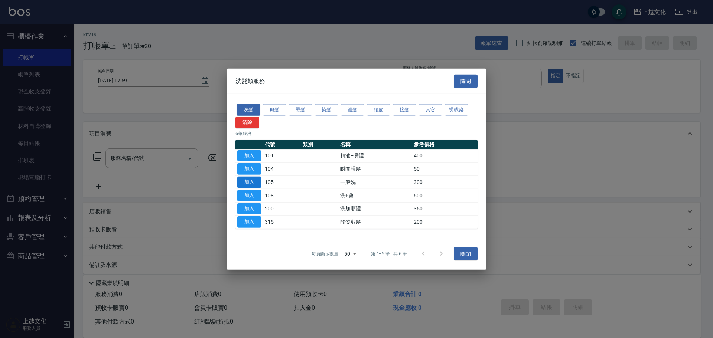
click at [249, 180] on button "加入" at bounding box center [249, 183] width 24 height 12
type input "一般洗(105)"
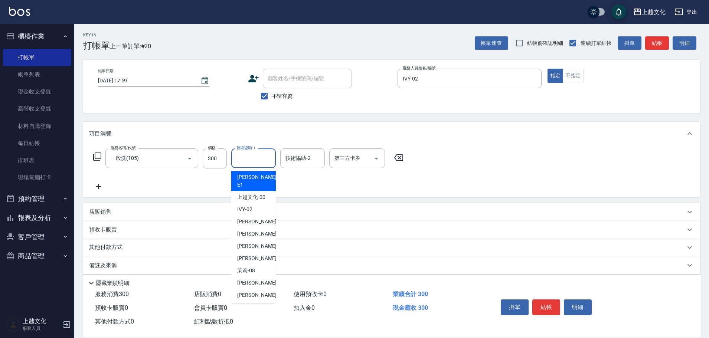
click at [251, 157] on input "技術協助-1" at bounding box center [254, 158] width 38 height 13
click at [256, 304] on span "[PERSON_NAME] -11" at bounding box center [260, 308] width 47 height 8
type input "[PERSON_NAME]-11"
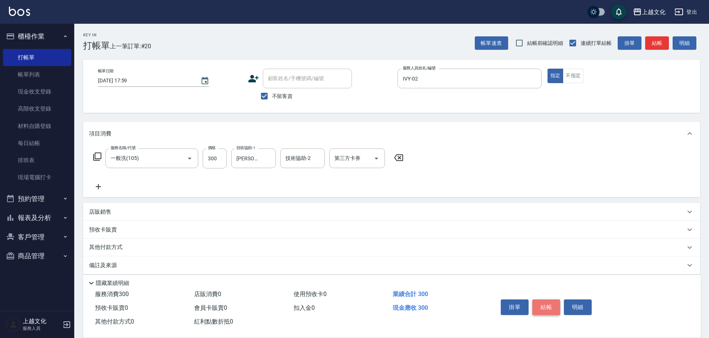
click at [544, 302] on button "結帳" at bounding box center [546, 308] width 28 height 16
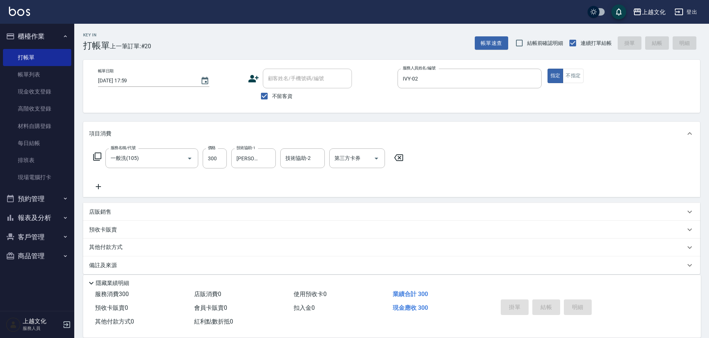
type input "[DATE] 18:00"
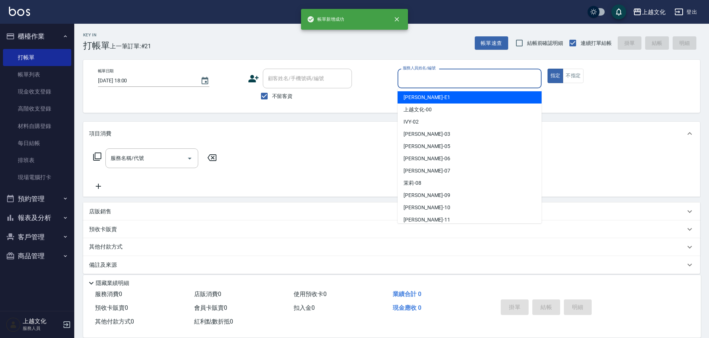
click at [422, 79] on input "服務人員姓名/編號" at bounding box center [469, 78] width 137 height 13
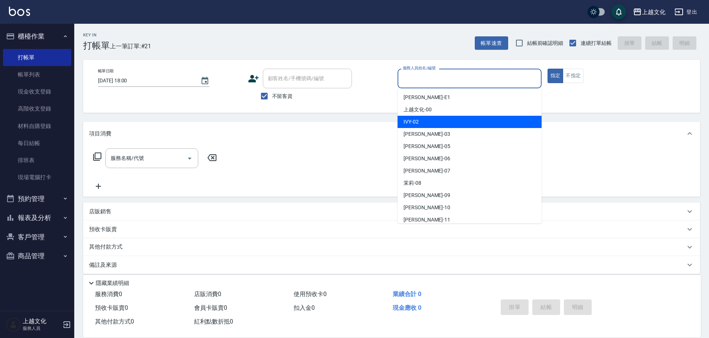
click at [421, 122] on div "IVY -02" at bounding box center [470, 122] width 144 height 12
type input "IVY-02"
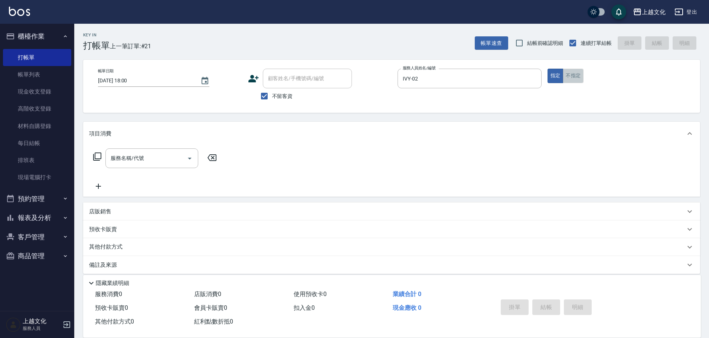
click at [574, 74] on button "不指定" at bounding box center [573, 76] width 21 height 14
click at [94, 155] on icon at bounding box center [97, 156] width 9 height 9
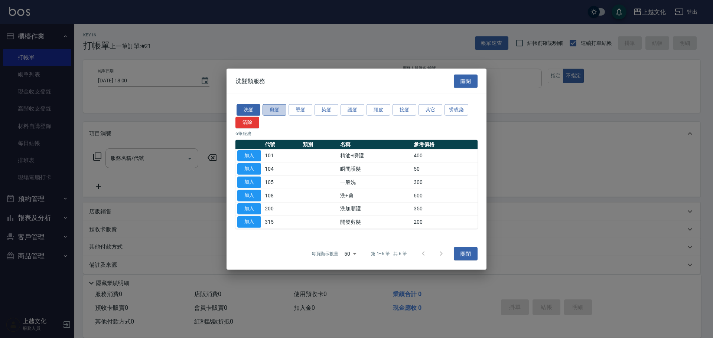
click at [275, 110] on button "剪髮" at bounding box center [274, 110] width 24 height 12
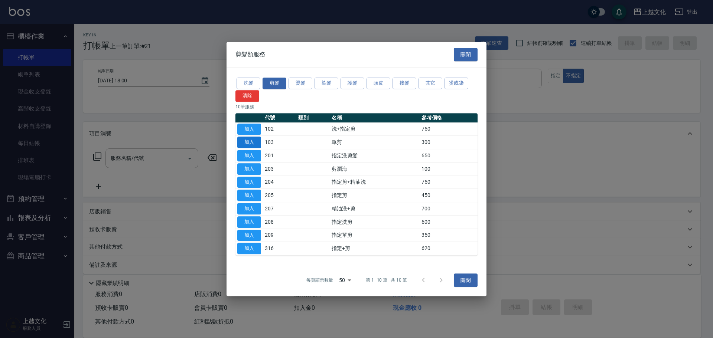
click at [247, 140] on button "加入" at bounding box center [249, 143] width 24 height 12
type input "單剪(103)"
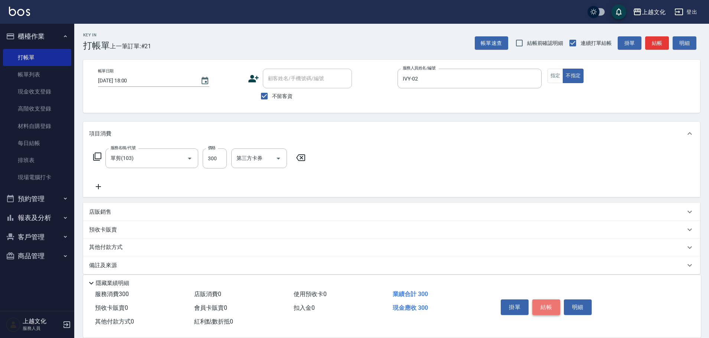
click at [535, 304] on button "結帳" at bounding box center [546, 308] width 28 height 16
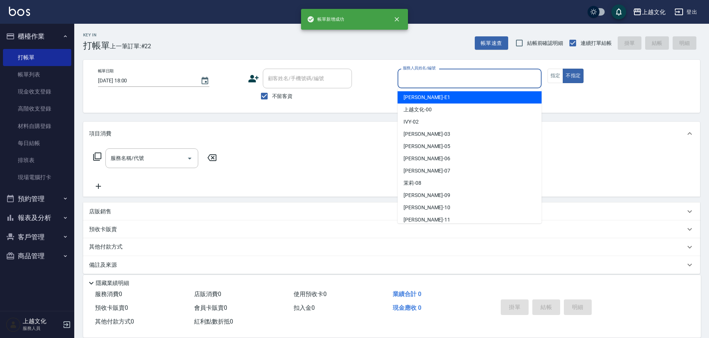
click at [415, 79] on input "服務人員姓名/編號" at bounding box center [469, 78] width 137 height 13
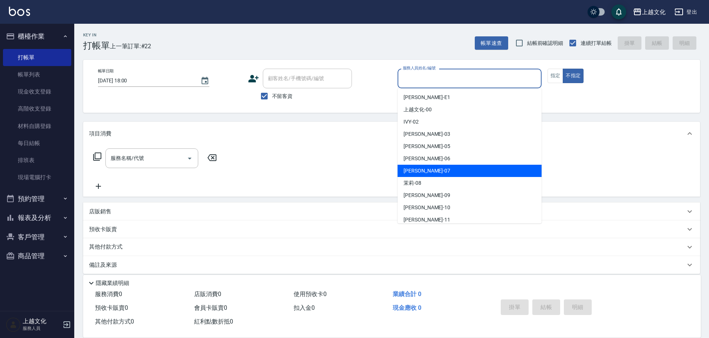
click at [432, 173] on div "[PERSON_NAME] -07" at bounding box center [470, 171] width 144 height 12
type input "[PERSON_NAME]-07"
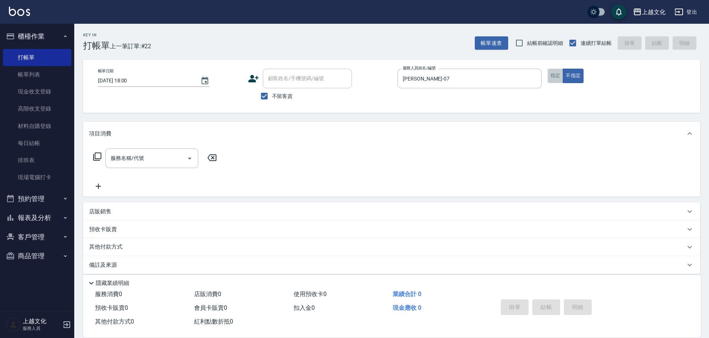
drag, startPoint x: 561, startPoint y: 74, endPoint x: 480, endPoint y: 147, distance: 108.8
click at [561, 75] on button "指定" at bounding box center [556, 76] width 16 height 14
click at [98, 158] on icon at bounding box center [97, 156] width 9 height 9
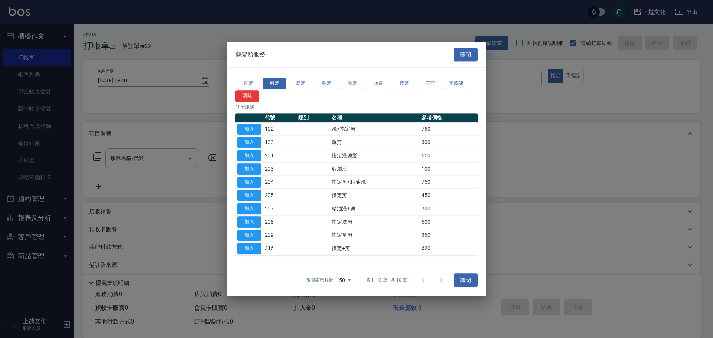
click at [242, 139] on button "加入" at bounding box center [249, 143] width 24 height 12
type input "單剪(103)"
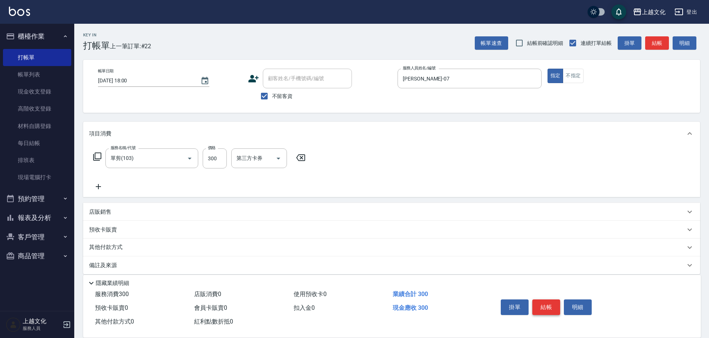
click at [536, 304] on button "結帳" at bounding box center [546, 308] width 28 height 16
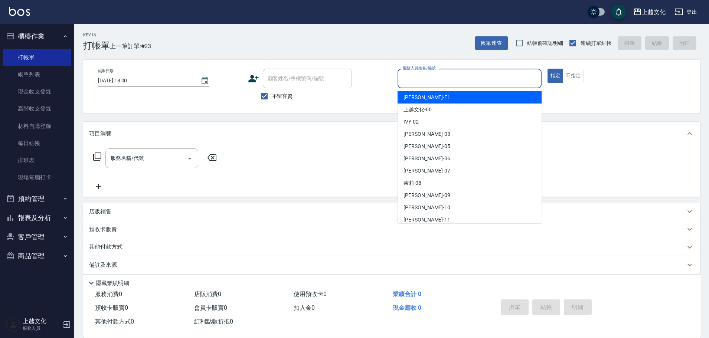
click at [474, 80] on input "服務人員姓名/編號" at bounding box center [469, 78] width 137 height 13
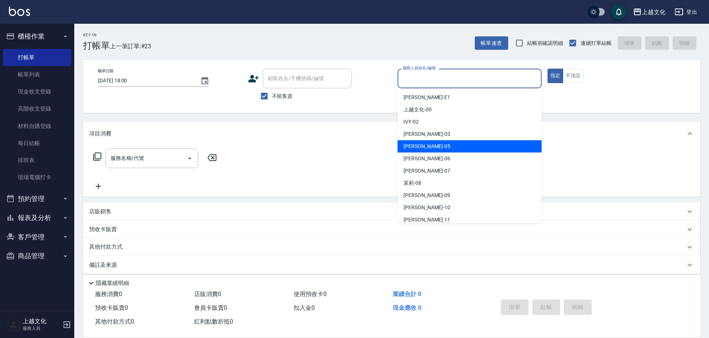
drag, startPoint x: 448, startPoint y: 148, endPoint x: 446, endPoint y: 145, distance: 3.8
click at [446, 146] on div "[PERSON_NAME] -05" at bounding box center [470, 146] width 144 height 12
click at [446, 146] on div "服務名稱/代號 服務名稱/代號" at bounding box center [391, 171] width 617 height 51
type input "[PERSON_NAME]-05"
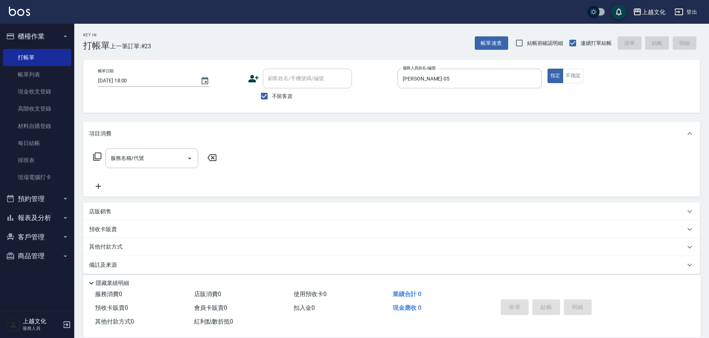
click at [97, 155] on icon at bounding box center [97, 156] width 9 height 9
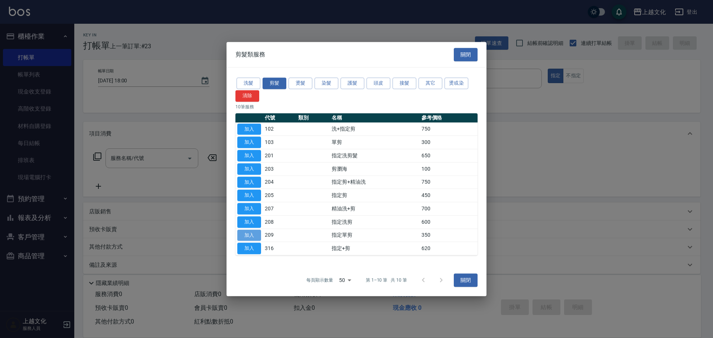
click at [256, 234] on button "加入" at bounding box center [249, 236] width 24 height 12
type input "指定單剪(209)"
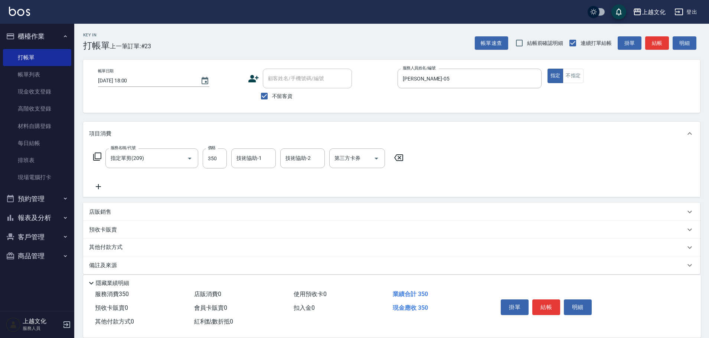
click at [97, 159] on icon at bounding box center [97, 156] width 9 height 9
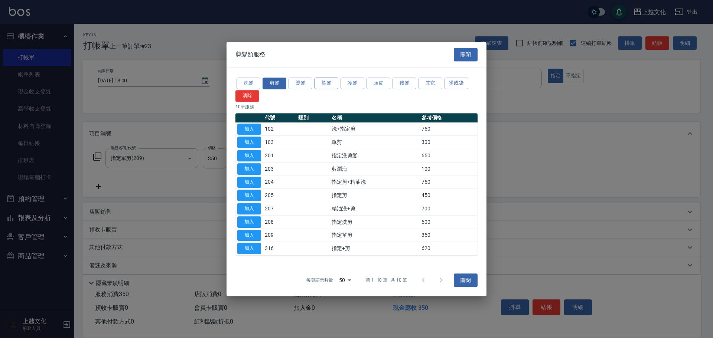
click at [324, 84] on button "染髮" at bounding box center [326, 84] width 24 height 12
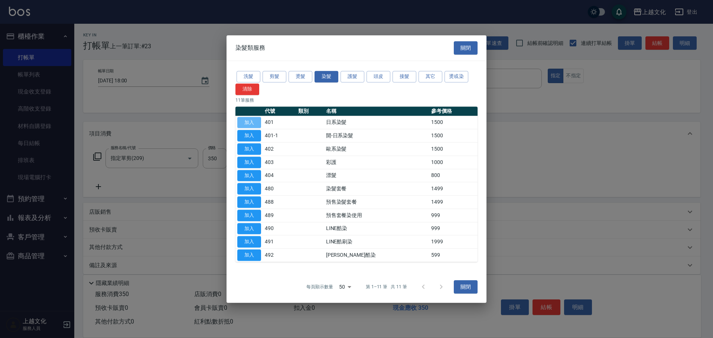
click at [246, 120] on button "加入" at bounding box center [249, 123] width 24 height 12
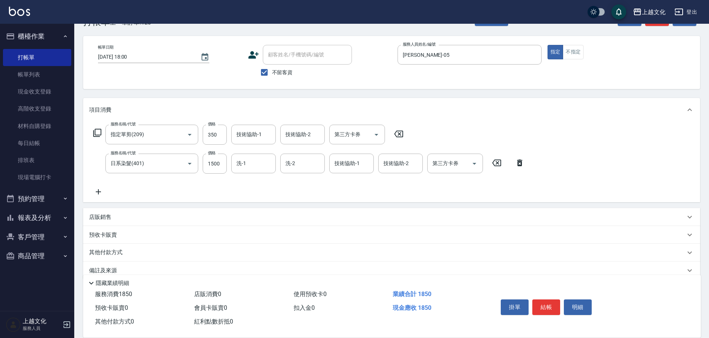
scroll to position [36, 0]
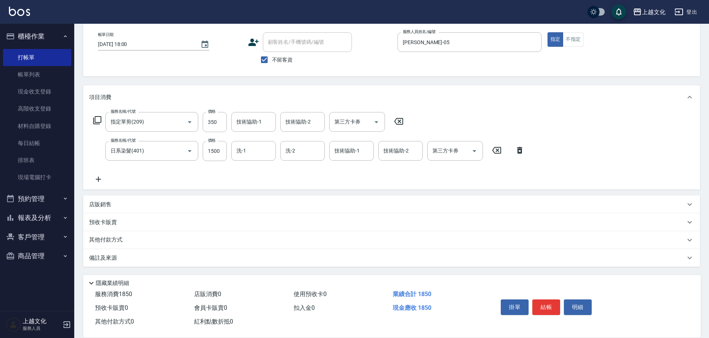
click at [146, 238] on div "其他付款方式" at bounding box center [387, 240] width 596 height 8
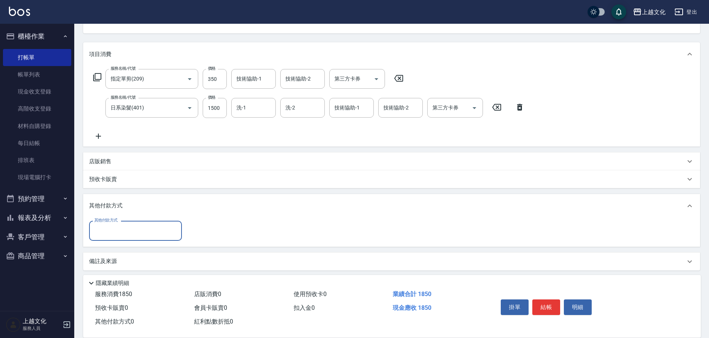
scroll to position [83, 0]
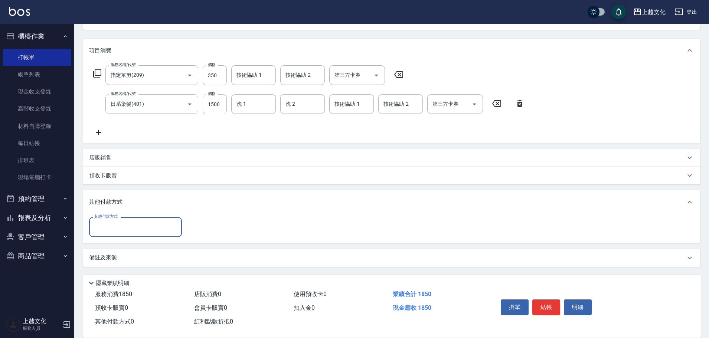
click at [143, 235] on div "其他付款方式" at bounding box center [135, 227] width 93 height 20
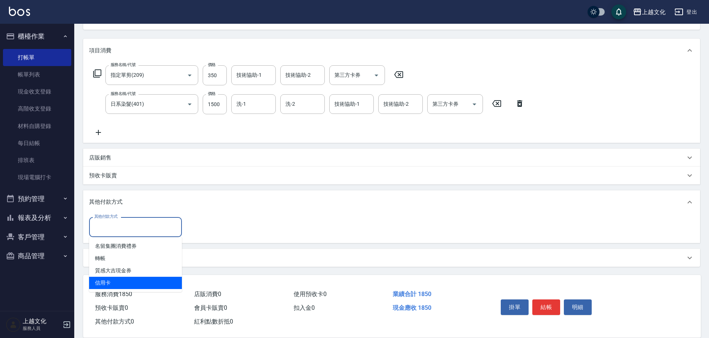
drag, startPoint x: 121, startPoint y: 281, endPoint x: 124, endPoint y: 277, distance: 5.0
click at [122, 280] on span "信用卡" at bounding box center [135, 283] width 93 height 12
type input "信用卡"
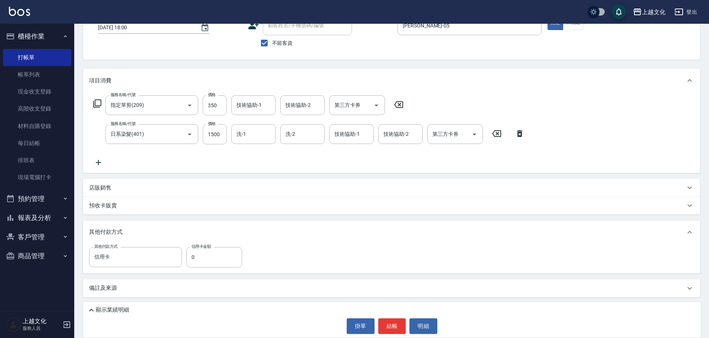
scroll to position [53, 0]
click at [201, 261] on input "0" at bounding box center [214, 257] width 56 height 20
type input "1850"
click at [307, 133] on input "洗-2" at bounding box center [303, 134] width 38 height 13
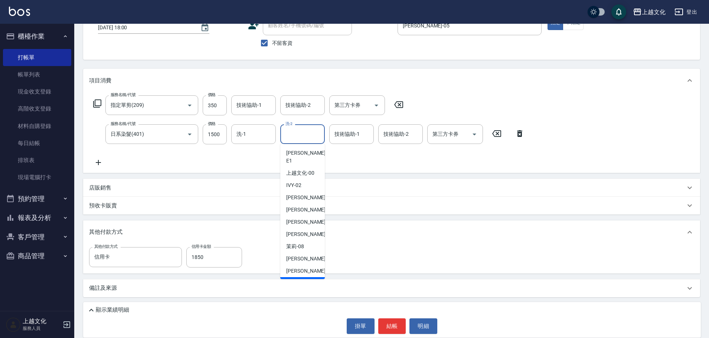
click at [296, 280] on span "[PERSON_NAME] -11" at bounding box center [309, 284] width 47 height 8
type input "[PERSON_NAME]-11"
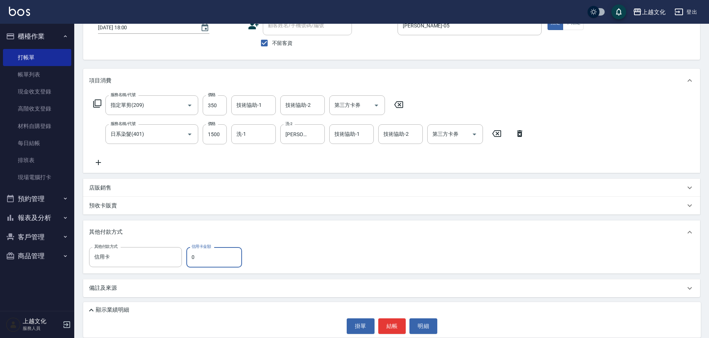
click at [218, 262] on input "0" at bounding box center [214, 257] width 56 height 20
type input "1850"
click at [389, 332] on button "結帳" at bounding box center [392, 326] width 28 height 16
click at [389, 332] on div "掛單 結帳 明細" at bounding box center [392, 326] width 610 height 16
type input "[DATE] 18:01"
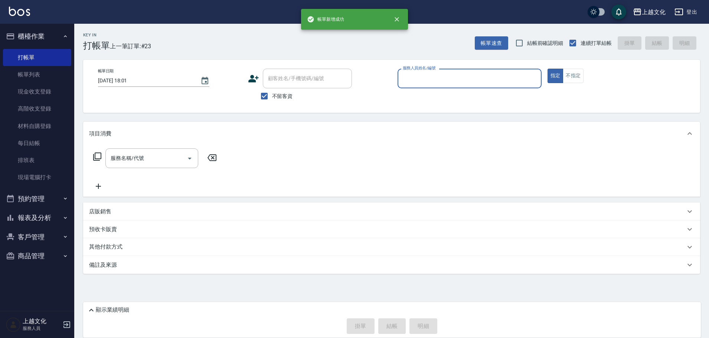
scroll to position [0, 0]
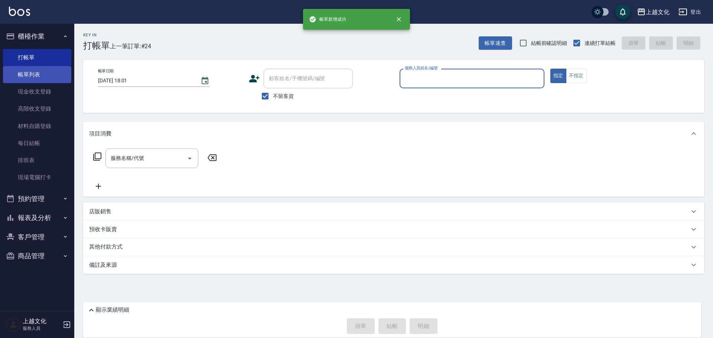
click at [30, 75] on link "帳單列表" at bounding box center [37, 74] width 68 height 17
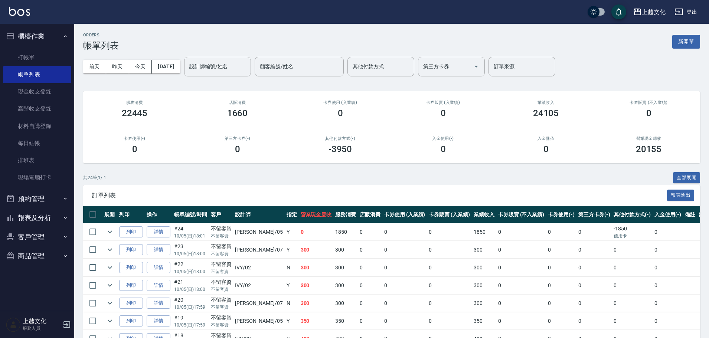
drag, startPoint x: 35, startPoint y: 216, endPoint x: 36, endPoint y: 220, distance: 4.2
click at [36, 220] on button "報表及分析" at bounding box center [37, 217] width 68 height 19
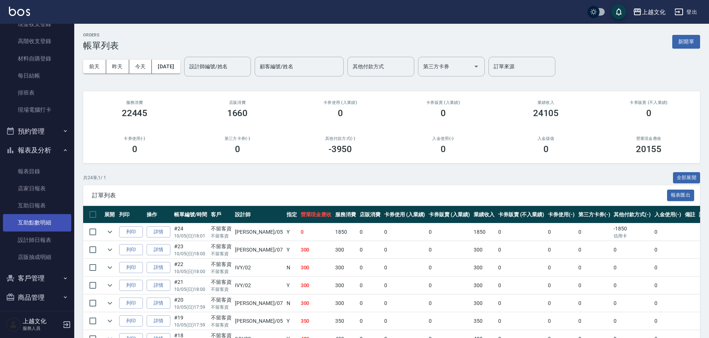
scroll to position [72, 0]
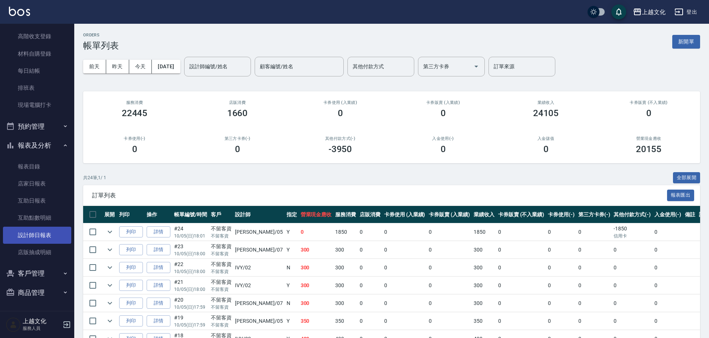
click at [39, 234] on link "設計師日報表" at bounding box center [37, 235] width 68 height 17
